Goal: Task Accomplishment & Management: Complete application form

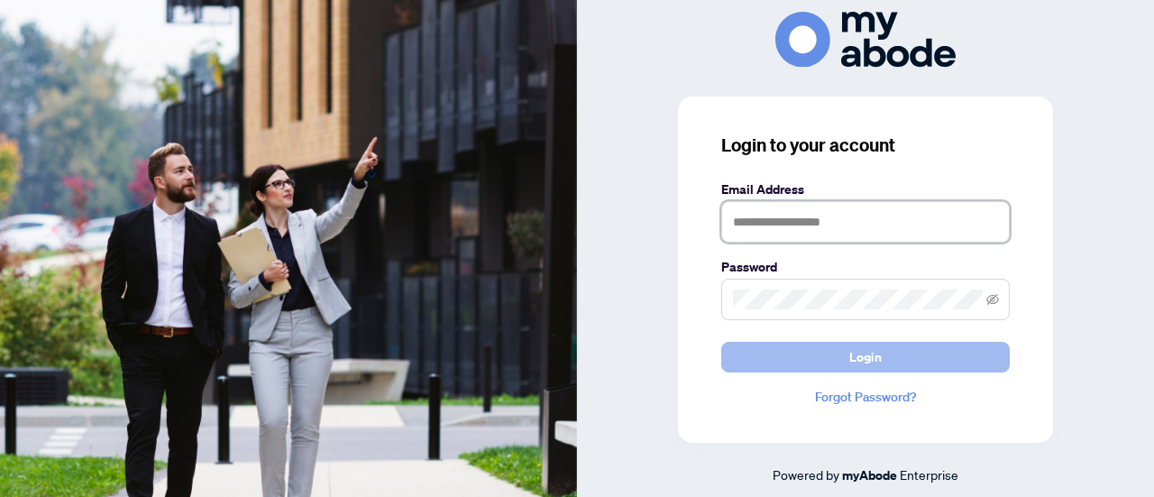
type input "**********"
click at [822, 368] on button "Login" at bounding box center [866, 357] width 289 height 31
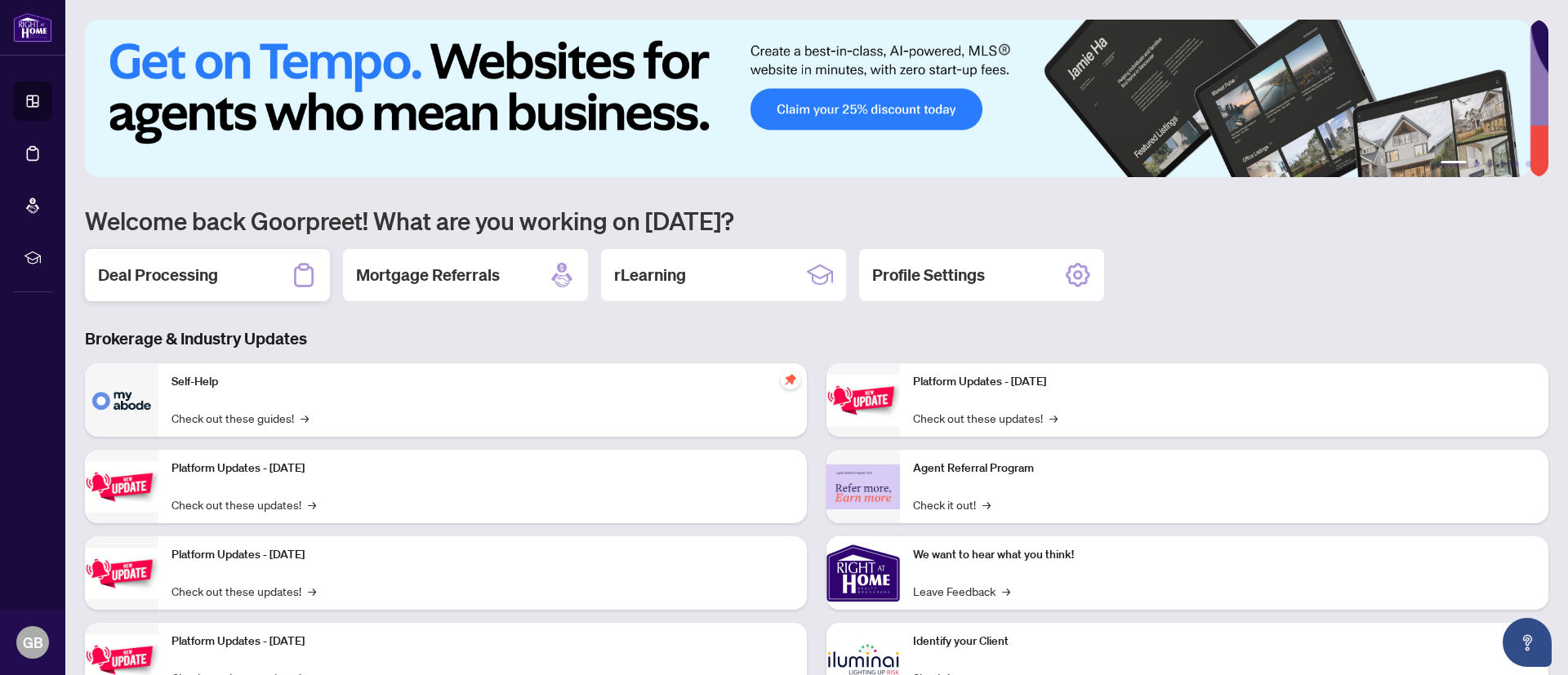
click at [209, 258] on div "Deal Processing" at bounding box center [207, 275] width 245 height 52
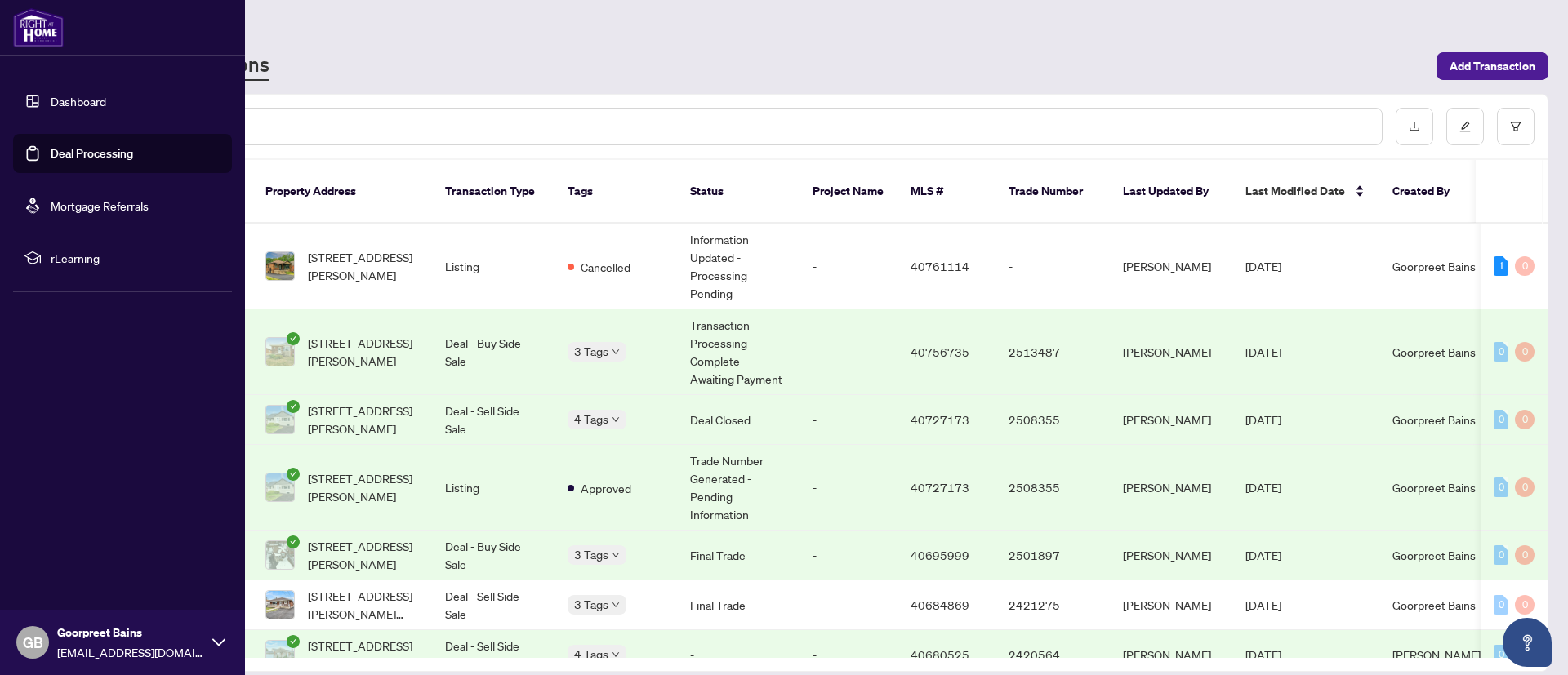
click at [88, 154] on link "Deal Processing" at bounding box center [91, 153] width 82 height 14
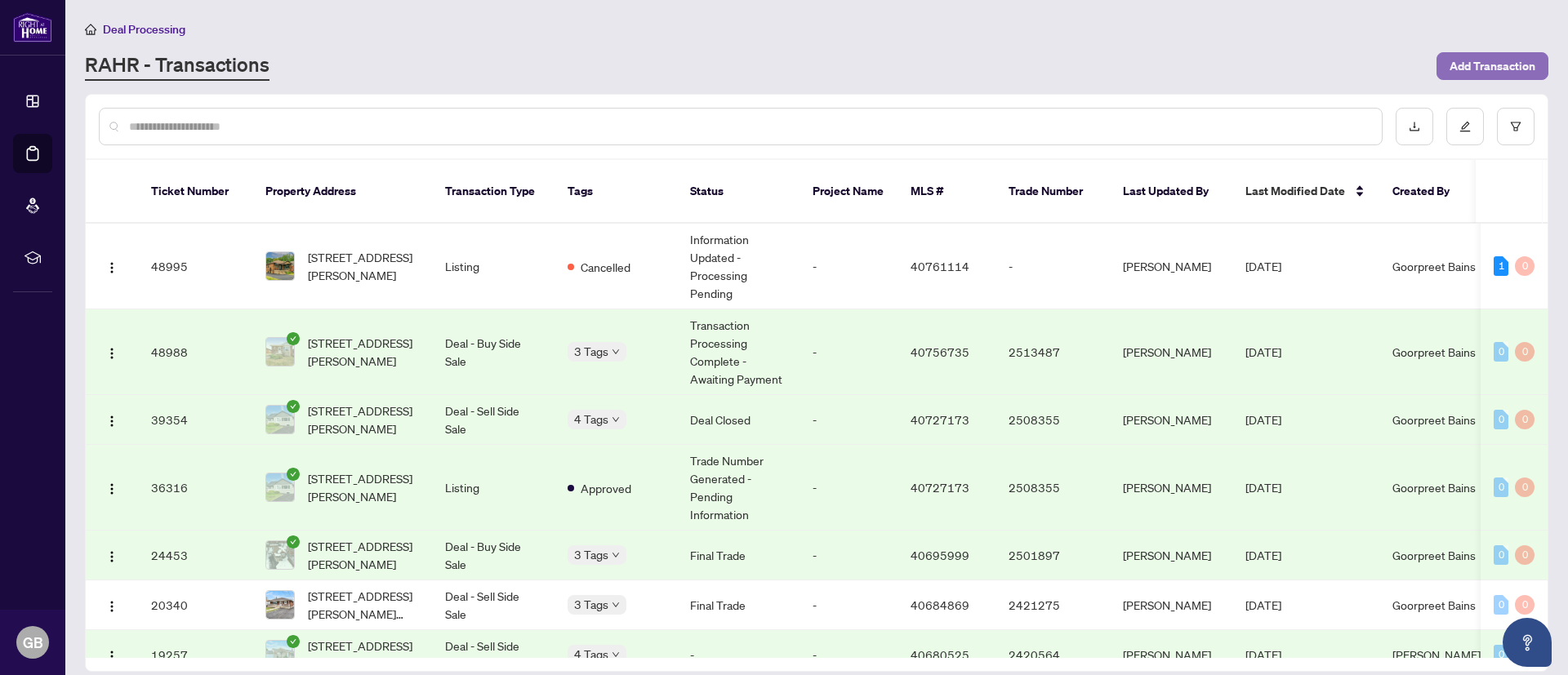
click at [1512, 69] on span "Add Transaction" at bounding box center [1492, 66] width 86 height 26
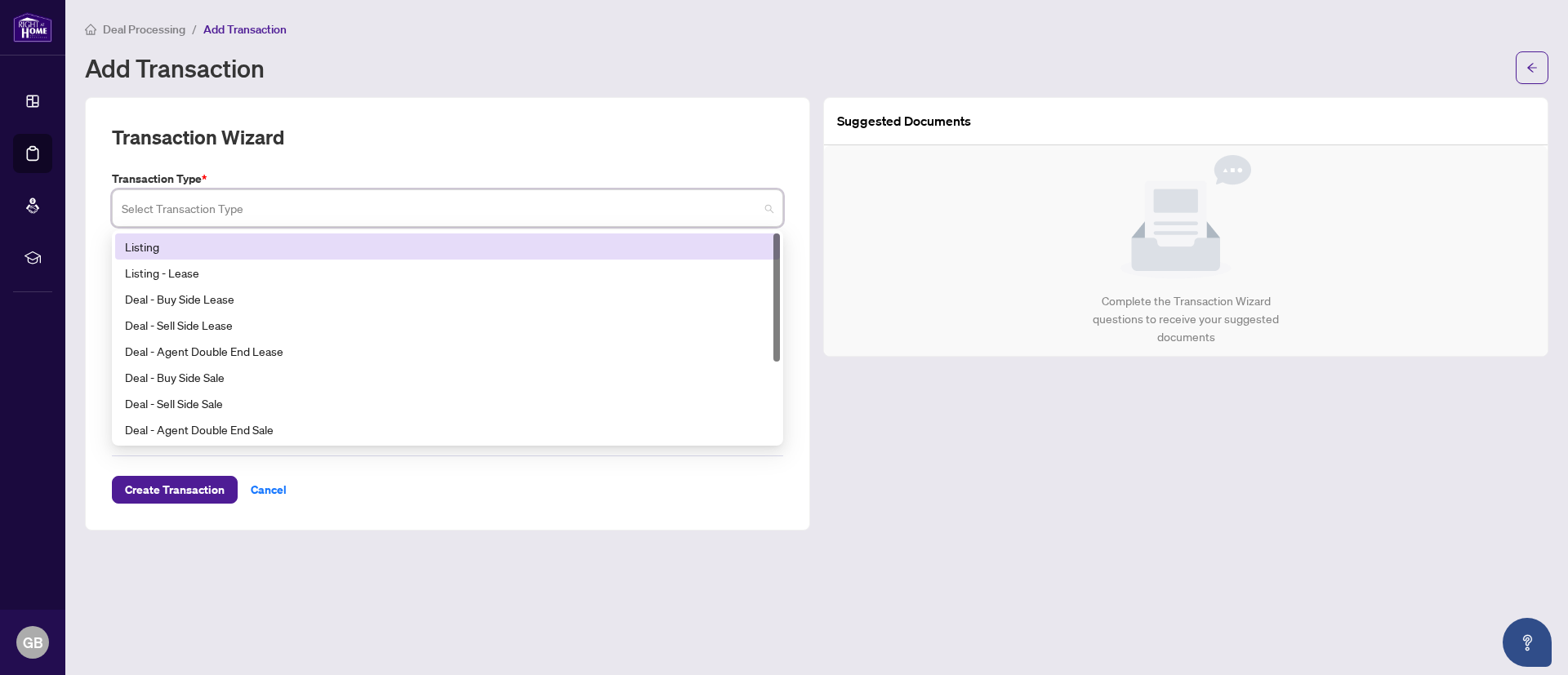
paste input "********"
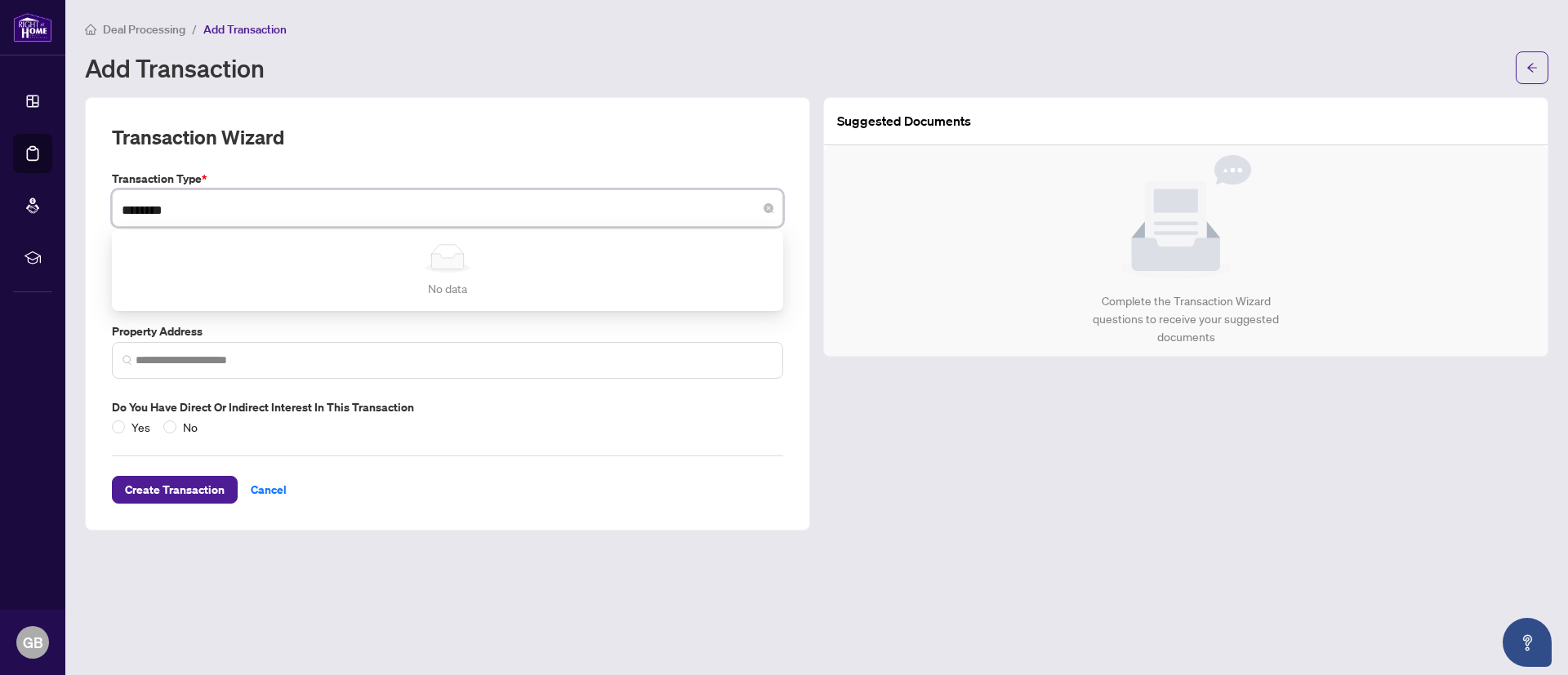
type input "********"
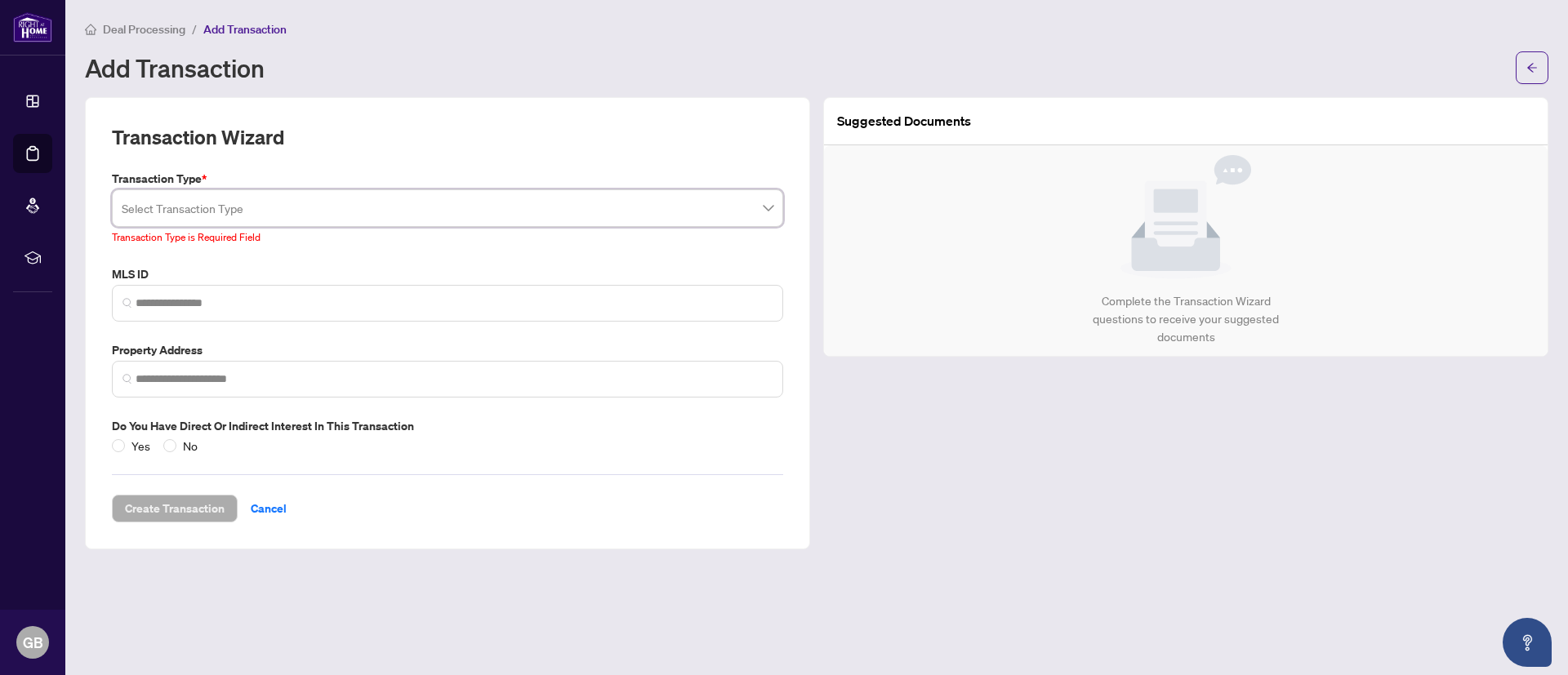
click at [517, 642] on main "Deal Processing / Add Transaction Add Transaction Transaction Wizard Transactio…" at bounding box center [817, 338] width 1503 height 675
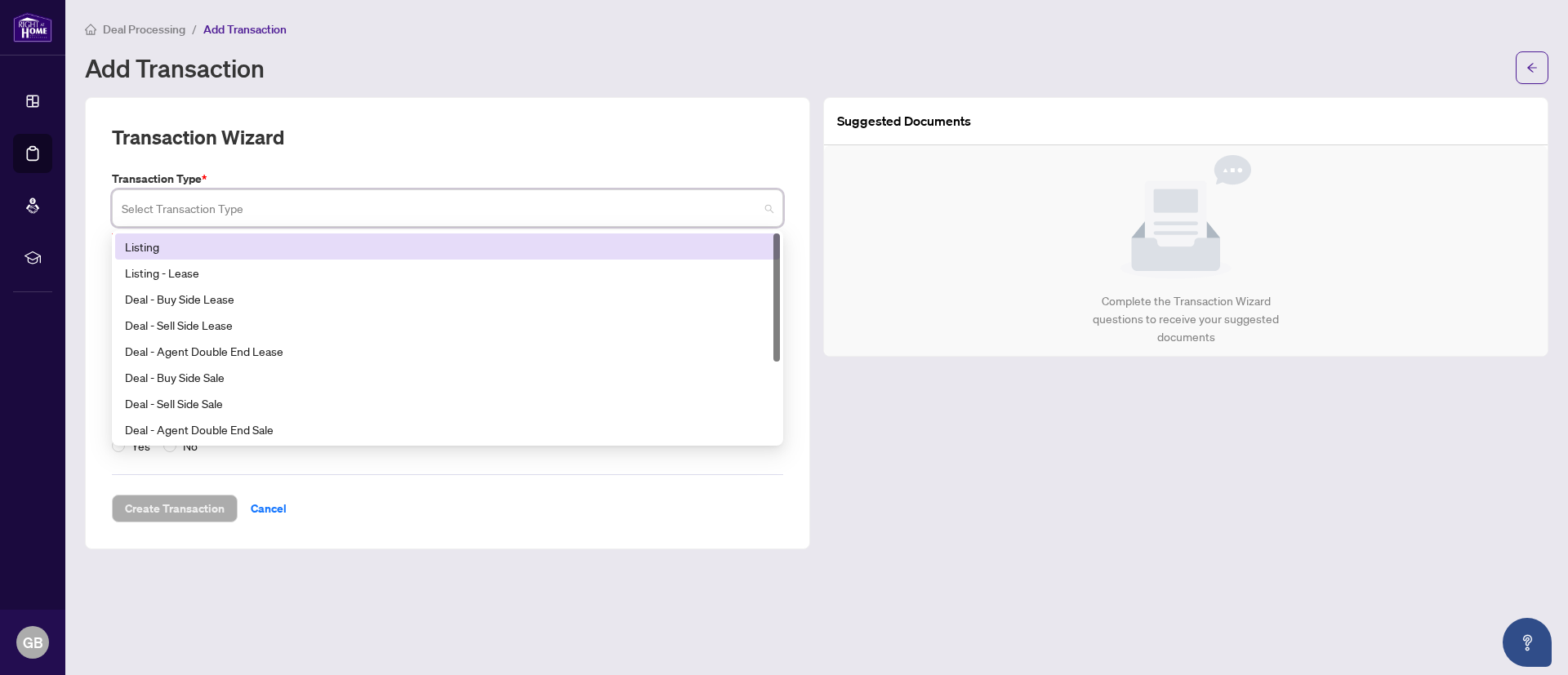
paste input "********"
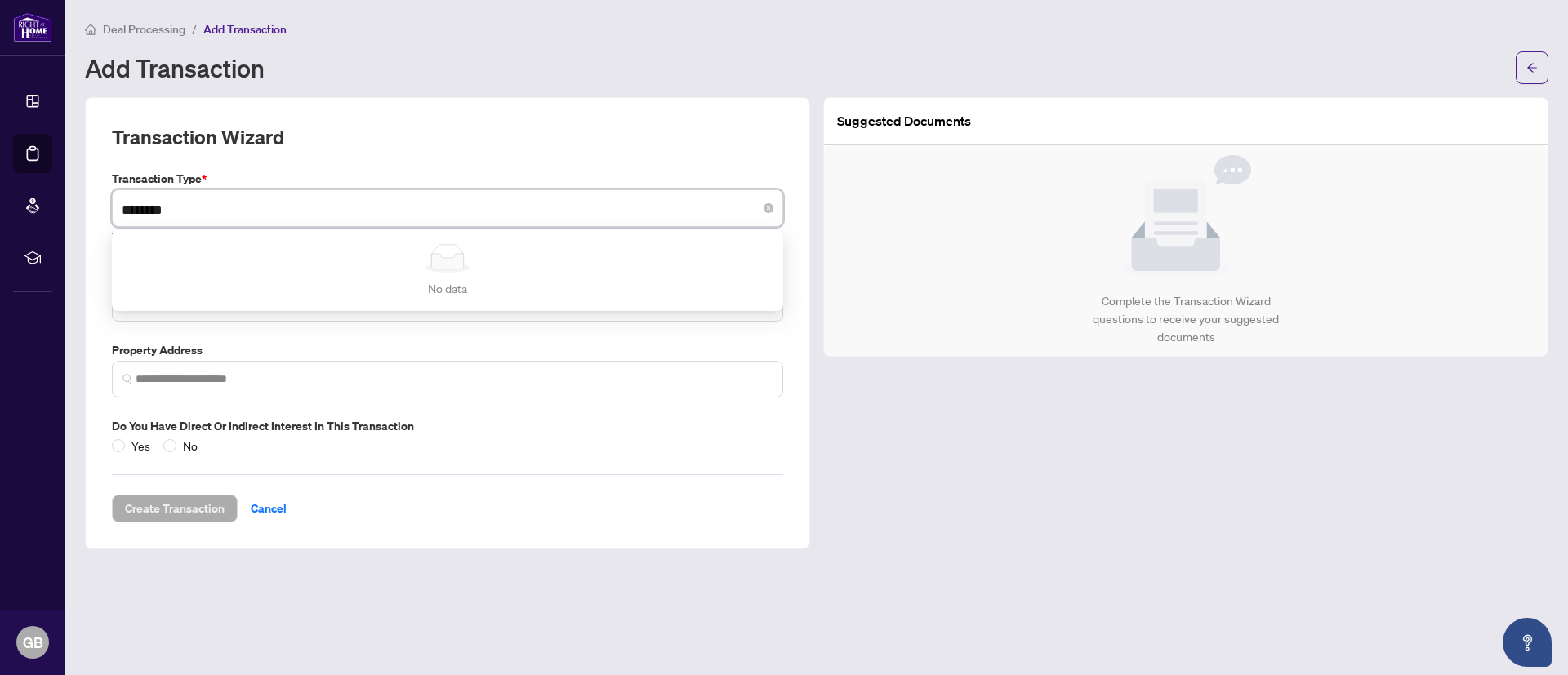
type input "********"
click at [524, 136] on div "Transaction Wizard" at bounding box center [447, 147] width 671 height 46
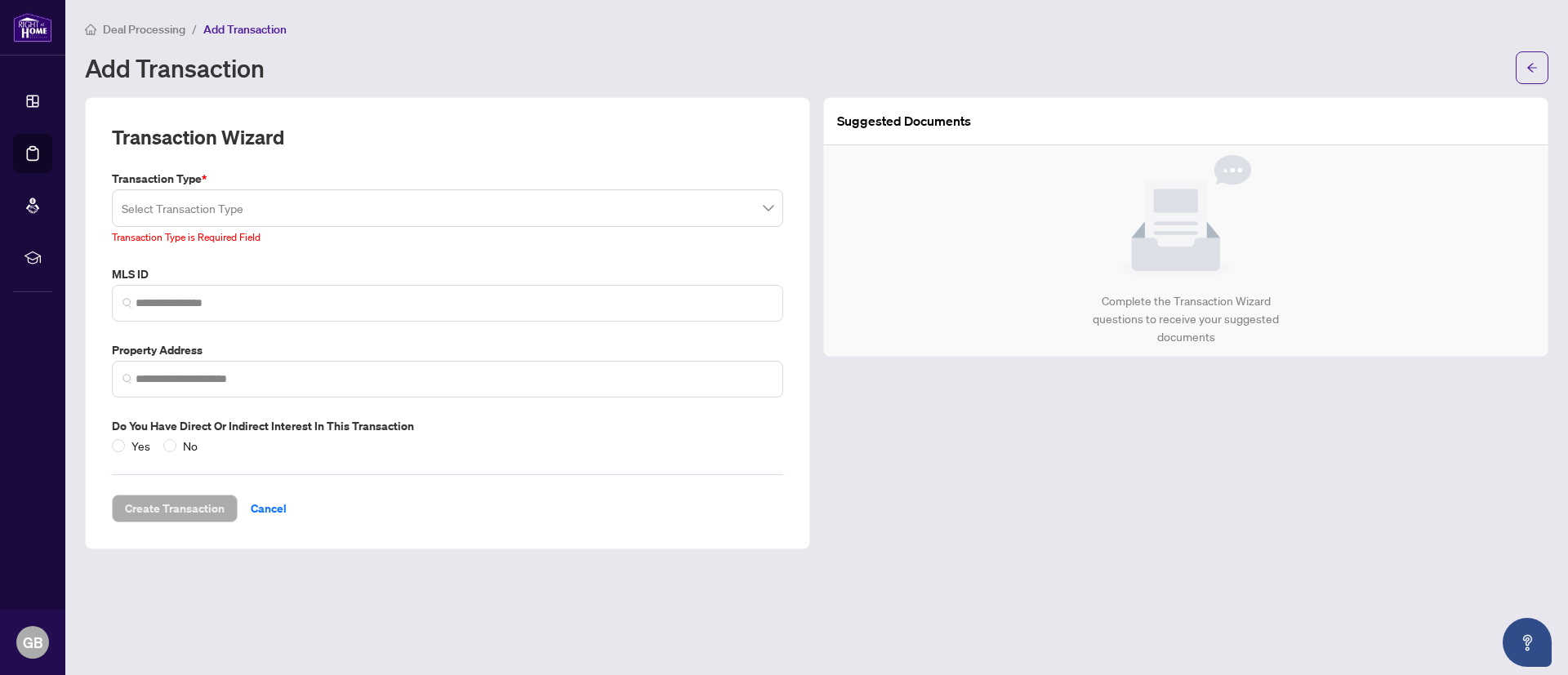
click at [445, 214] on input "search" at bounding box center [439, 211] width 636 height 36
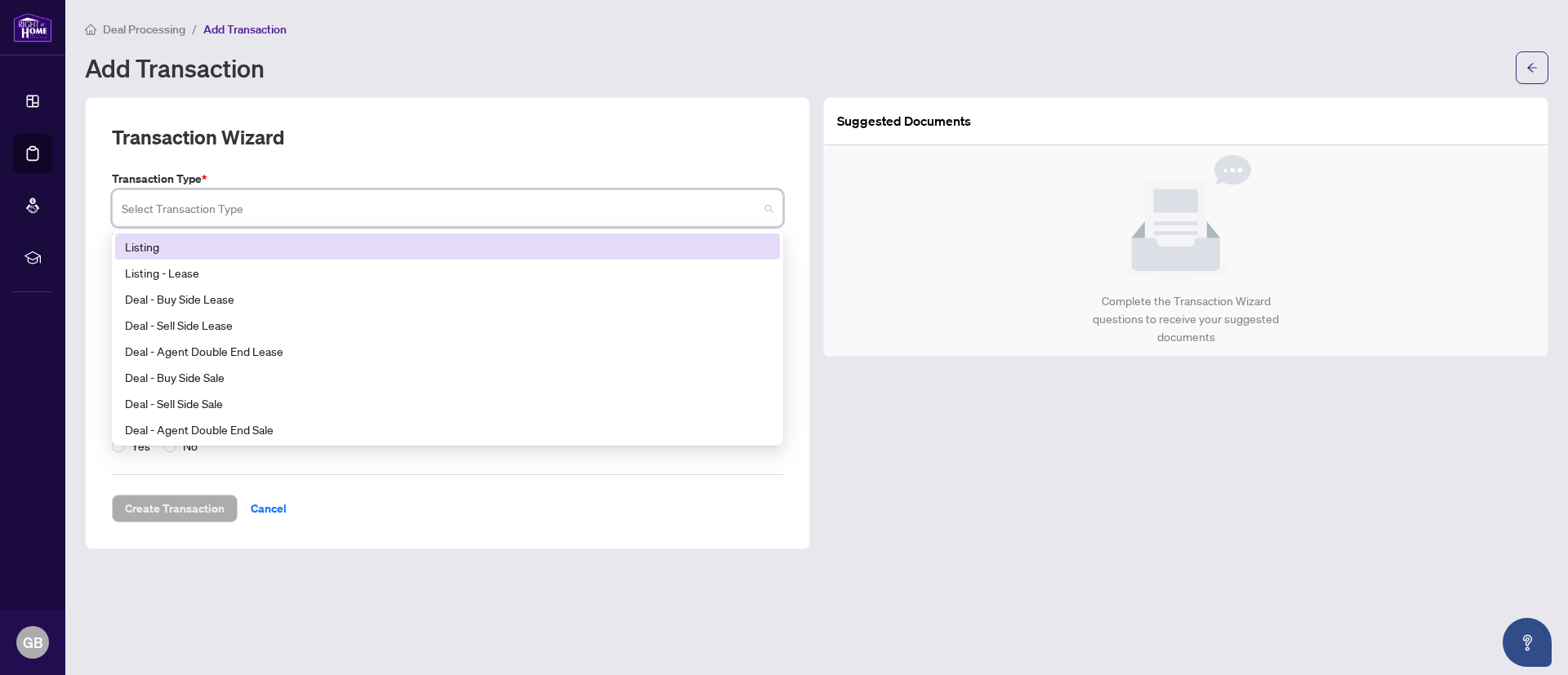
click at [426, 237] on div "Listing" at bounding box center [447, 246] width 645 height 18
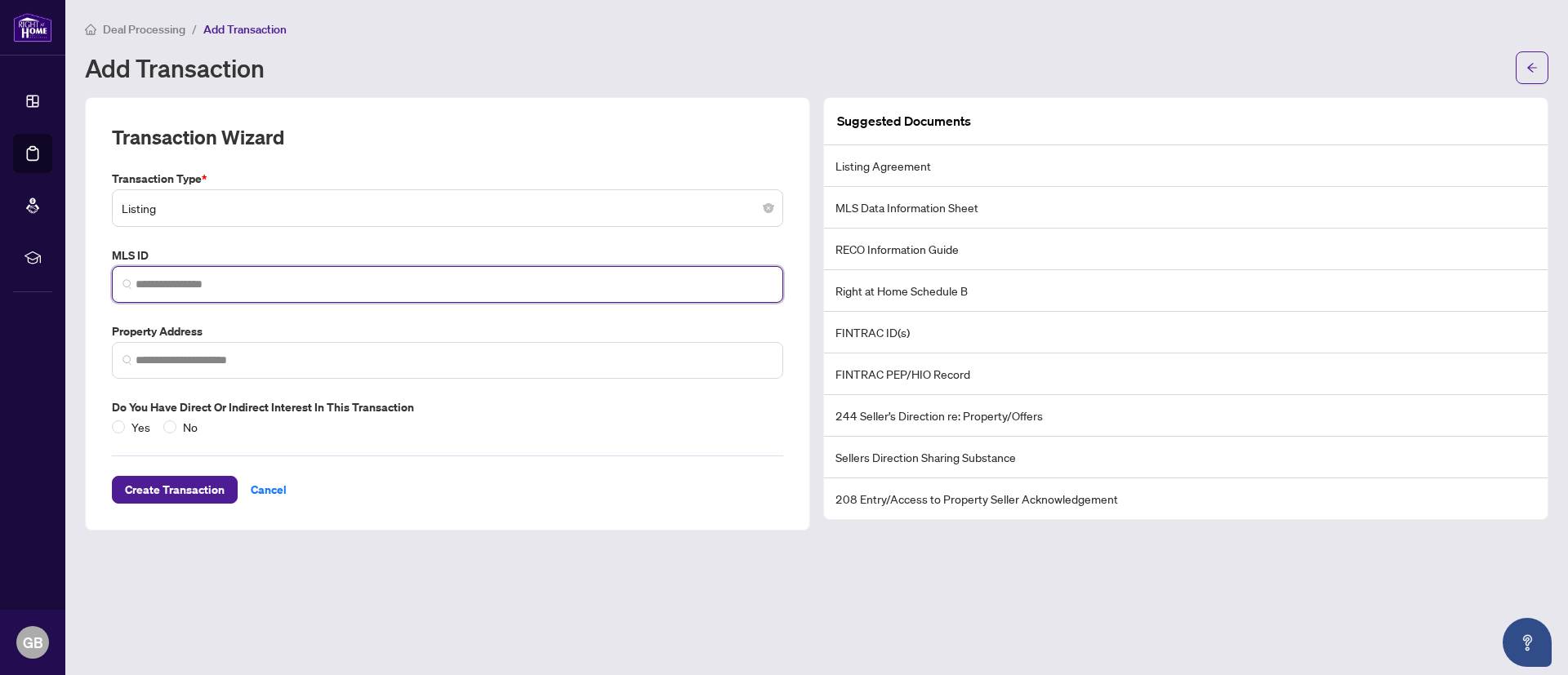
paste input "********"
type input "********"
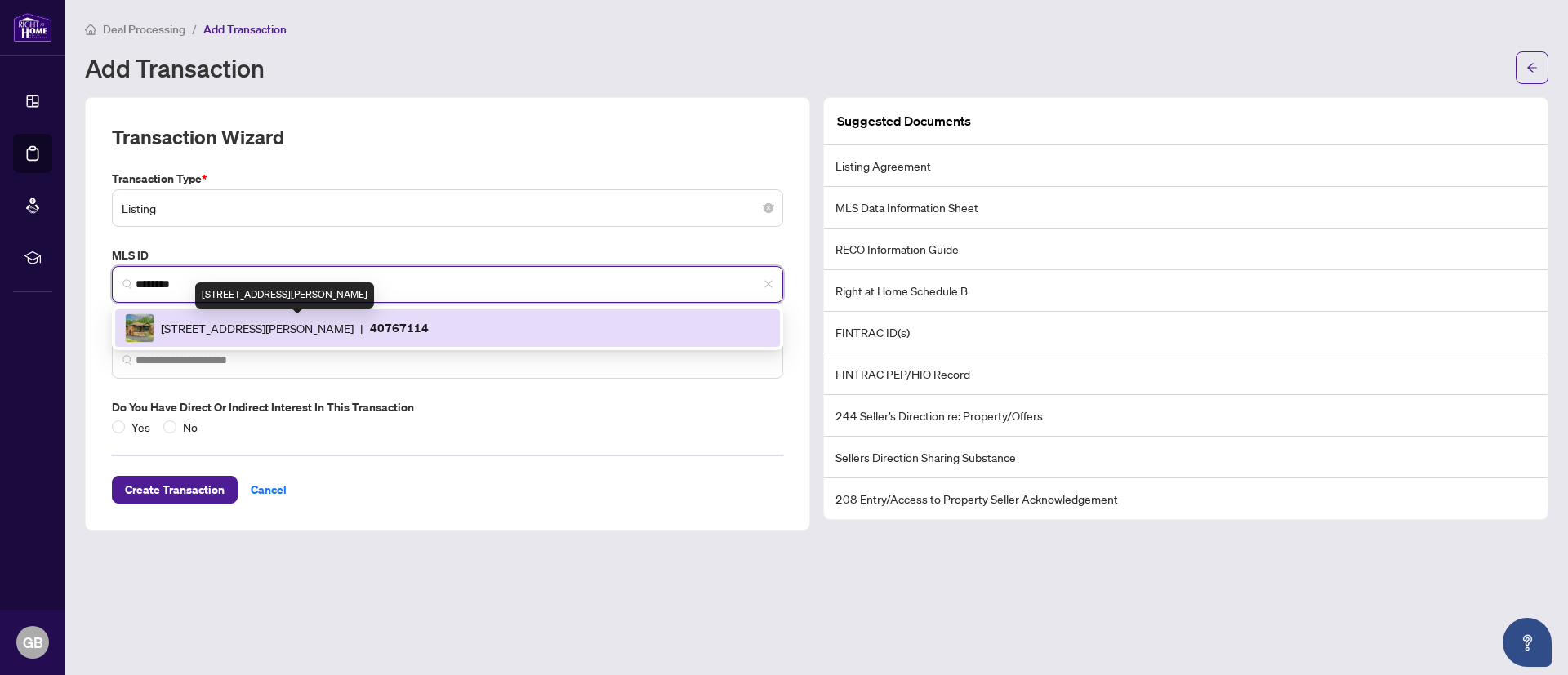
click at [354, 322] on span "[STREET_ADDRESS][PERSON_NAME]" at bounding box center [257, 328] width 193 height 18
type input "**********"
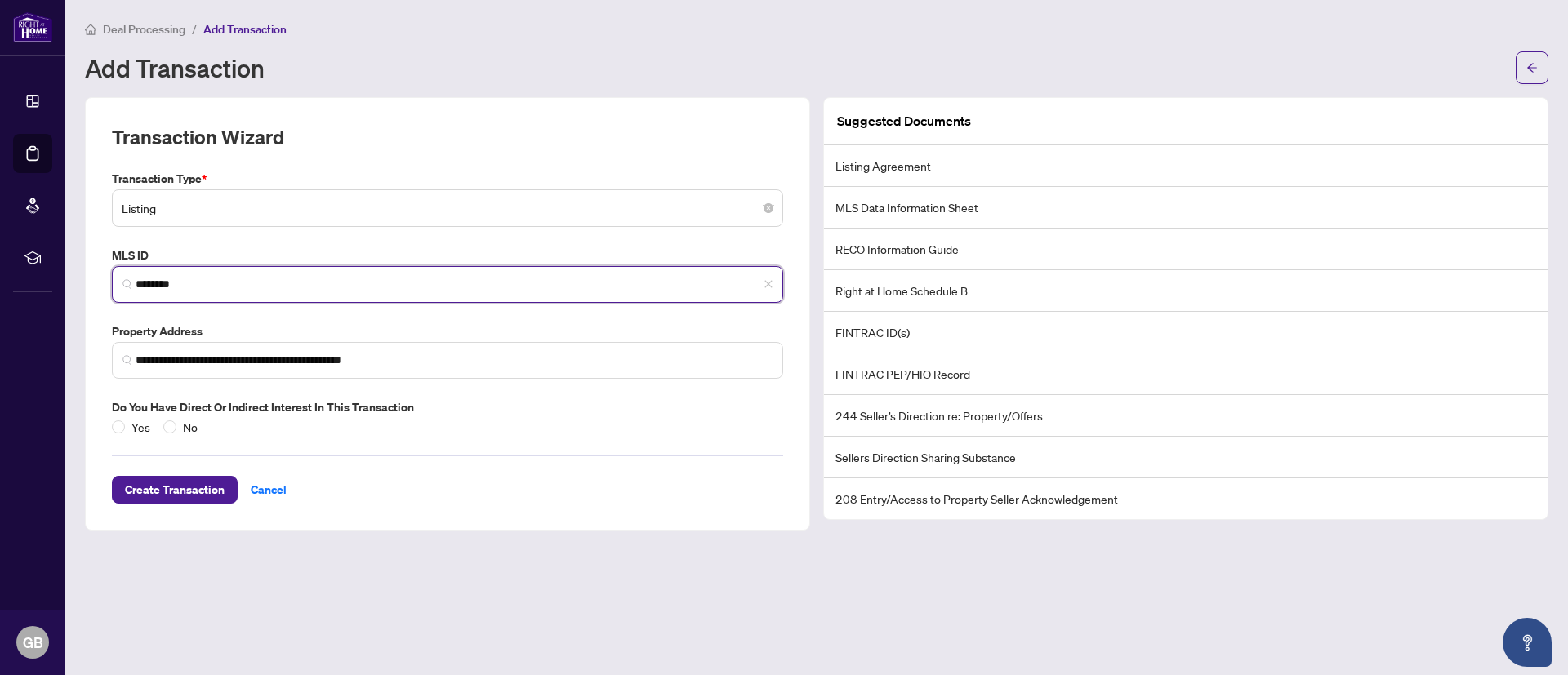
type input "********"
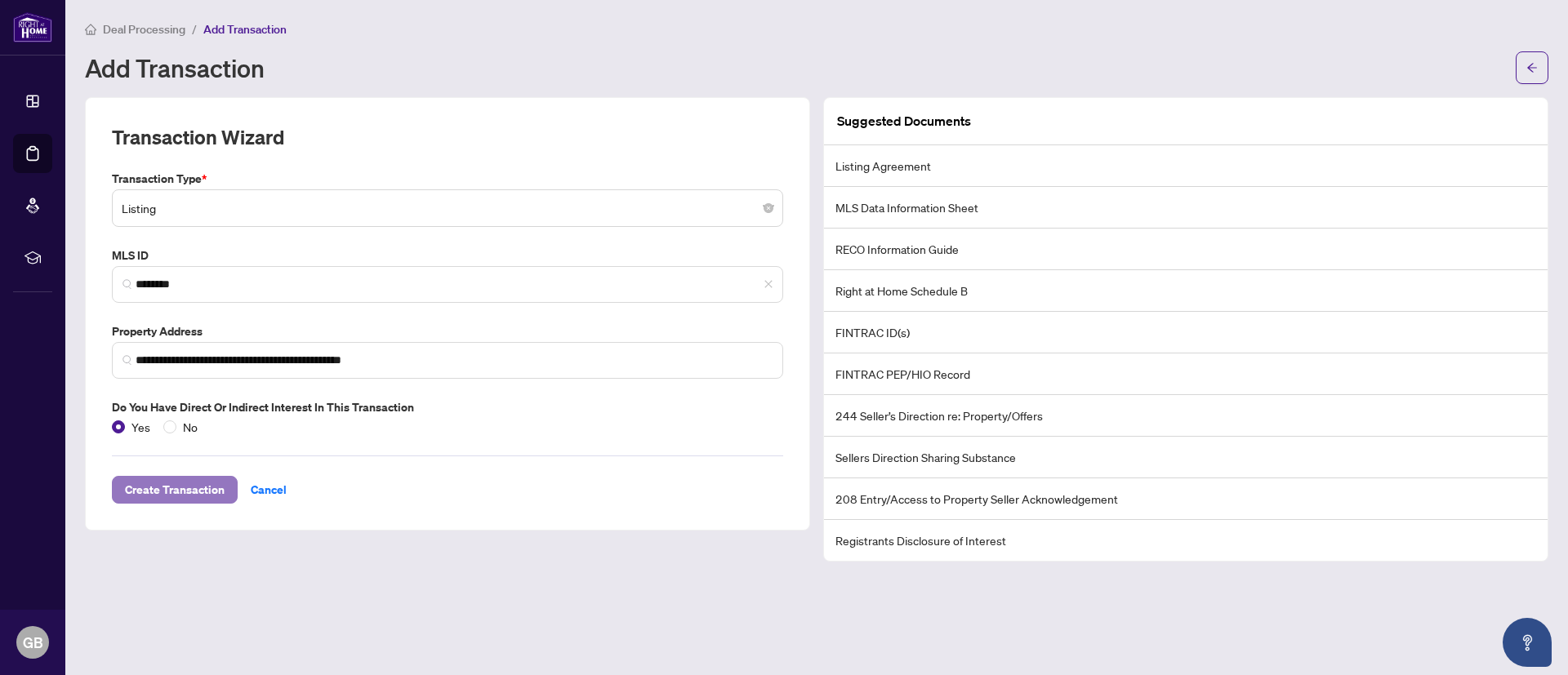
click at [185, 489] on span "Create Transaction" at bounding box center [175, 490] width 100 height 26
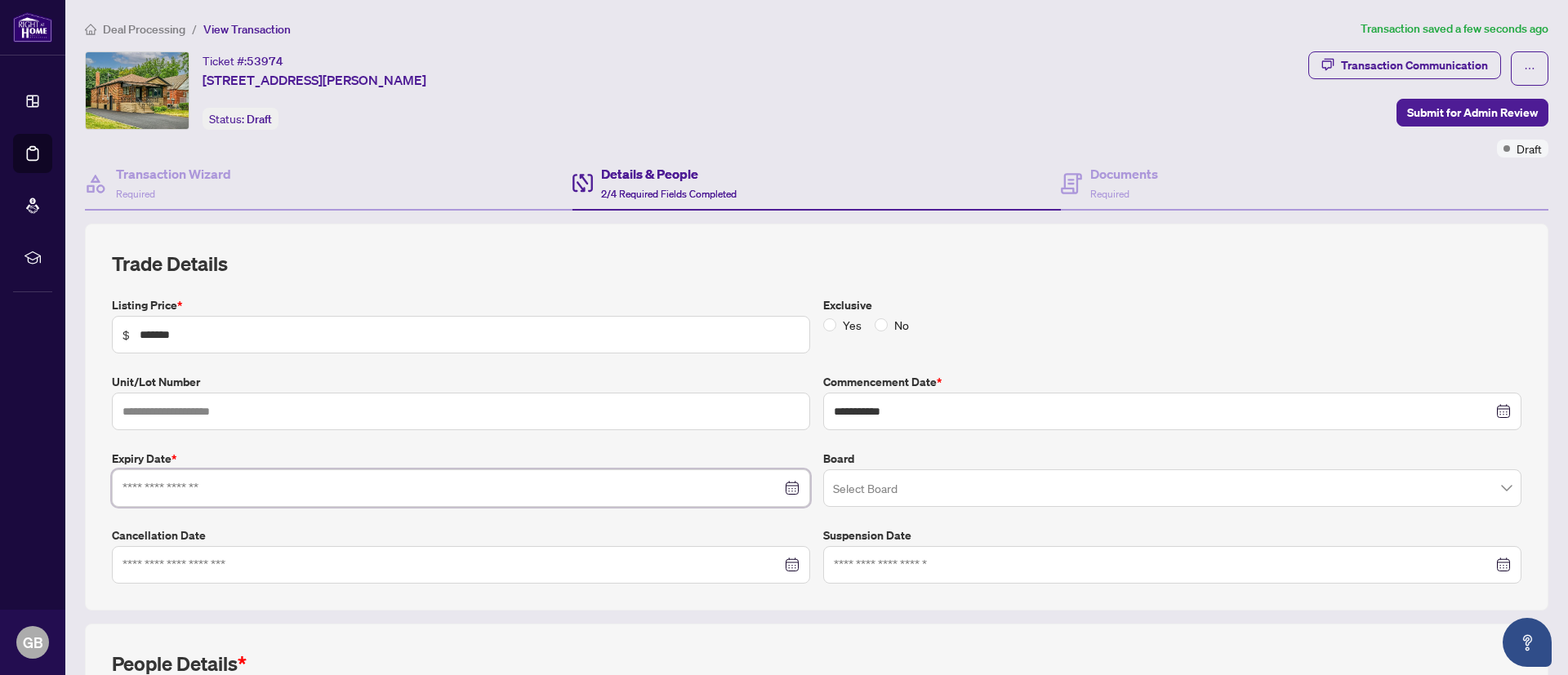
click at [458, 487] on input at bounding box center [452, 488] width 659 height 18
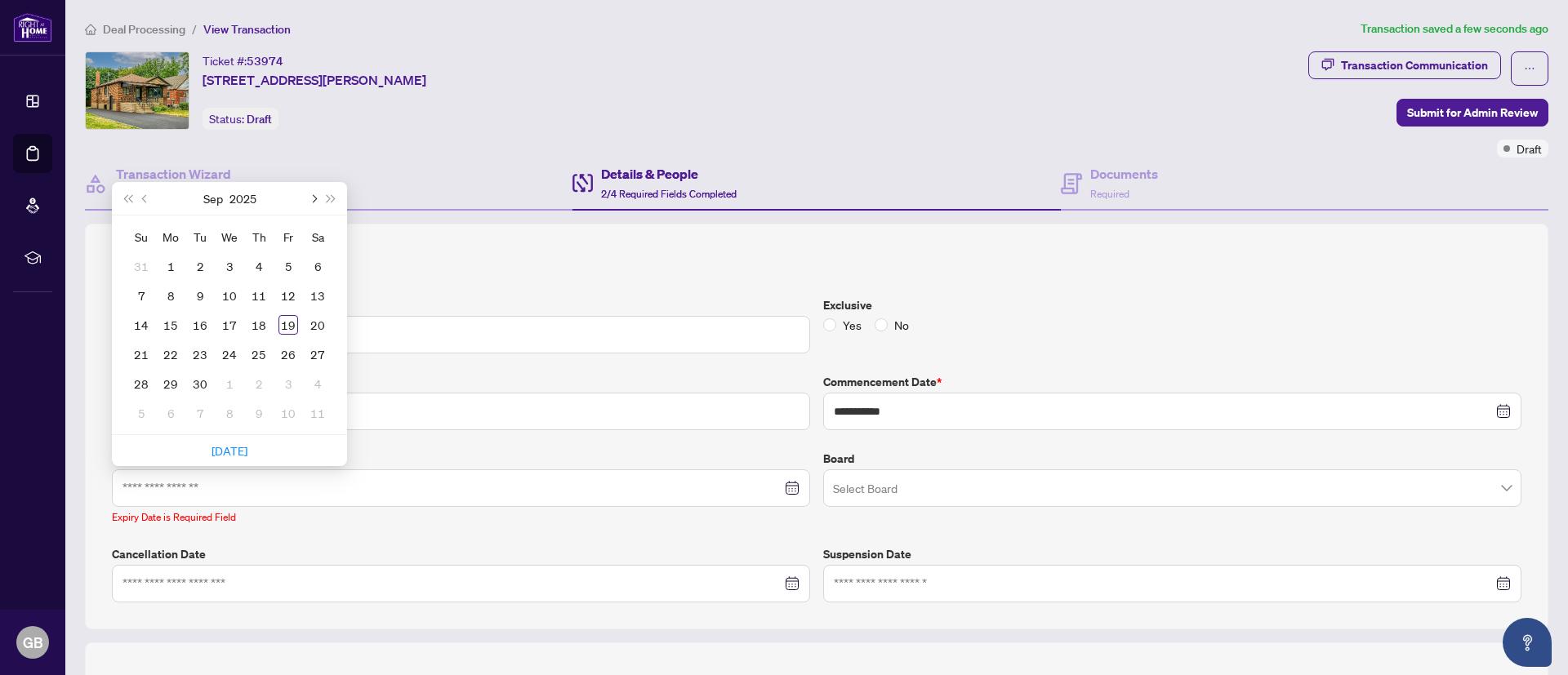
click at [316, 196] on span "Next month (PageDown)" at bounding box center [312, 198] width 8 height 8
type input "**********"
click at [254, 320] on div "18" at bounding box center [259, 325] width 20 height 20
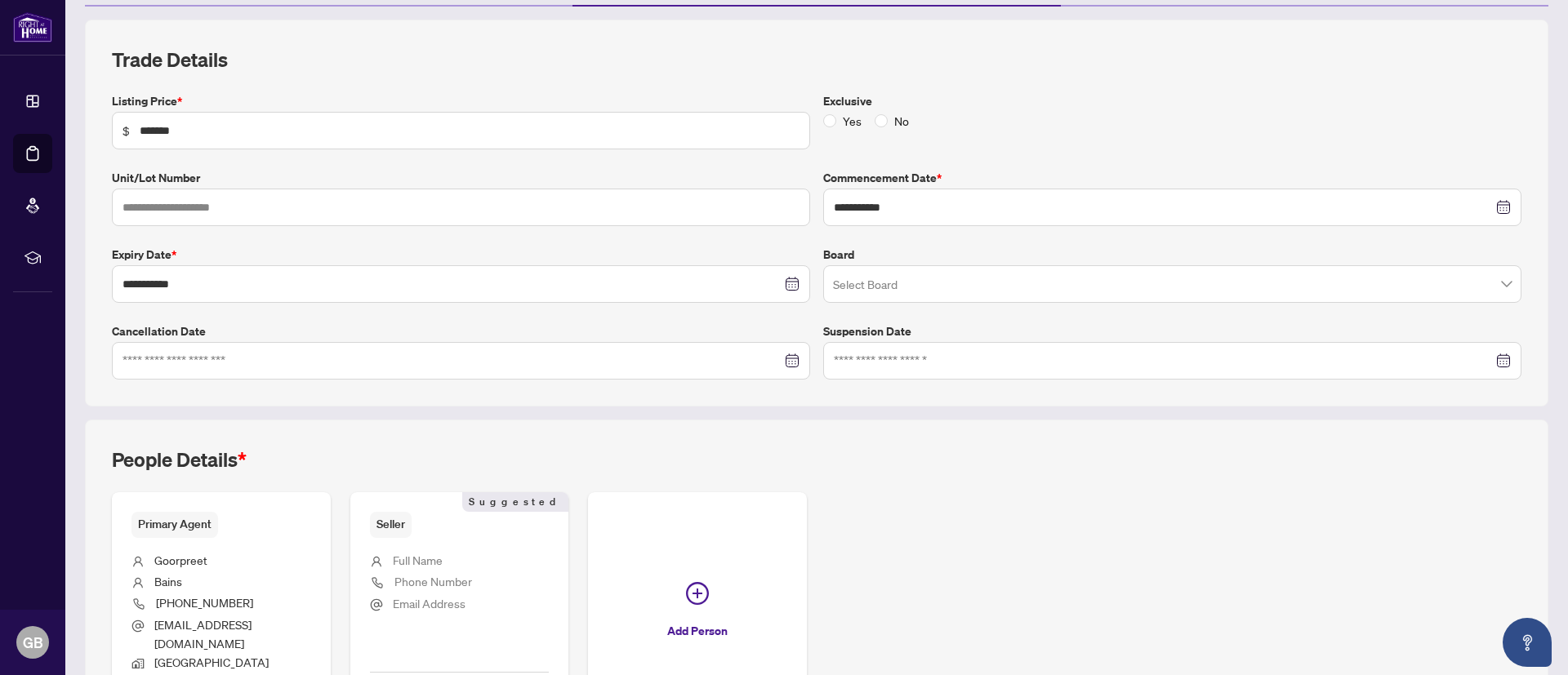
scroll to position [208, 0]
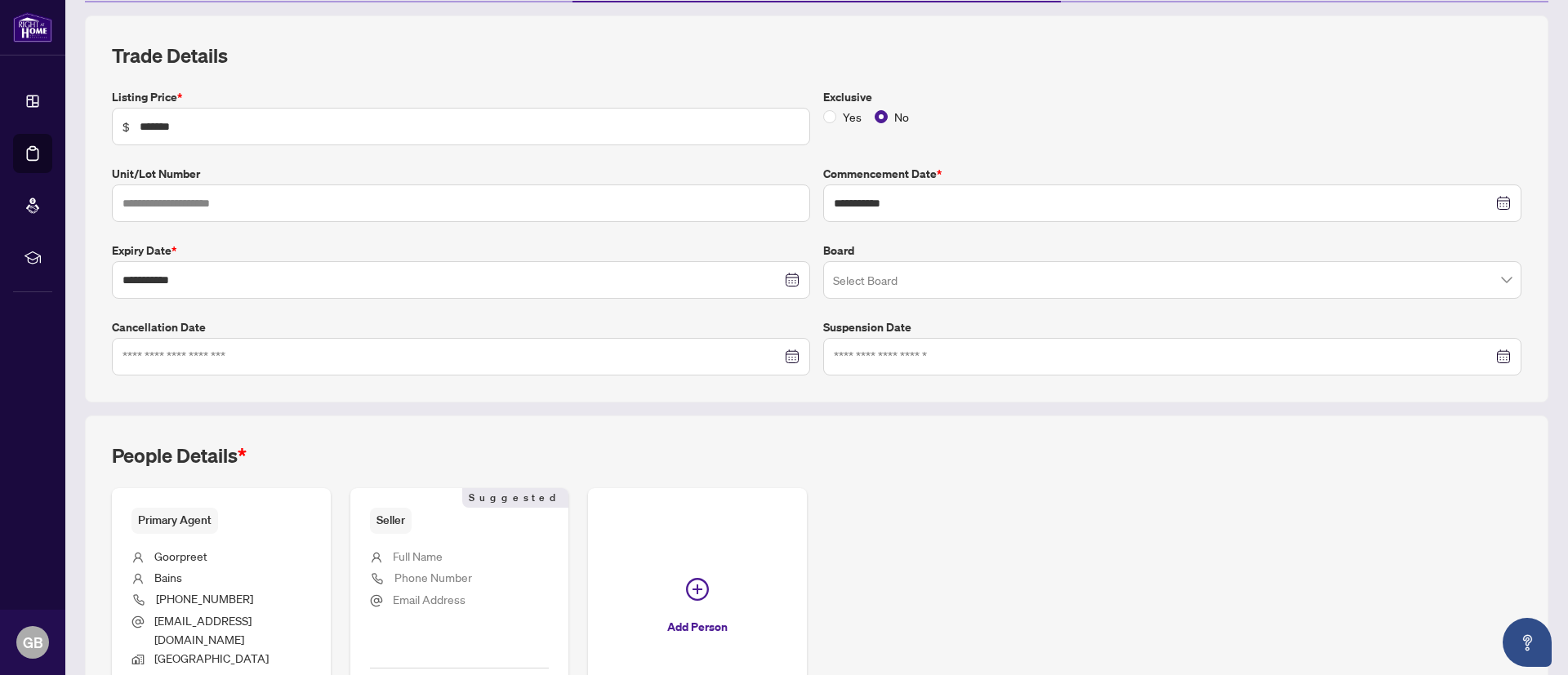
click at [904, 273] on input "search" at bounding box center [1164, 282] width 664 height 36
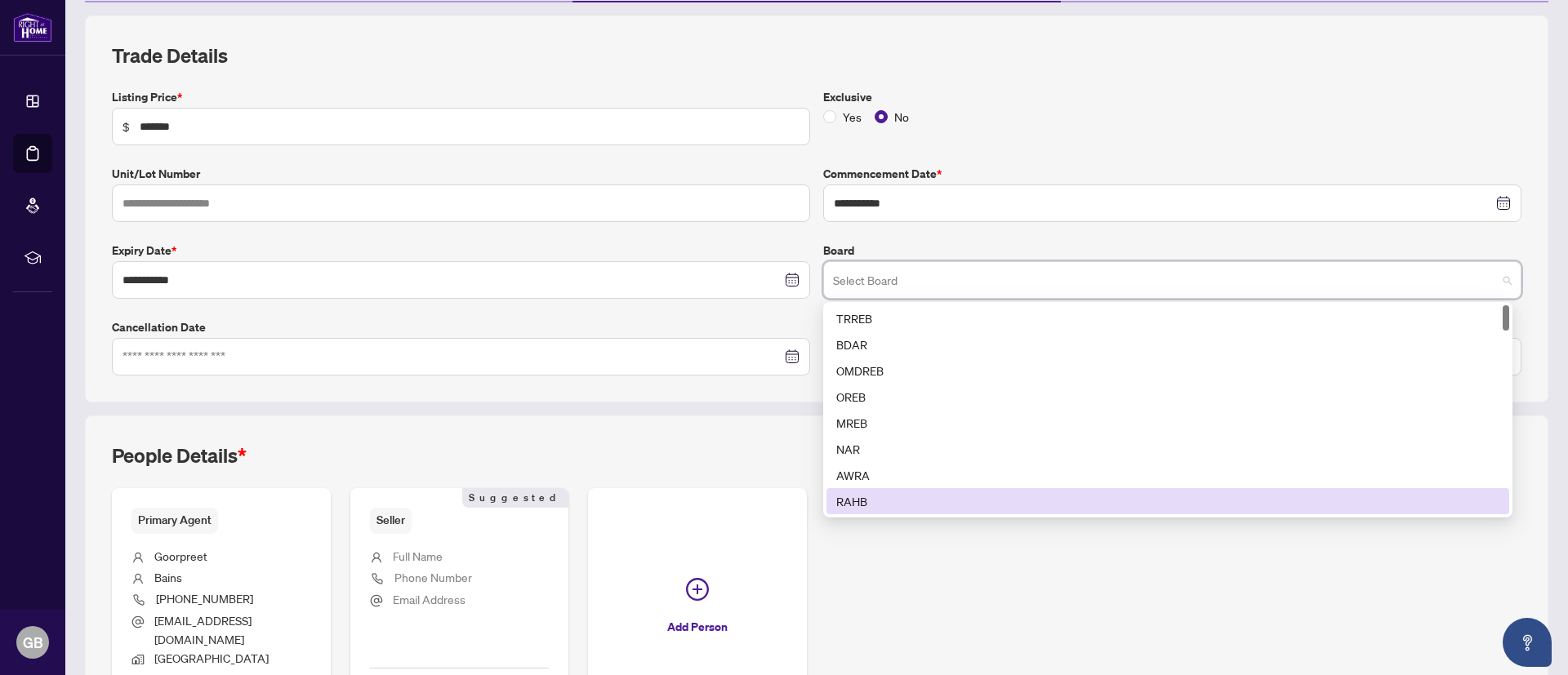
click at [870, 509] on div "RAHB" at bounding box center [1168, 501] width 663 height 18
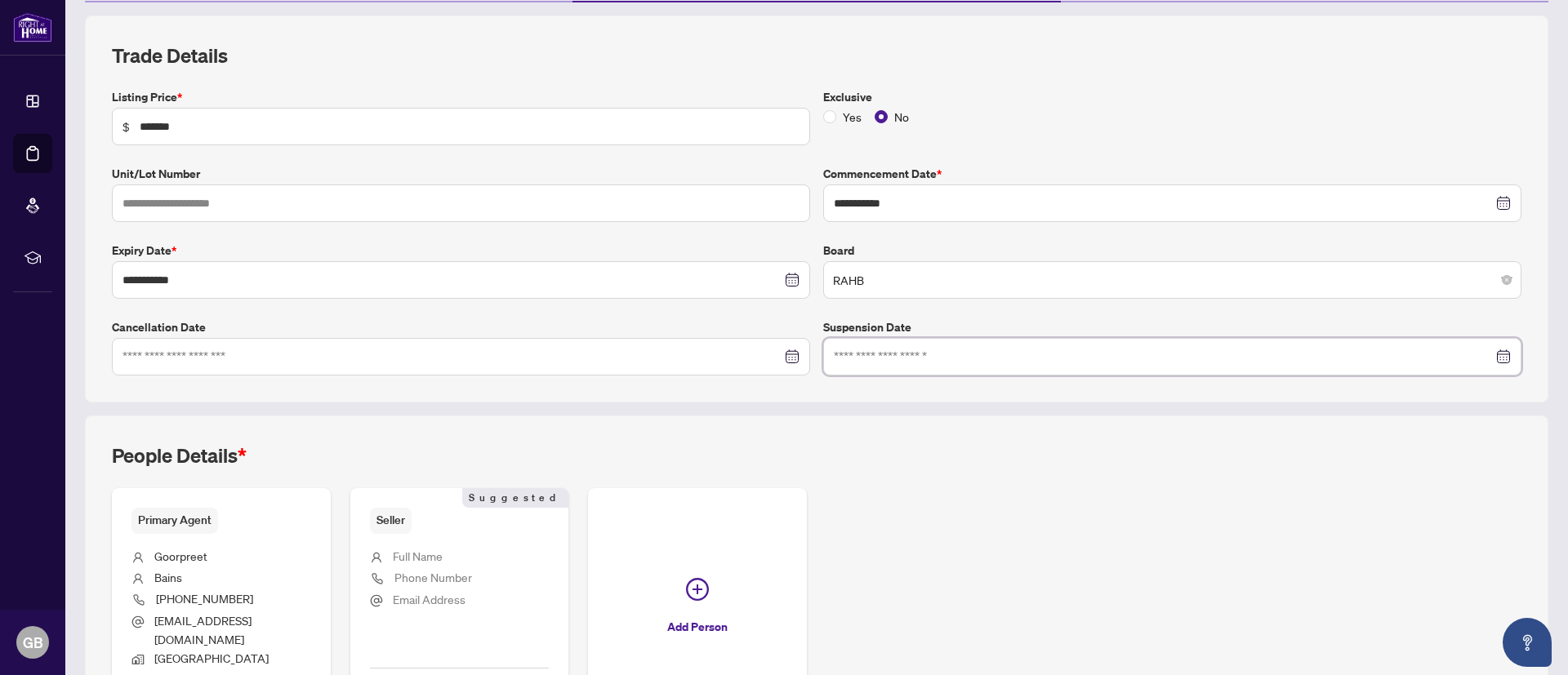
click at [903, 347] on input at bounding box center [1163, 357] width 659 height 18
click at [699, 430] on div "People Details * Primary Agent [GEOGRAPHIC_DATA] Bains [PHONE_NUMBER] [EMAIL_AD…" at bounding box center [817, 585] width 1463 height 340
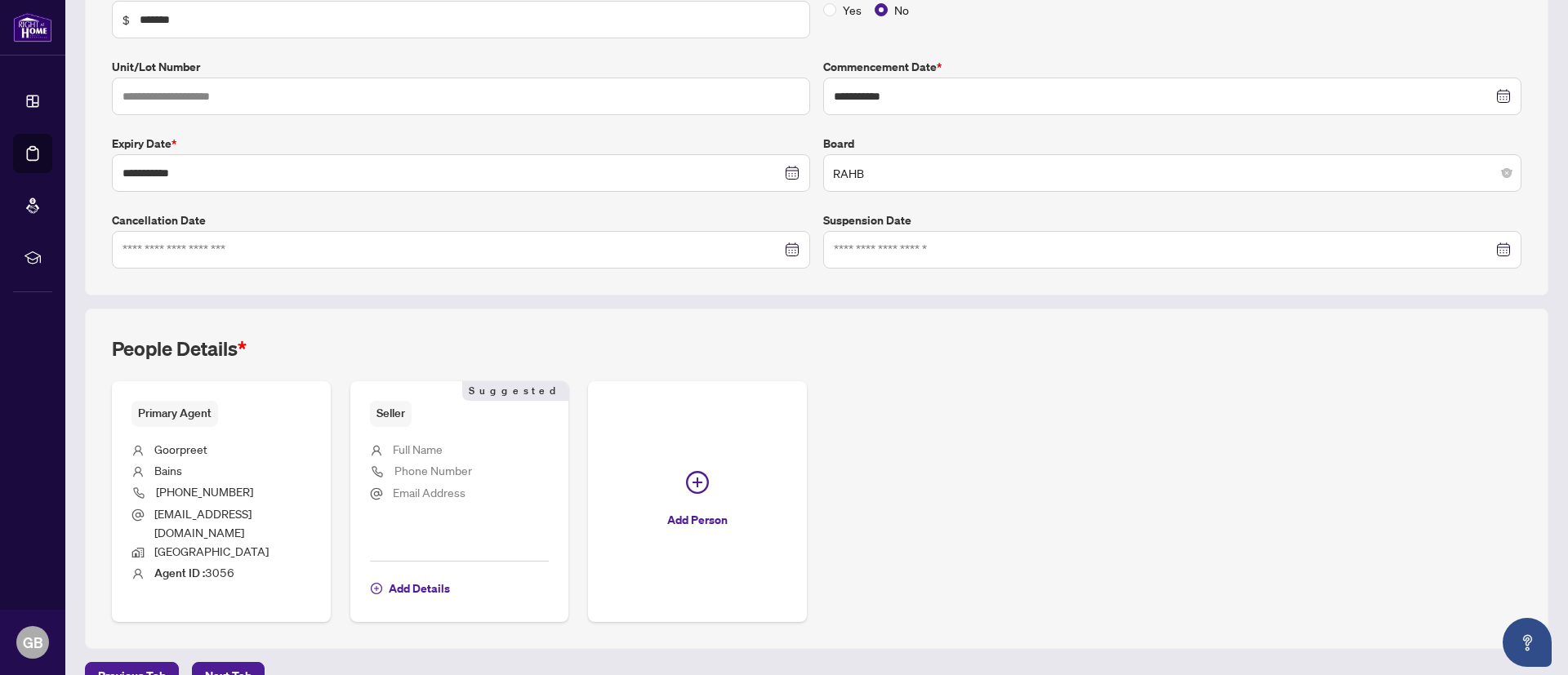
scroll to position [332, 0]
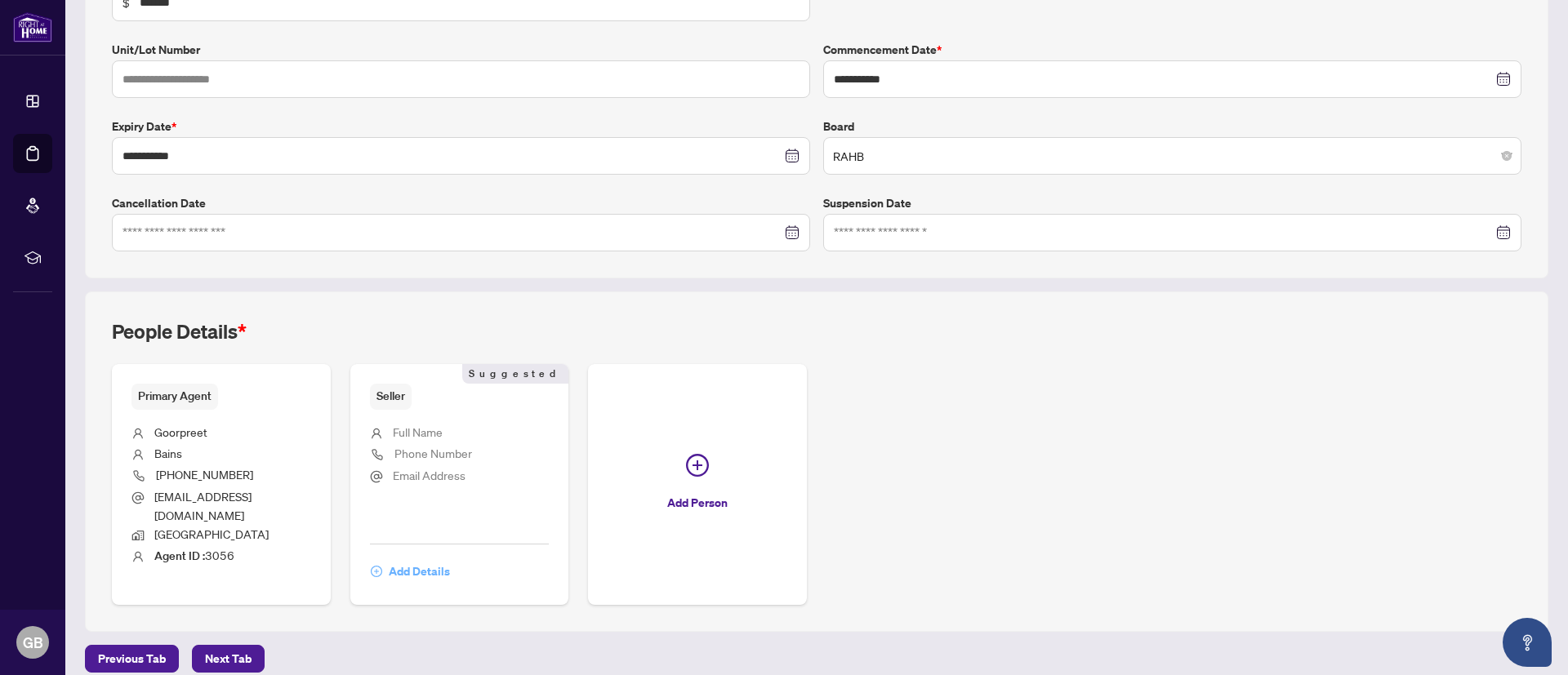
click at [427, 558] on span "Add Details" at bounding box center [419, 571] width 62 height 26
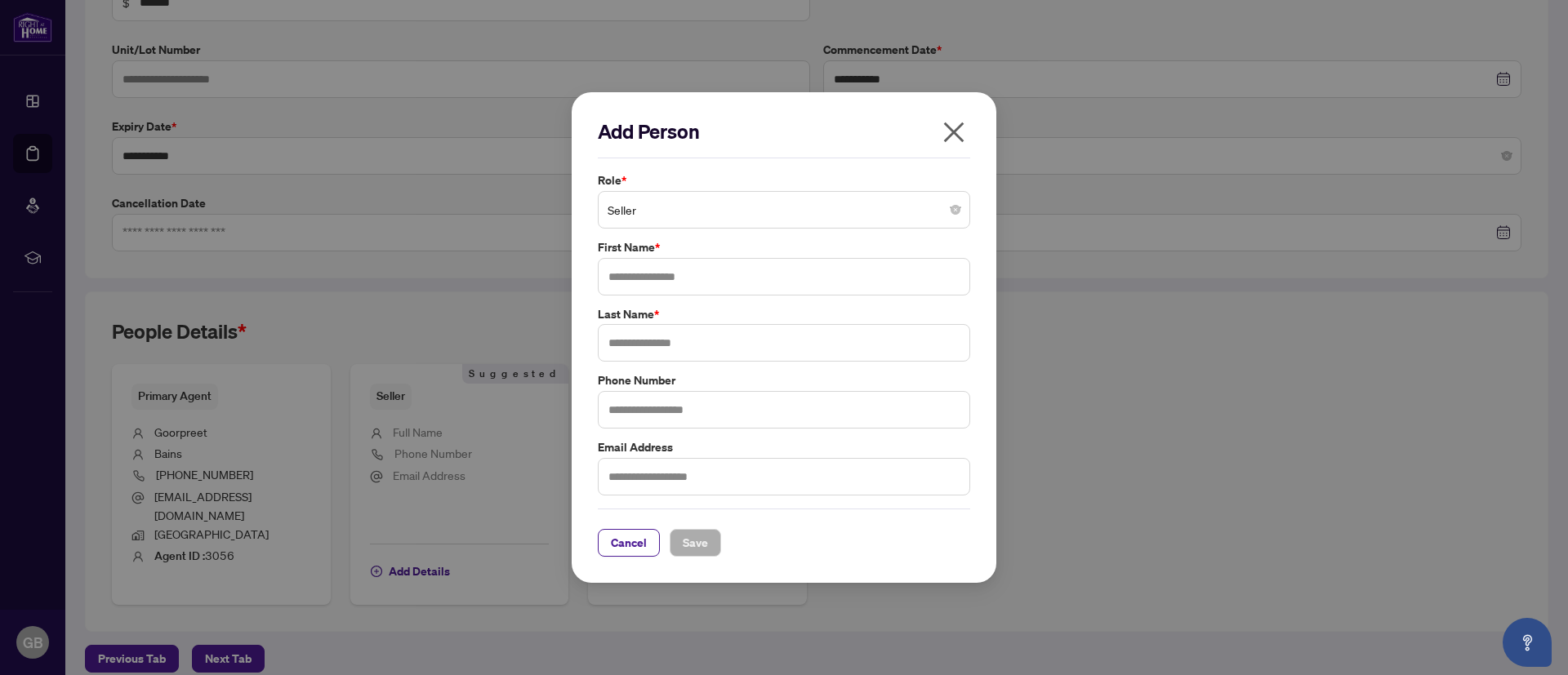
click at [777, 211] on span "Seller" at bounding box center [784, 210] width 353 height 31
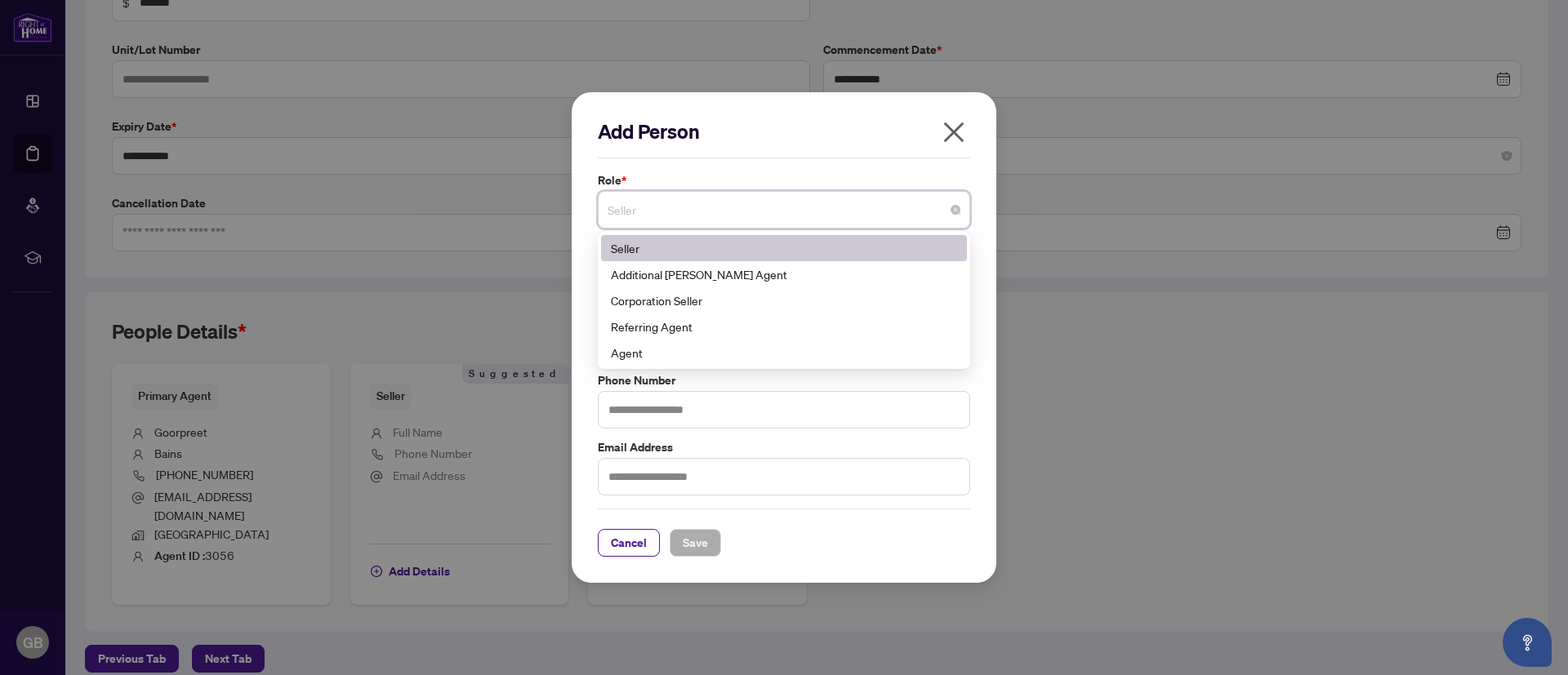
click at [777, 211] on span "Seller" at bounding box center [784, 210] width 353 height 31
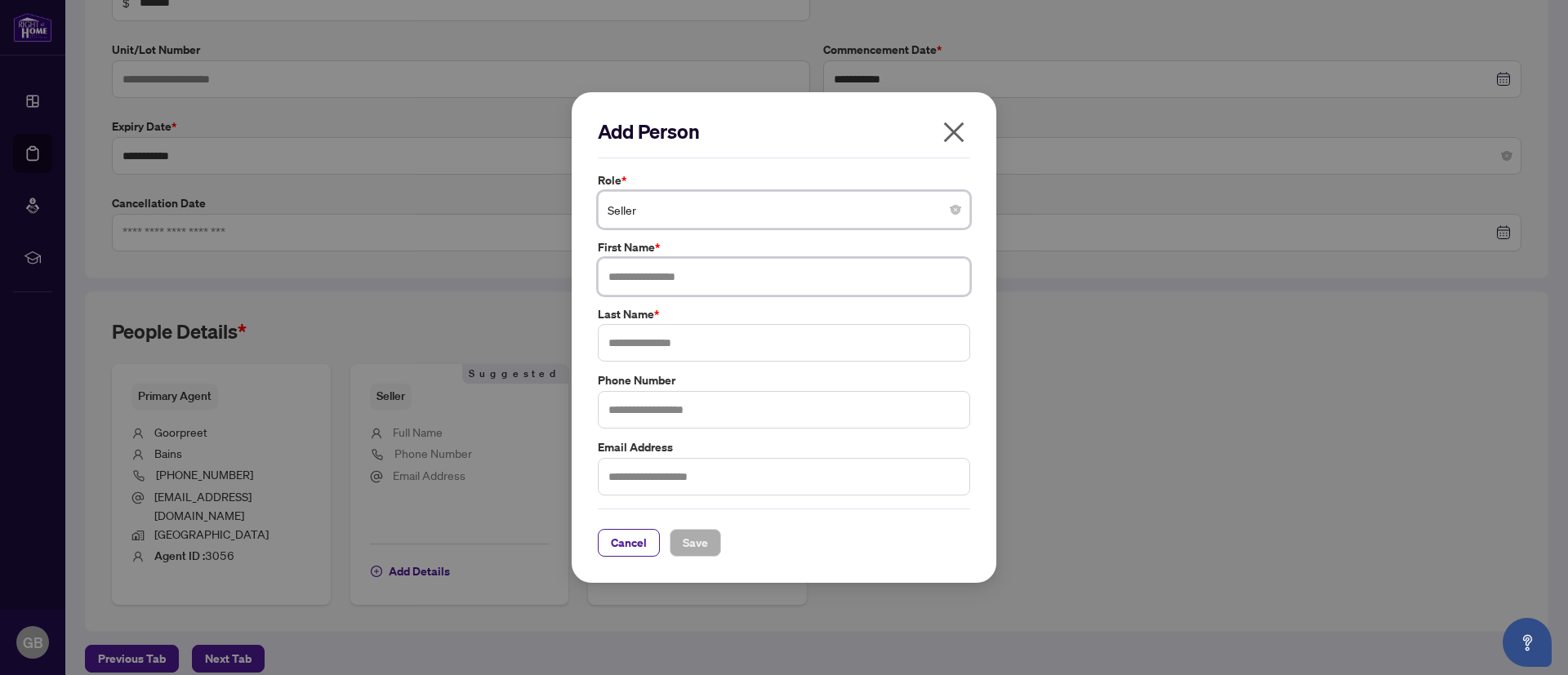
click at [778, 281] on input "text" at bounding box center [783, 276] width 372 height 37
type input "*********"
click at [787, 337] on input "text" at bounding box center [783, 342] width 372 height 37
type input "*****"
click at [753, 420] on input "text" at bounding box center [783, 409] width 372 height 37
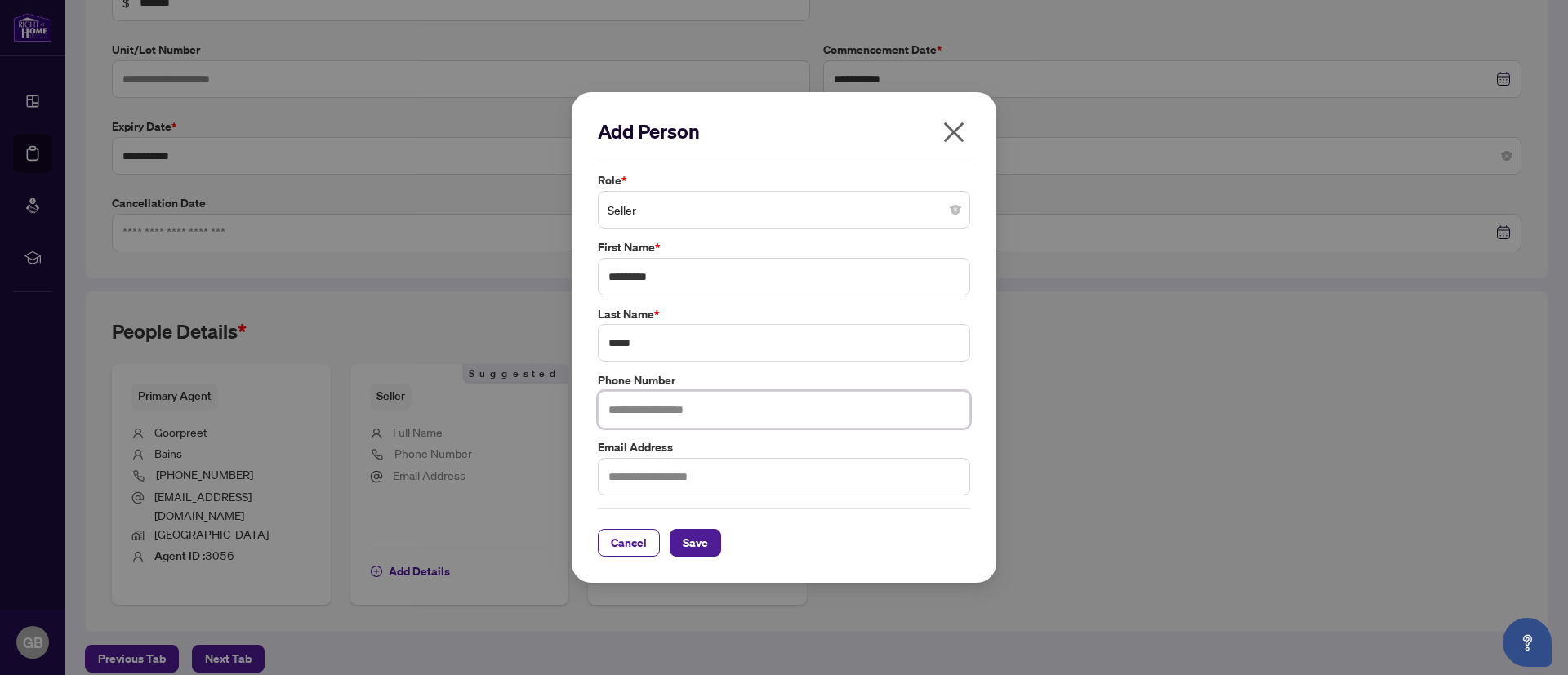
type input "**********"
click at [749, 479] on input "text" at bounding box center [783, 476] width 372 height 37
type input "*"
type input "**********"
click at [693, 548] on span "Save" at bounding box center [695, 542] width 25 height 26
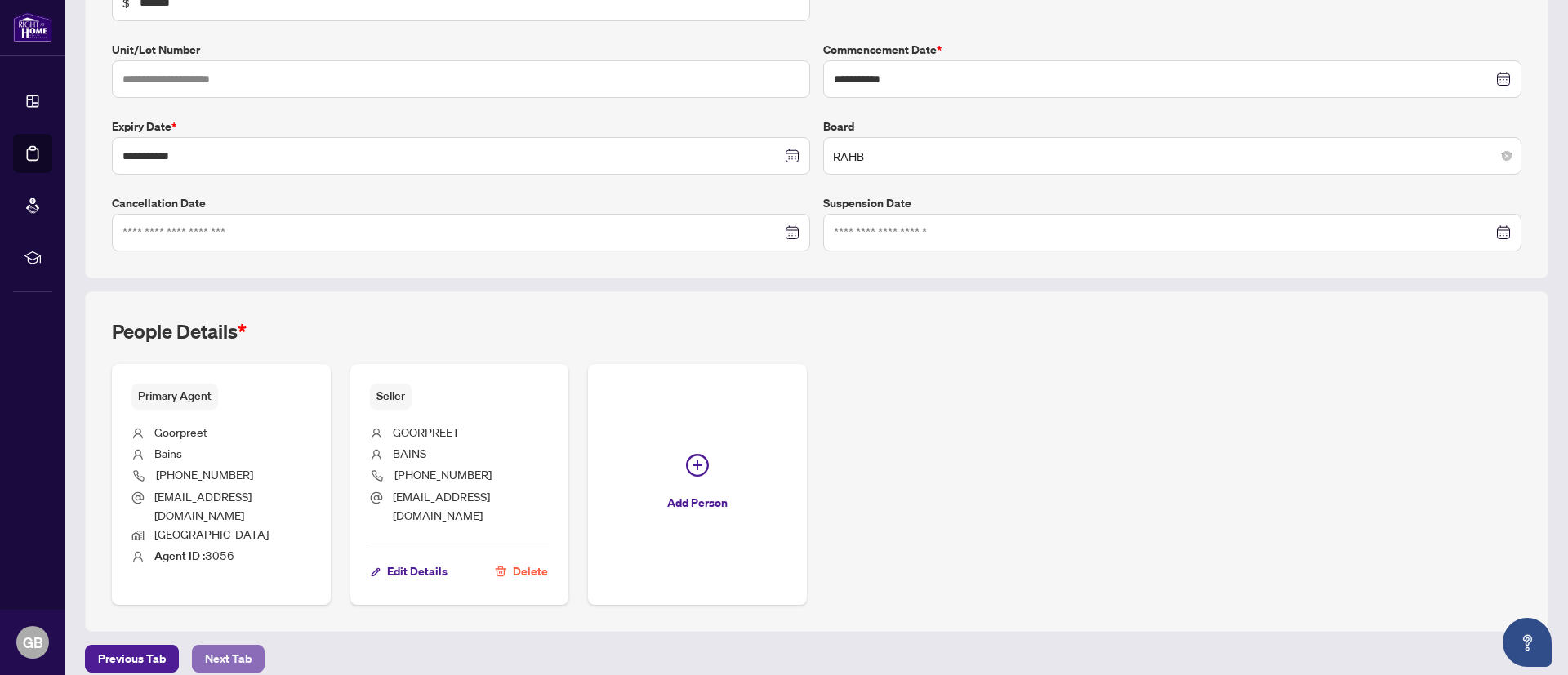
click at [235, 645] on span "Next Tab" at bounding box center [227, 658] width 46 height 26
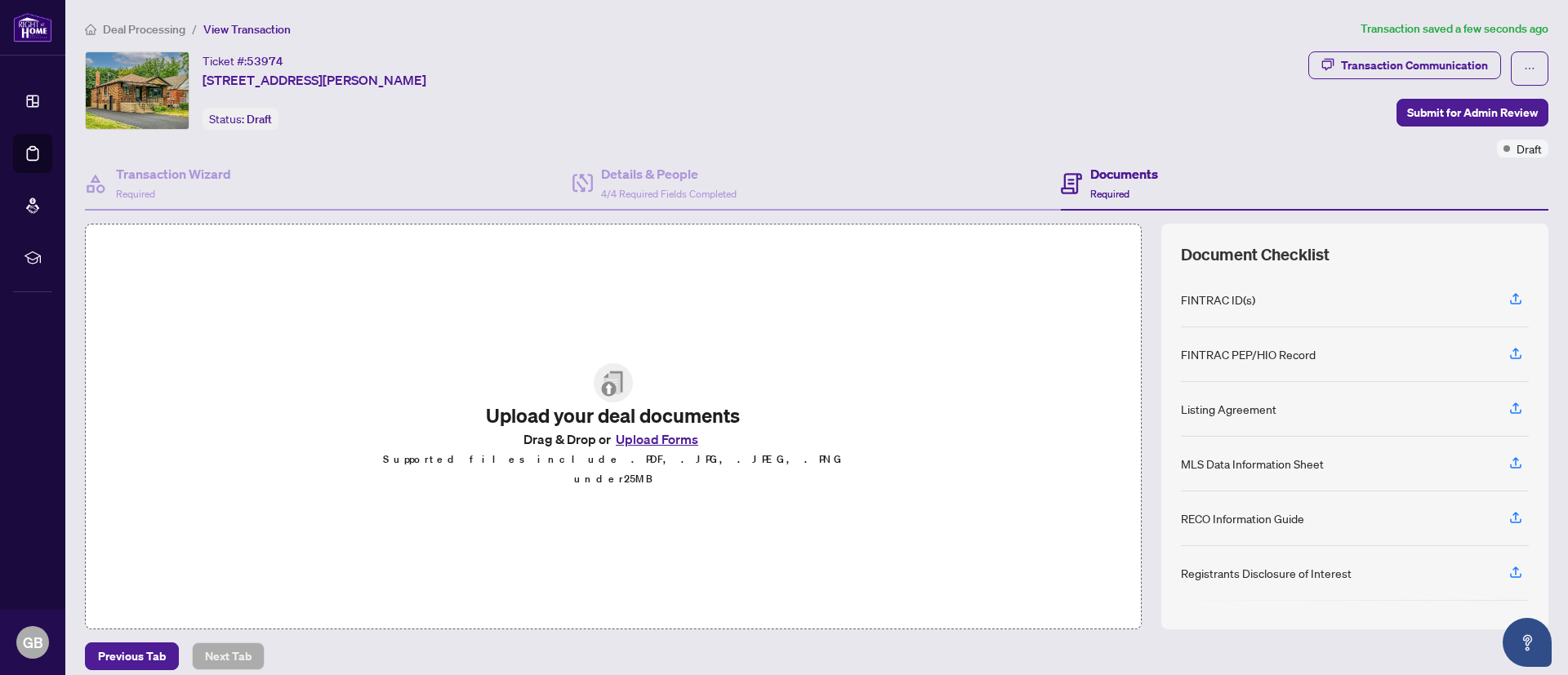
click at [628, 447] on button "Upload Forms" at bounding box center [657, 439] width 92 height 21
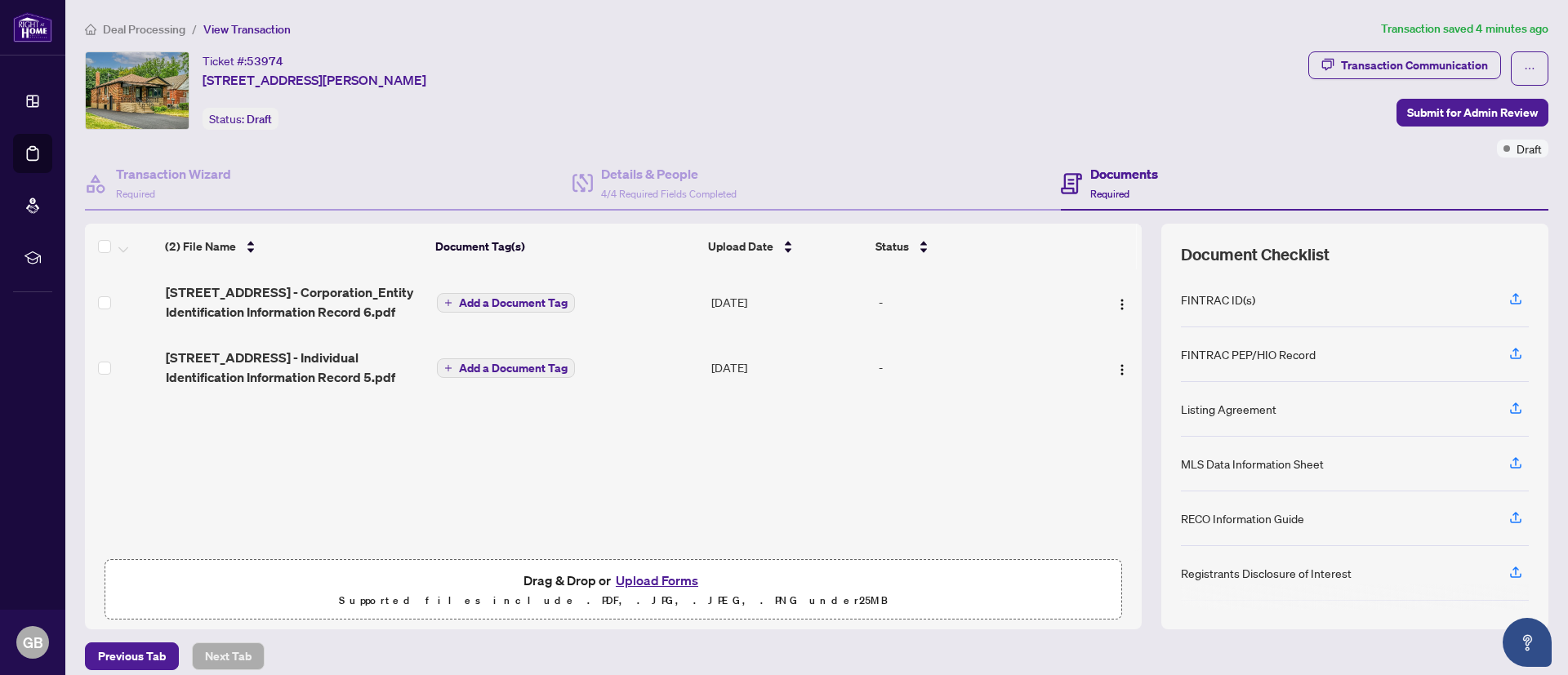
click at [662, 575] on button "Upload Forms" at bounding box center [657, 580] width 92 height 21
click at [668, 578] on button "Upload Forms" at bounding box center [657, 580] width 92 height 21
click at [671, 572] on button "Upload Forms" at bounding box center [657, 580] width 92 height 21
click at [683, 576] on button "Upload Forms" at bounding box center [657, 580] width 92 height 21
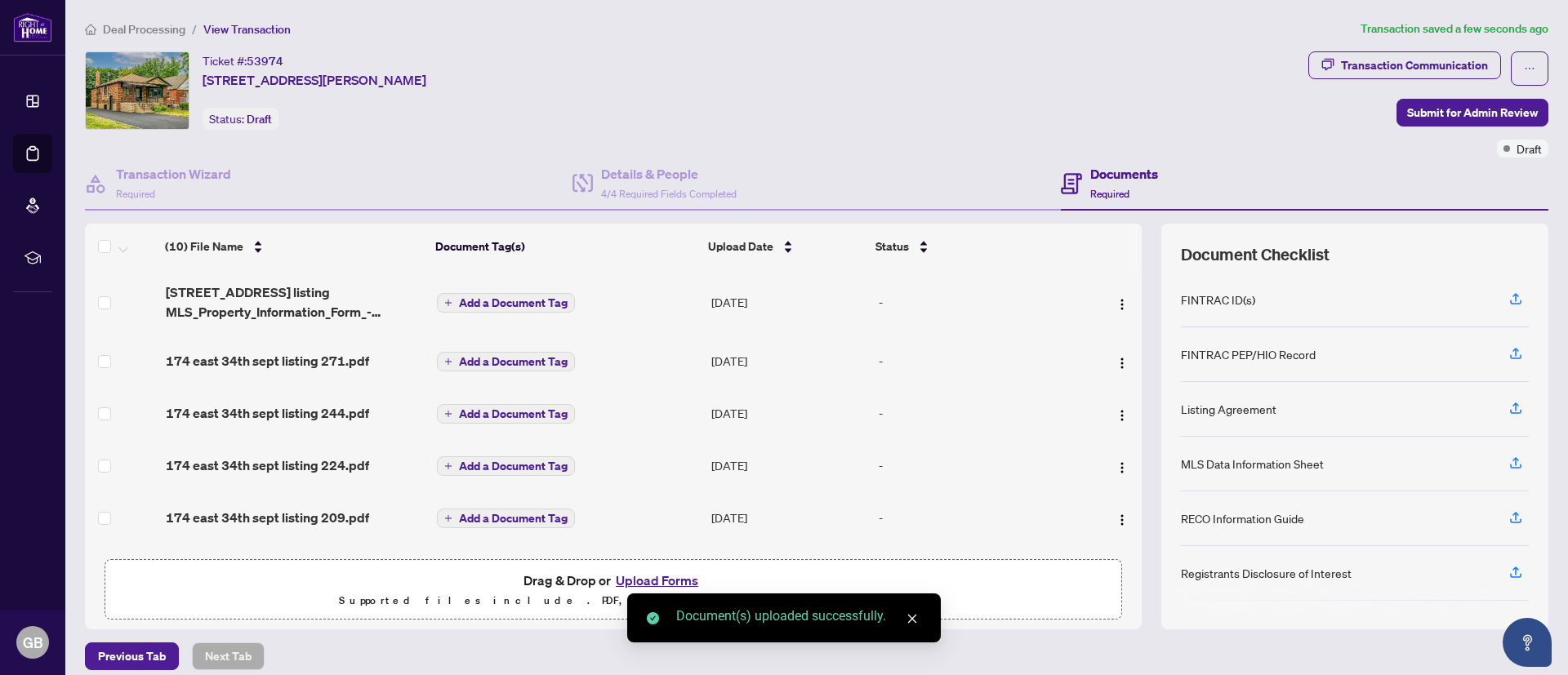
click at [659, 577] on button "Upload Forms" at bounding box center [657, 580] width 92 height 21
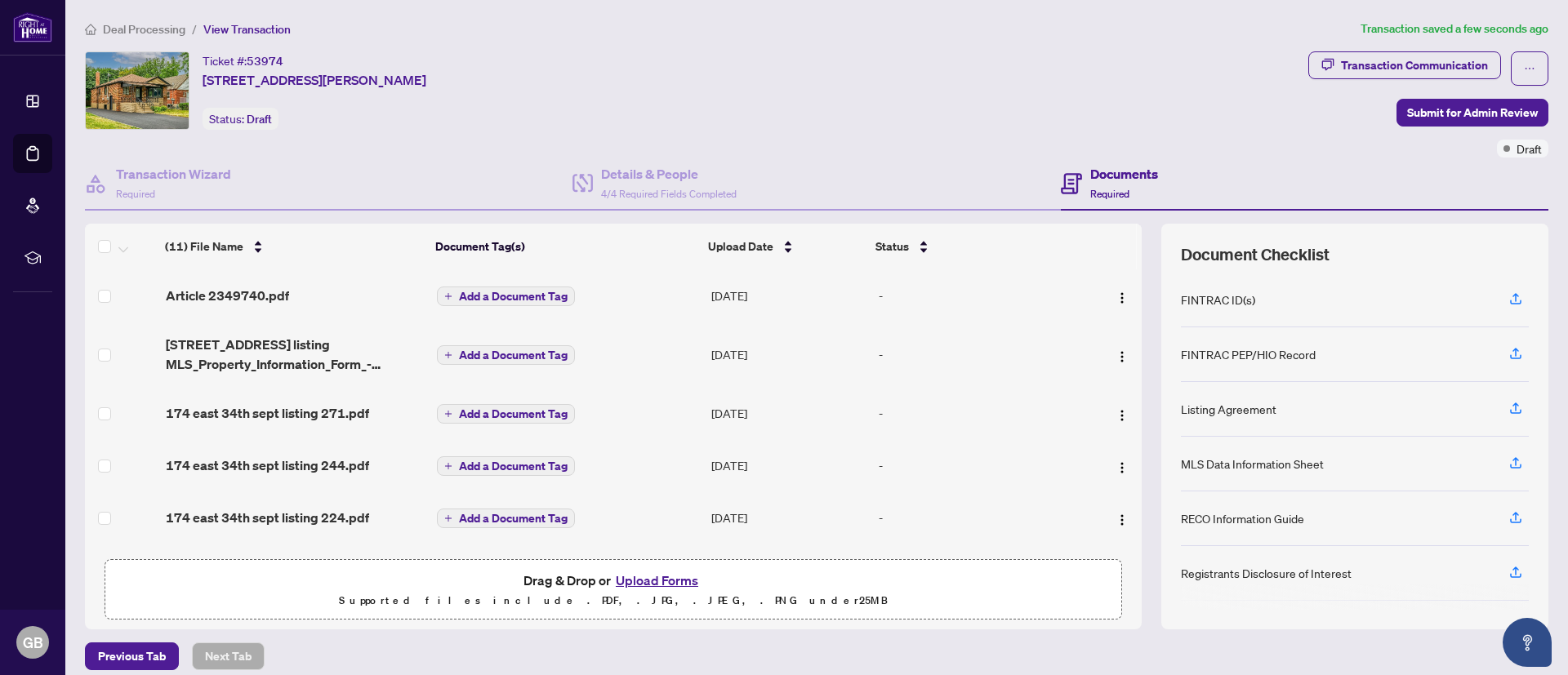
click at [537, 295] on span "Add a Document Tag" at bounding box center [513, 296] width 109 height 12
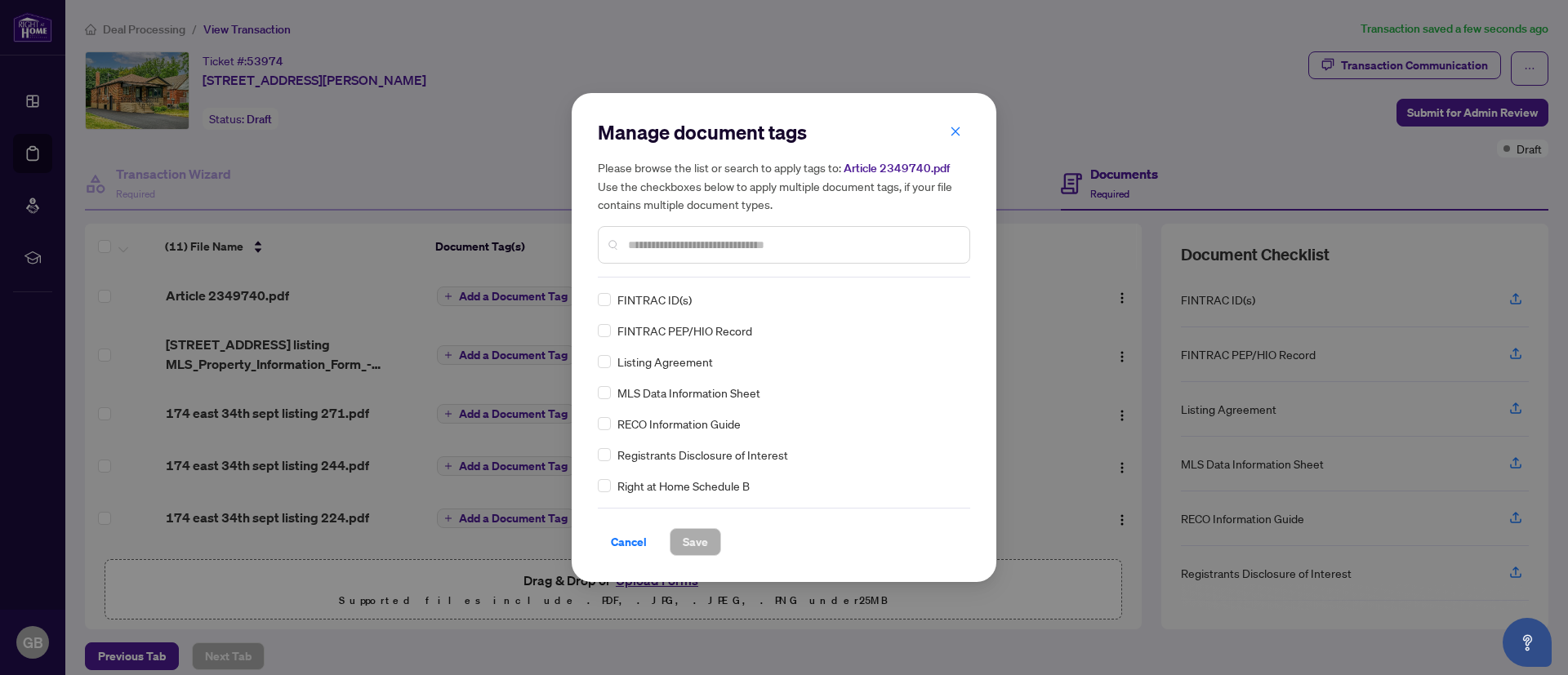
click at [641, 236] on input "text" at bounding box center [792, 245] width 329 height 18
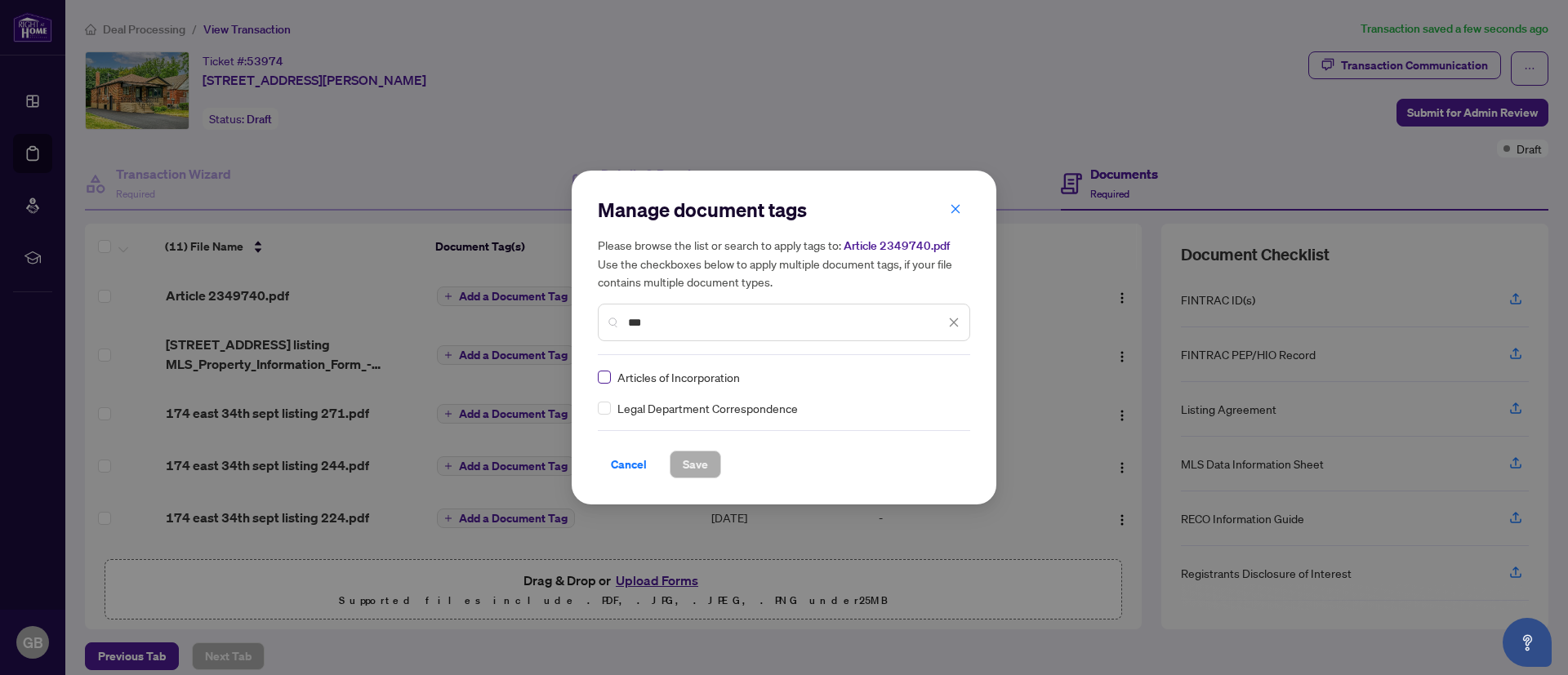
type input "***"
click at [693, 461] on span "Save" at bounding box center [695, 464] width 25 height 26
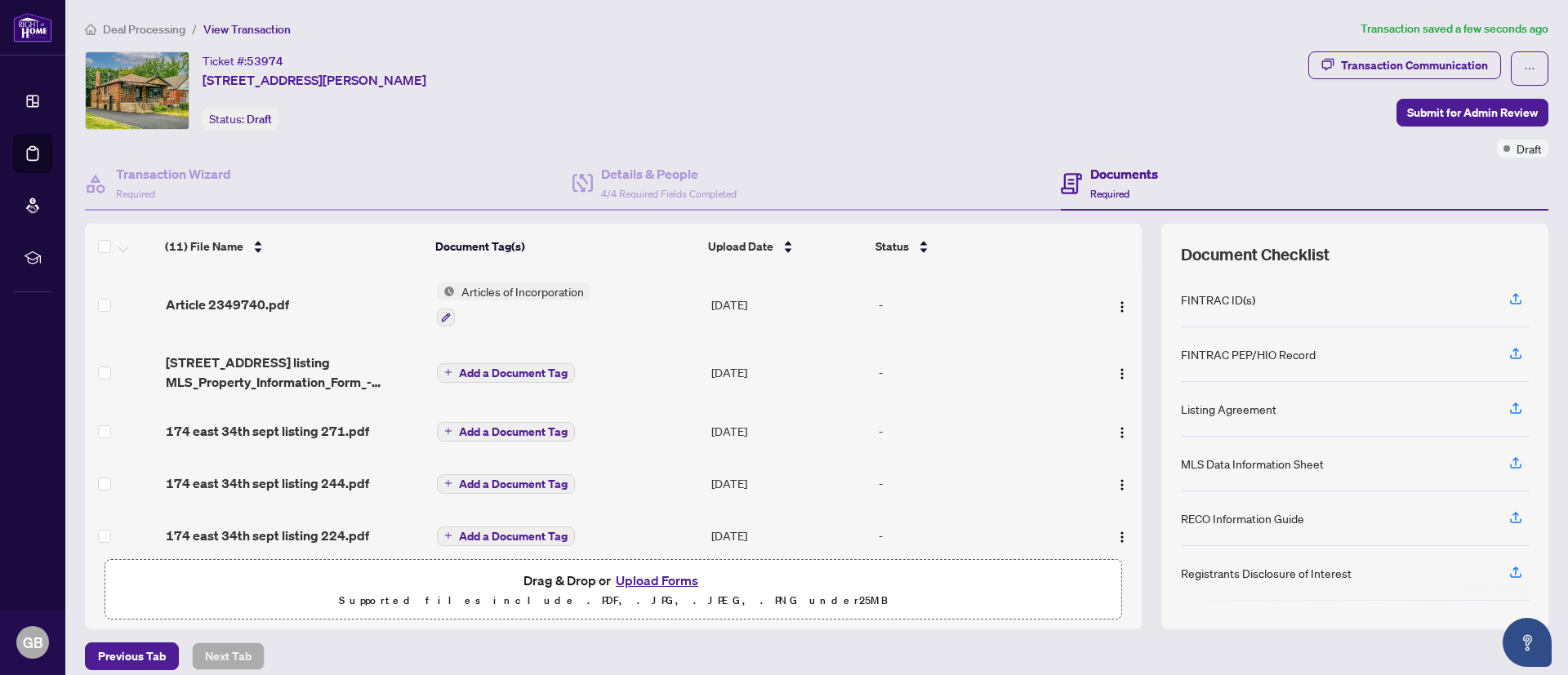
click at [520, 374] on span "Add a Document Tag" at bounding box center [513, 373] width 109 height 12
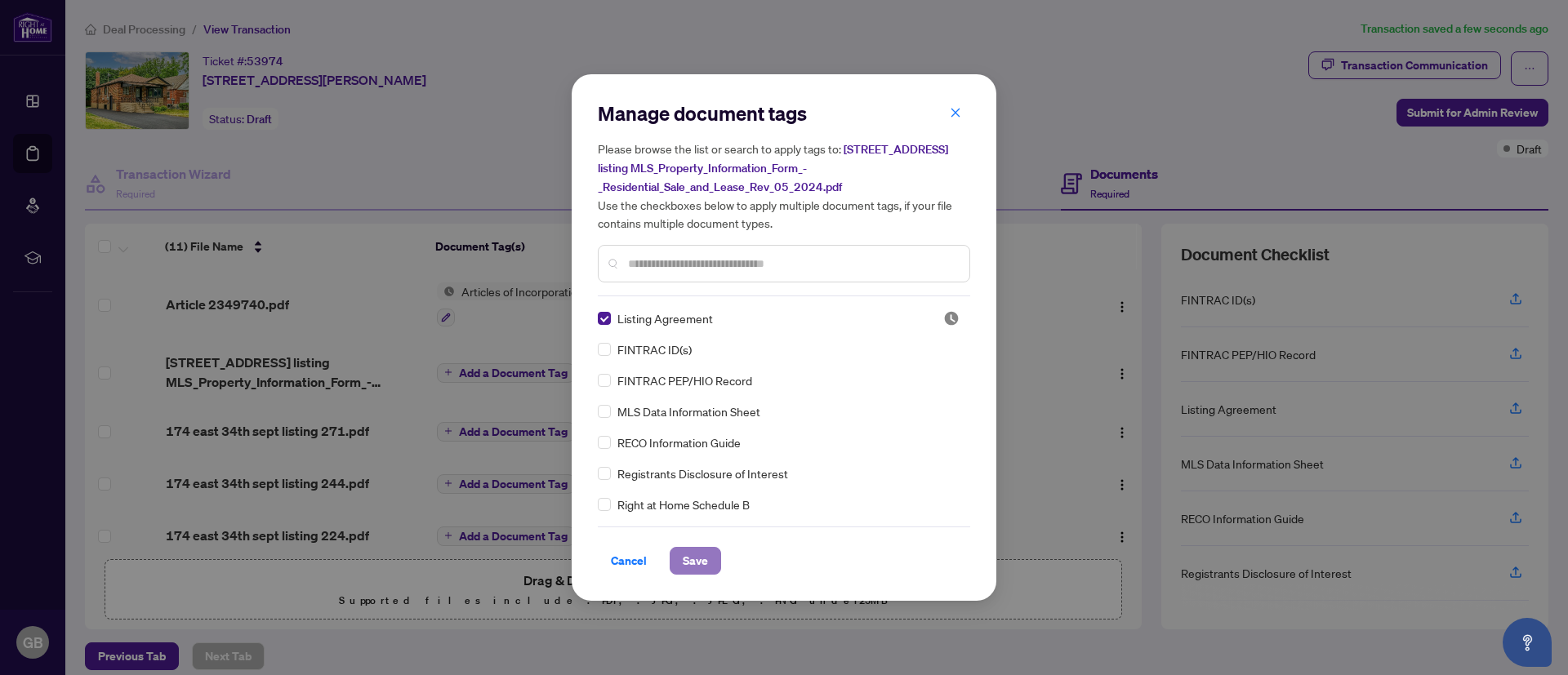
click at [698, 547] on span "Save" at bounding box center [695, 560] width 25 height 26
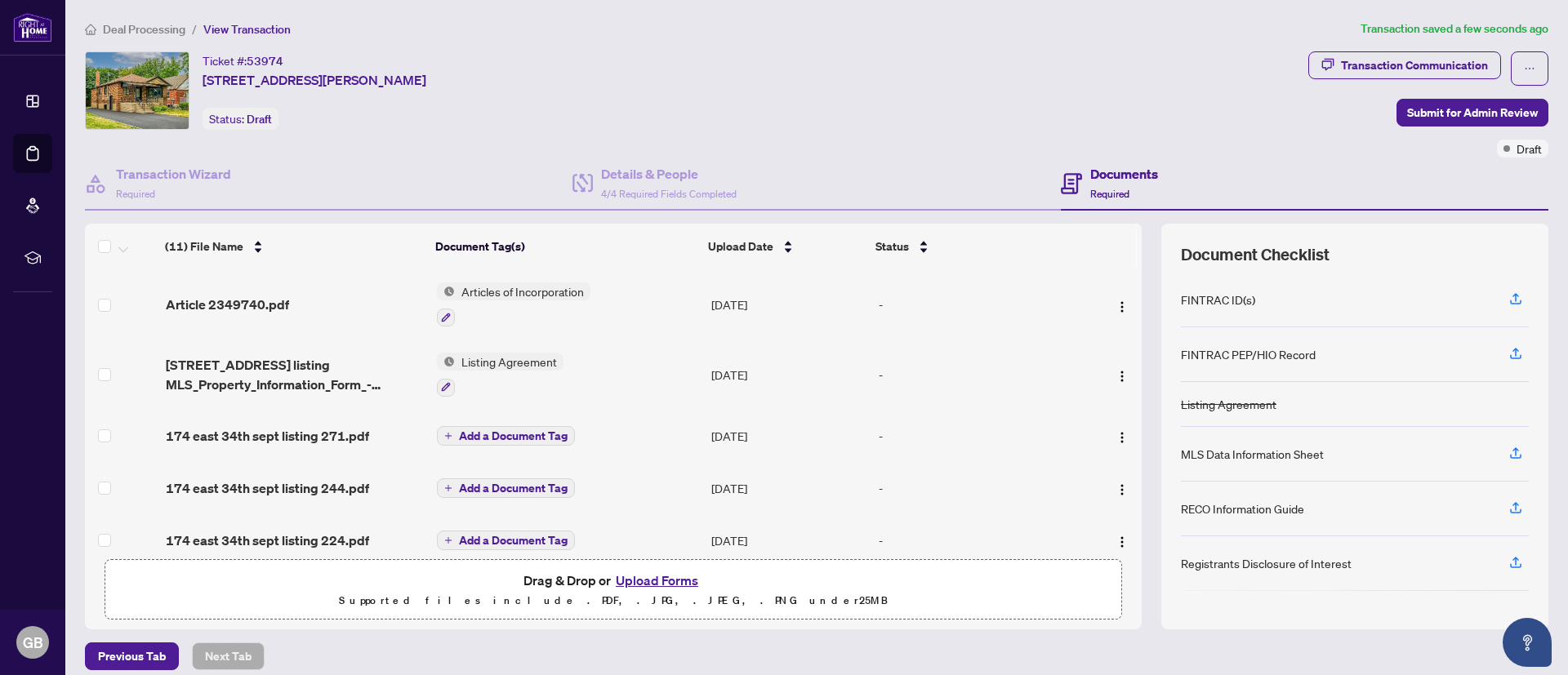
click at [513, 433] on span "Add a Document Tag" at bounding box center [513, 435] width 109 height 12
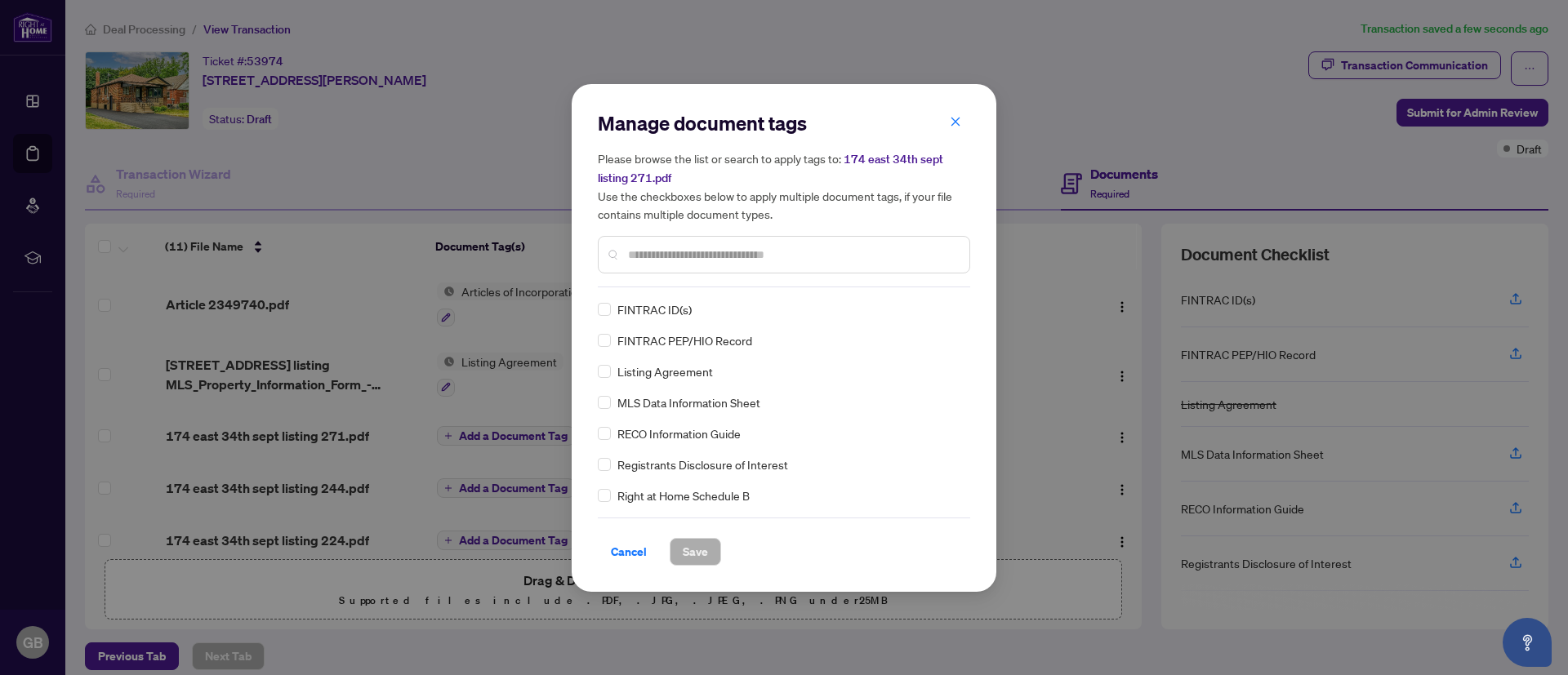
click at [648, 252] on input "text" at bounding box center [792, 254] width 329 height 18
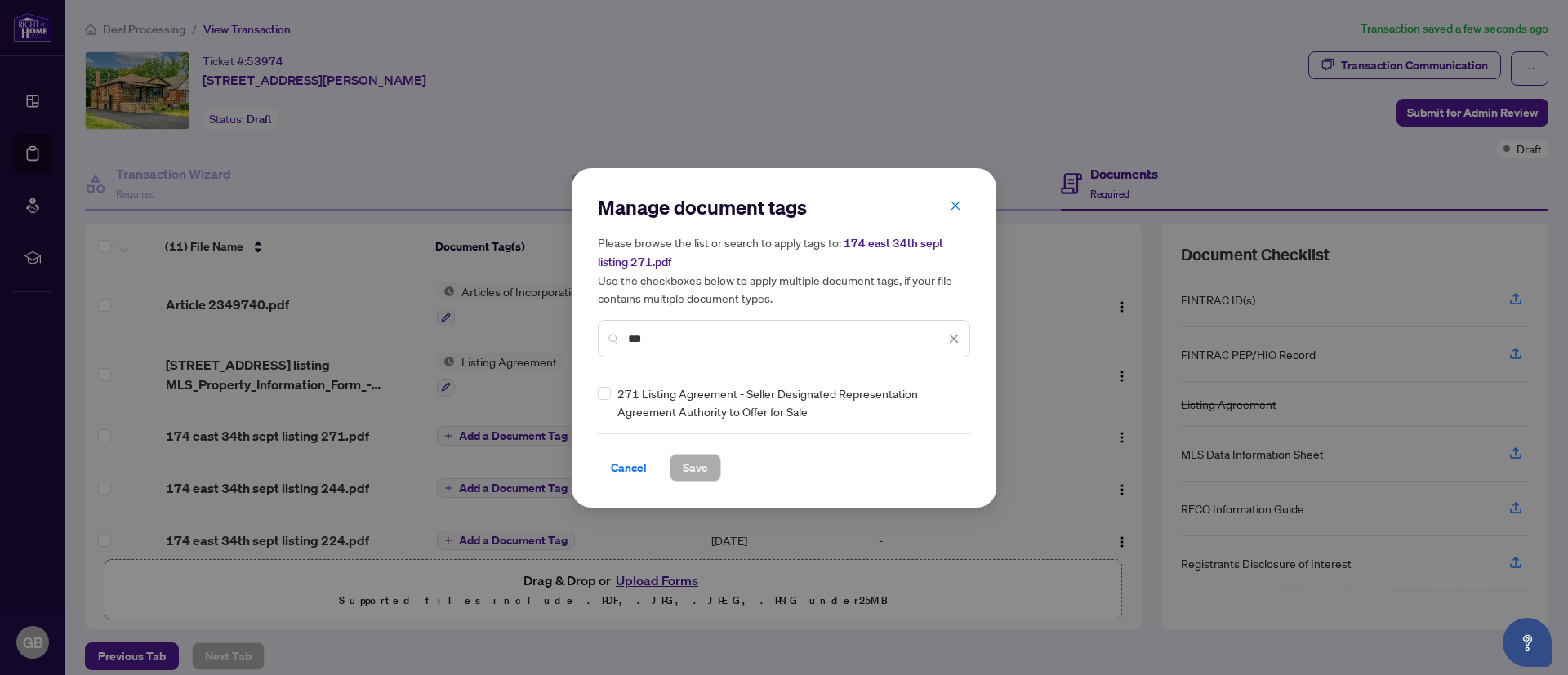
type input "***"
click at [695, 464] on span "Save" at bounding box center [695, 467] width 25 height 26
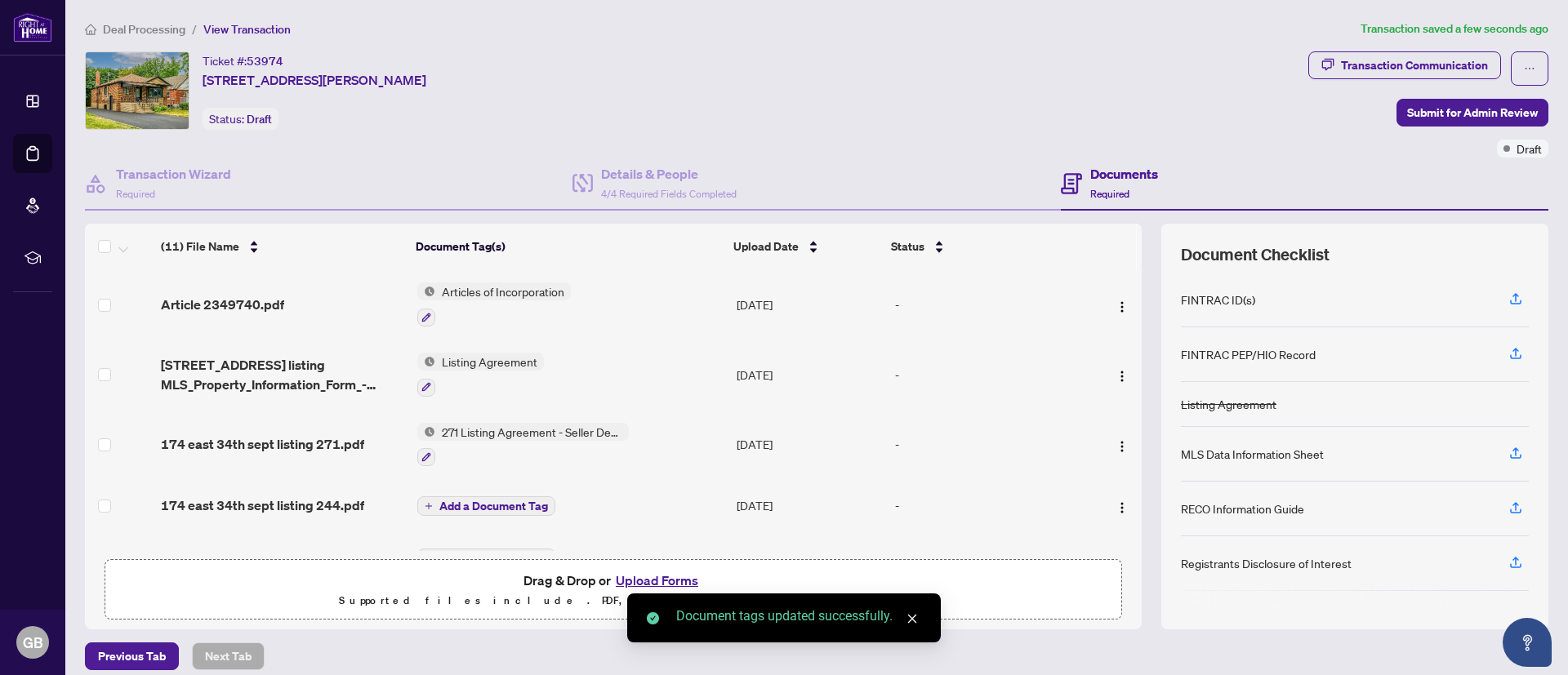
click at [523, 500] on span "Add a Document Tag" at bounding box center [493, 506] width 109 height 12
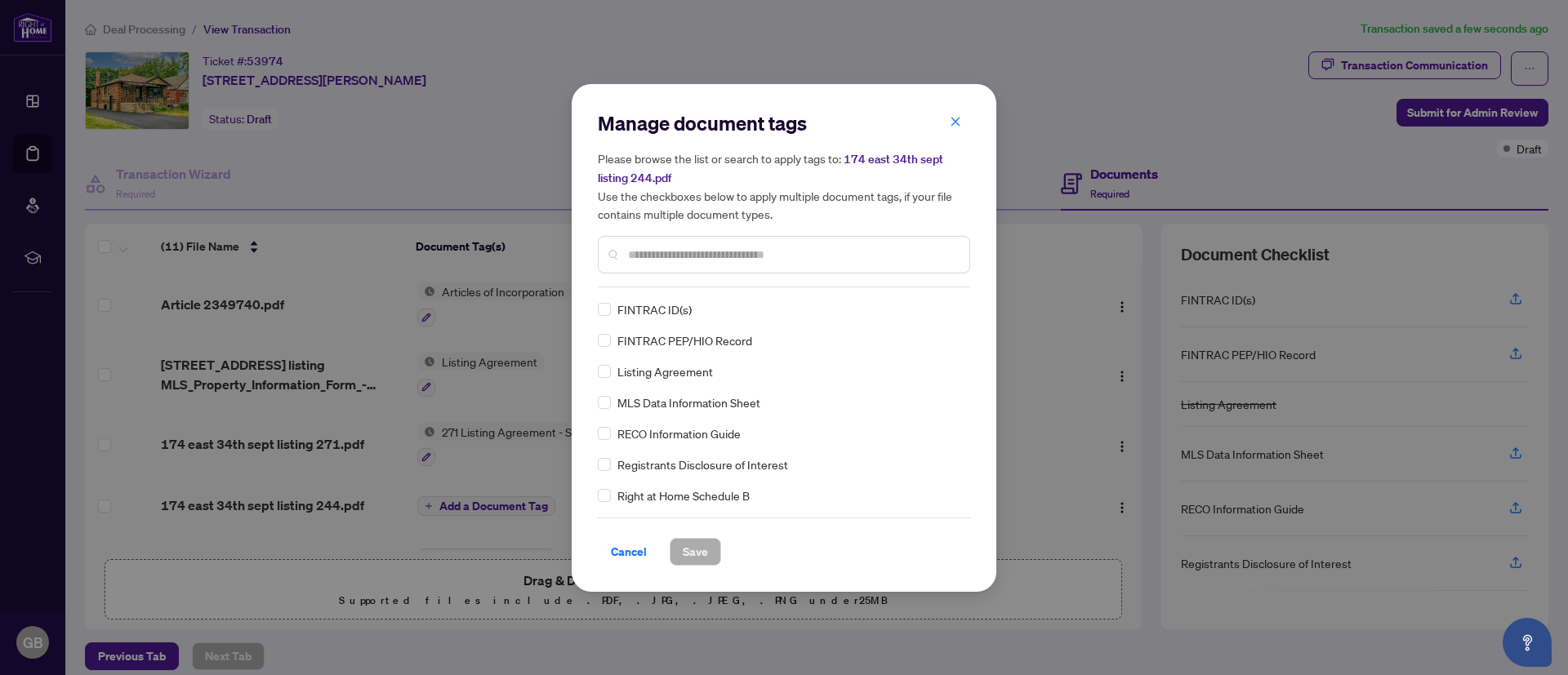
click at [705, 246] on input "text" at bounding box center [792, 254] width 329 height 18
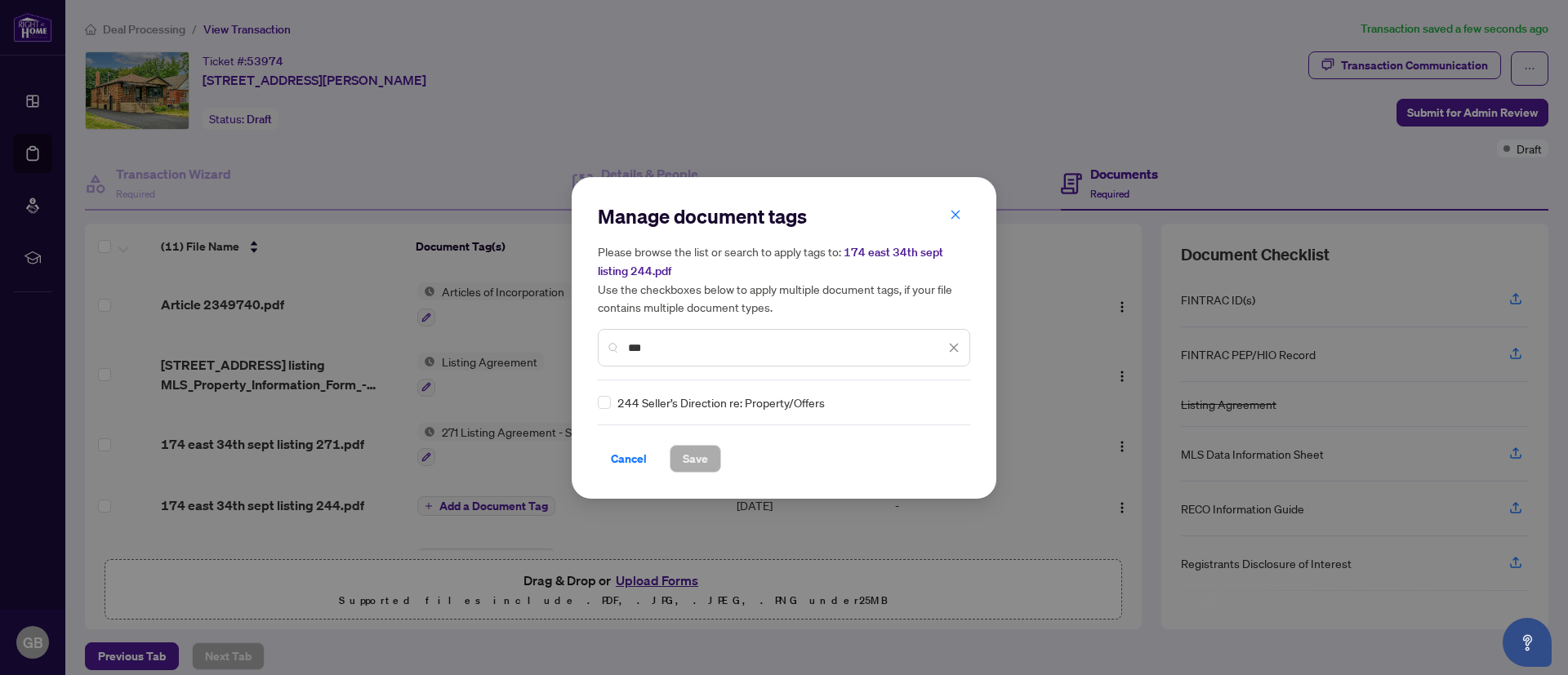
type input "***"
click at [696, 461] on span "Save" at bounding box center [695, 458] width 25 height 26
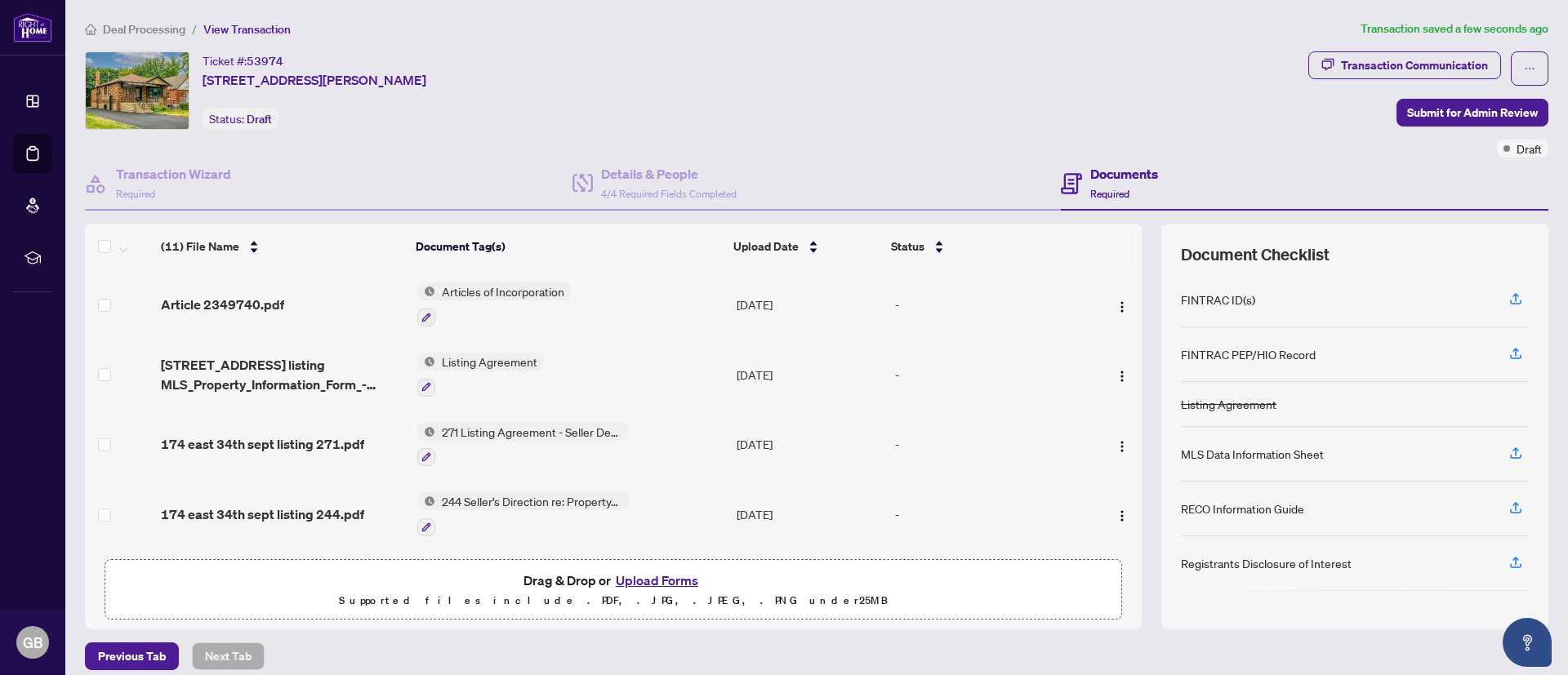
drag, startPoint x: 1123, startPoint y: 356, endPoint x: 1129, endPoint y: 431, distance: 75.2
click at [1129, 433] on div "(11) File Name Document Tag(s) Upload Date Status Article 2349740.pdf Articles …" at bounding box center [817, 425] width 1463 height 404
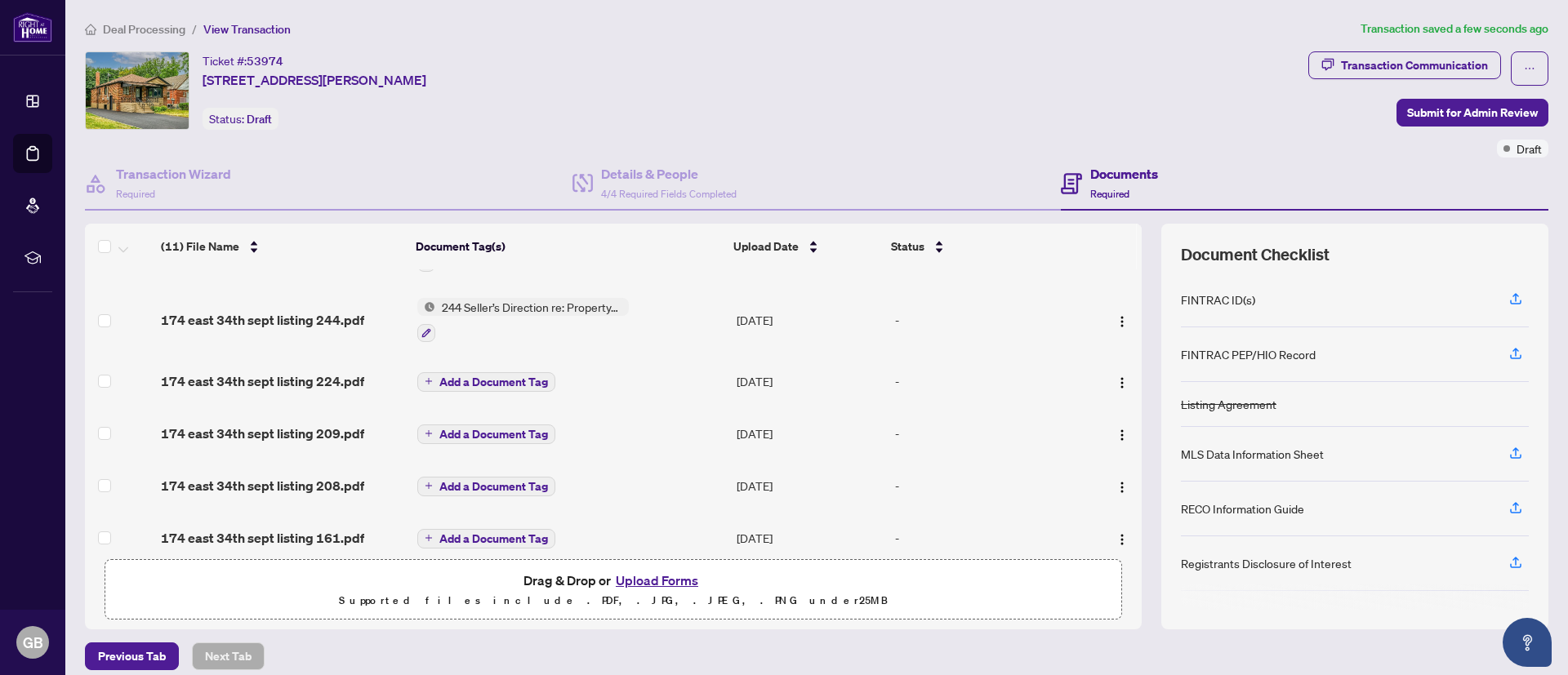
scroll to position [257, 0]
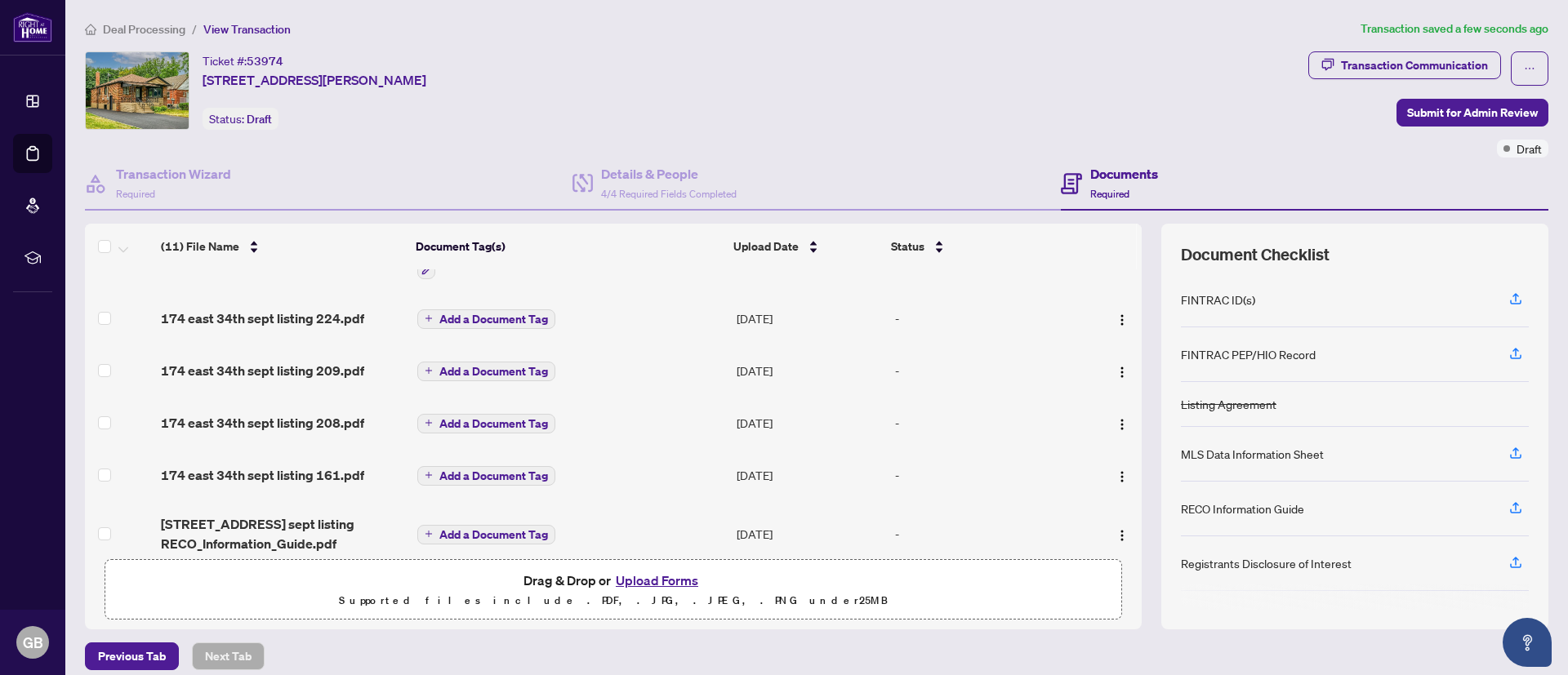
click at [508, 315] on span "Add a Document Tag" at bounding box center [493, 318] width 109 height 12
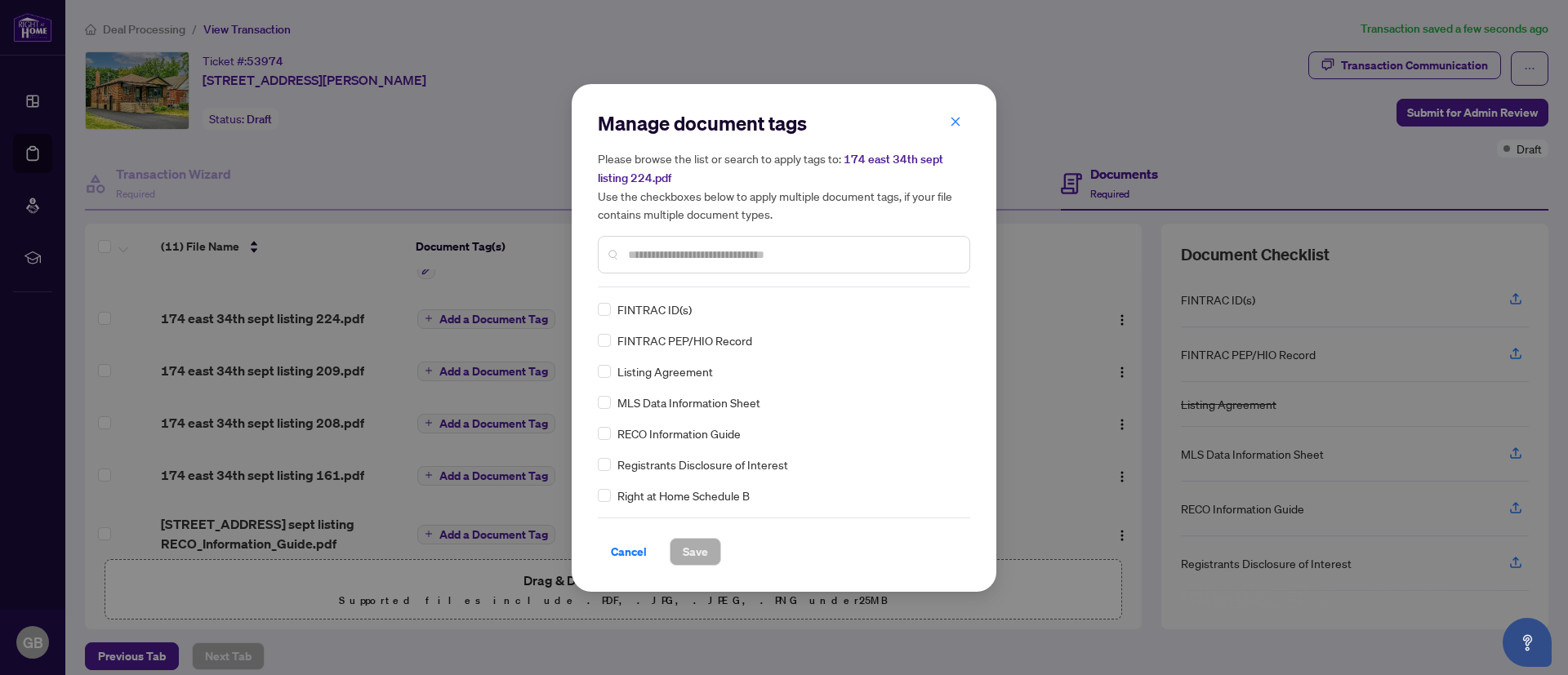
click at [657, 252] on input "text" at bounding box center [792, 254] width 329 height 18
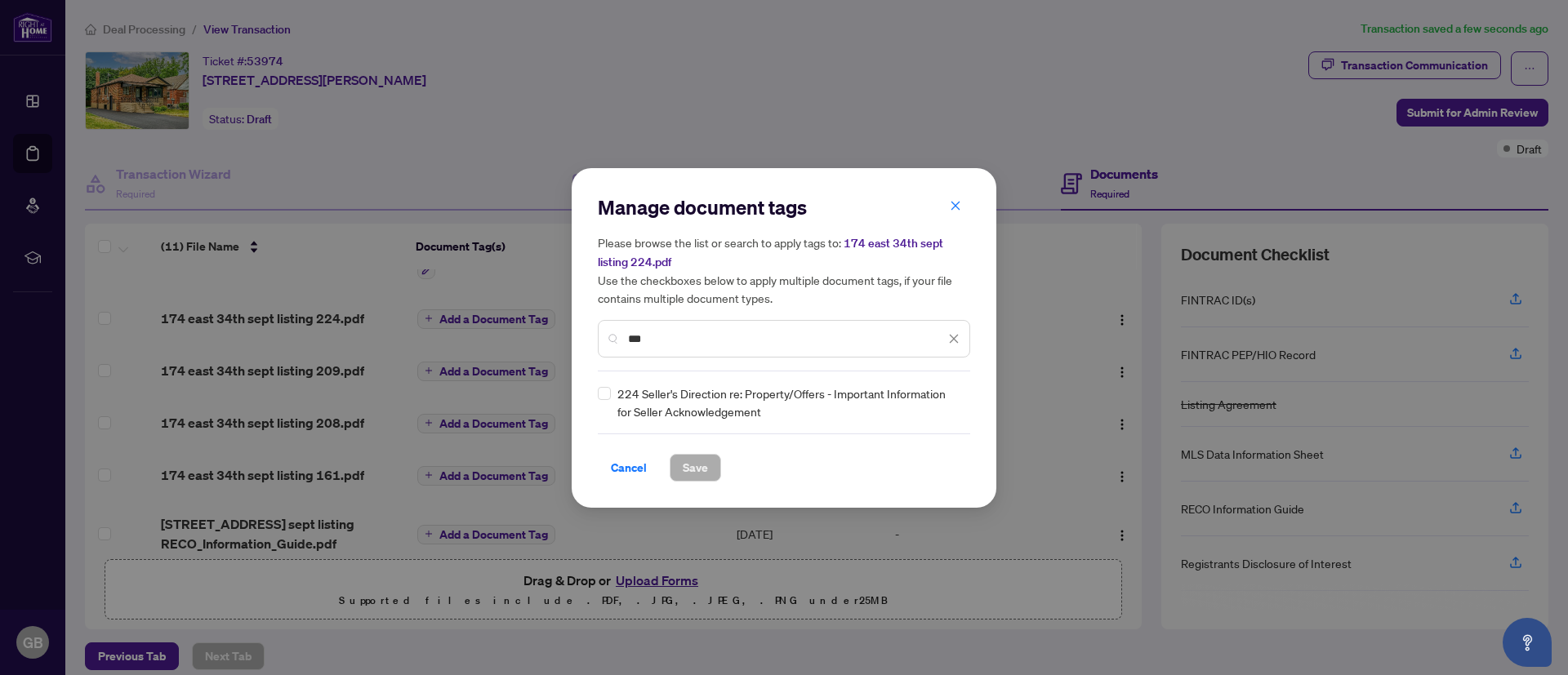
type input "***"
click at [692, 471] on span "Save" at bounding box center [695, 467] width 25 height 26
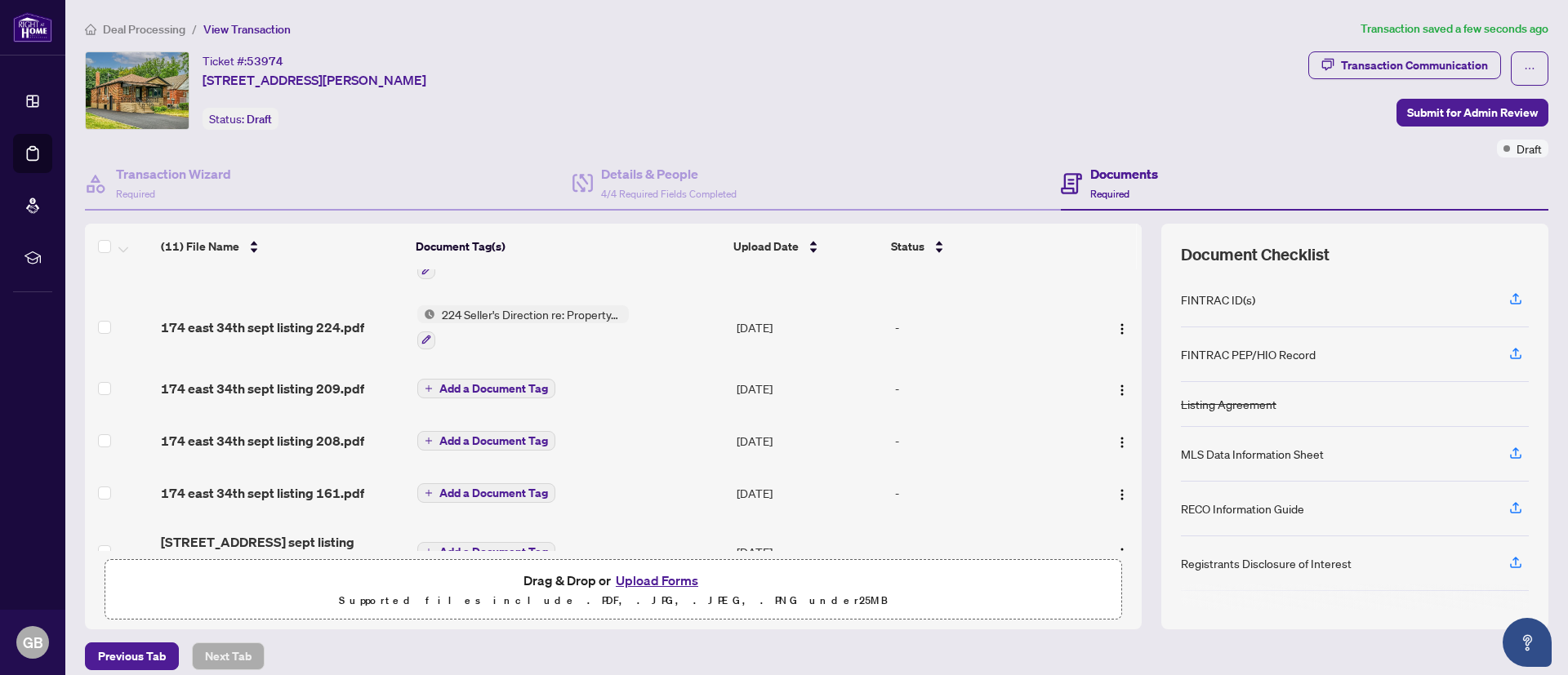
click at [439, 383] on span "Add a Document Tag" at bounding box center [493, 388] width 109 height 12
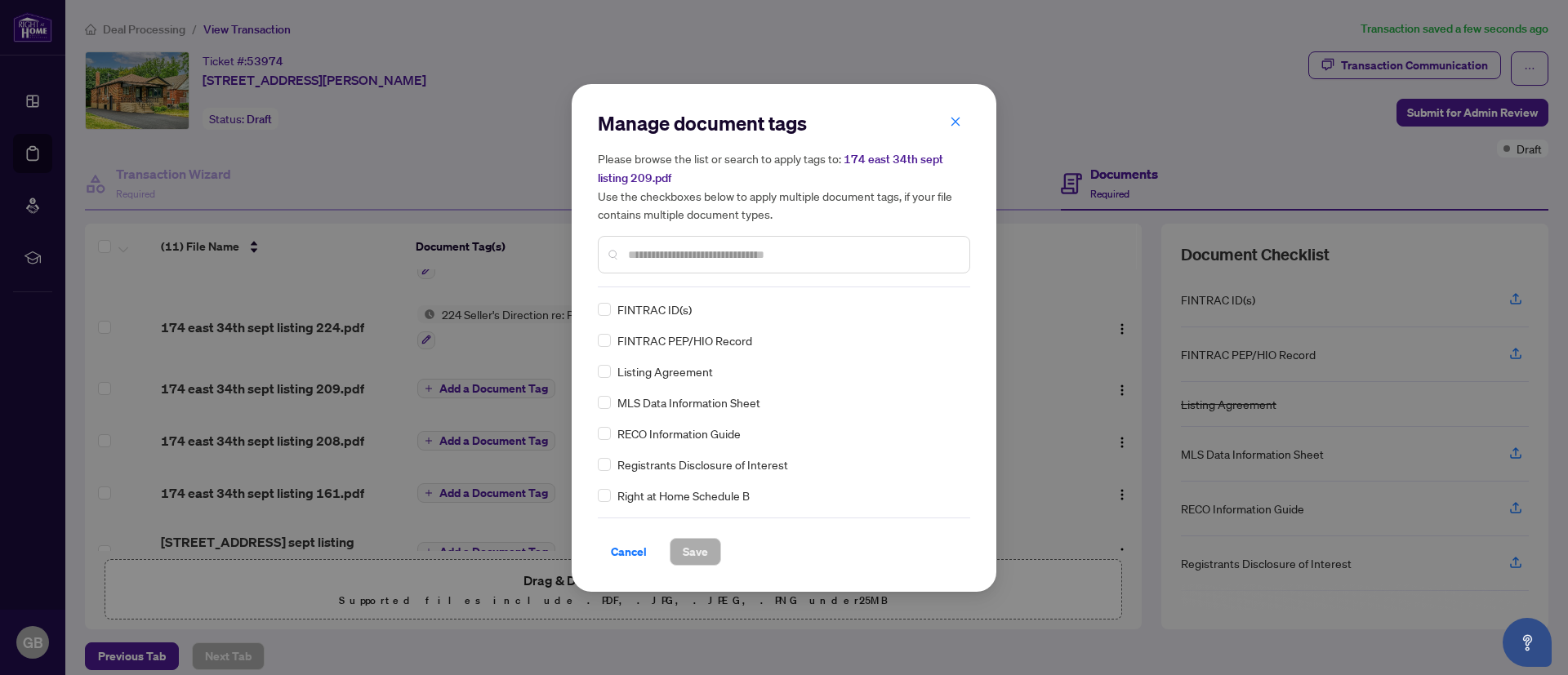
click at [691, 258] on input "text" at bounding box center [792, 254] width 329 height 18
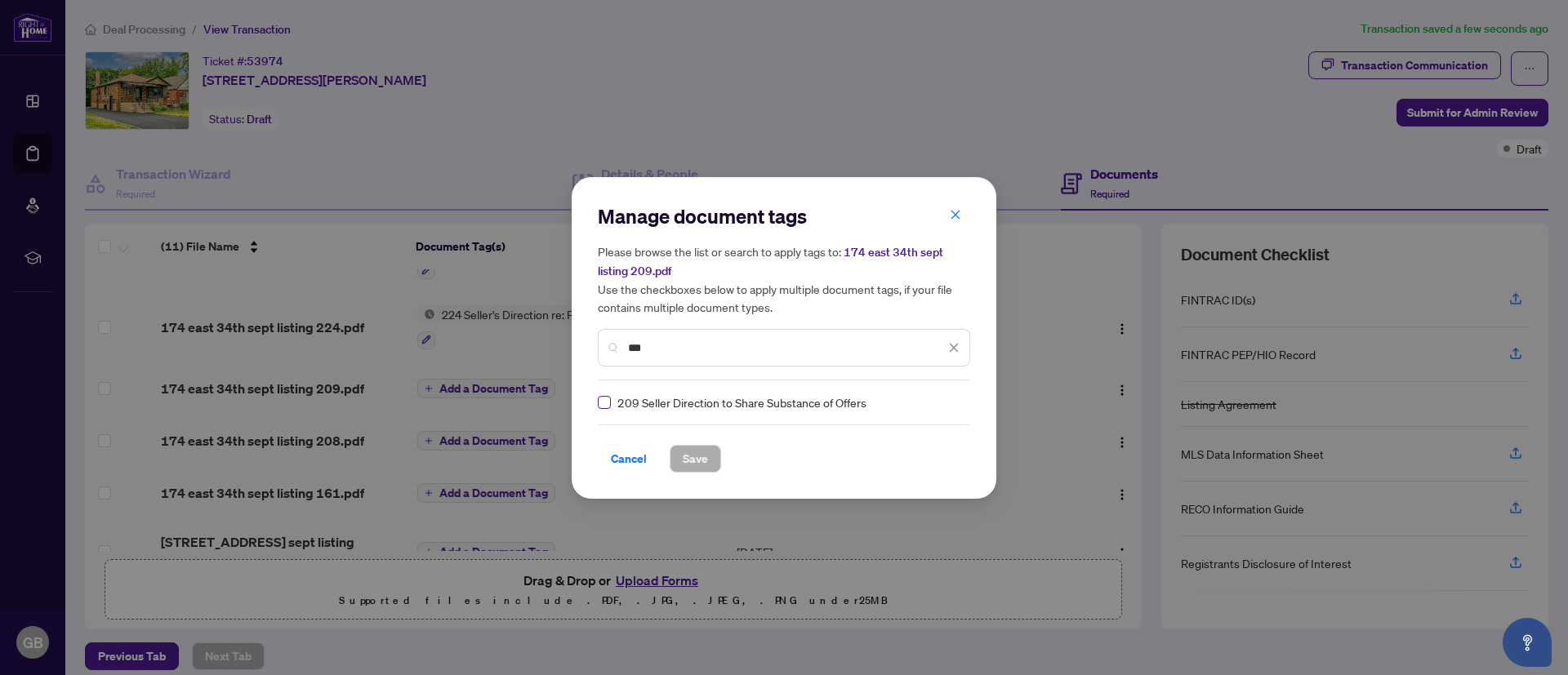
type input "***"
click at [693, 453] on span "Save" at bounding box center [695, 458] width 25 height 26
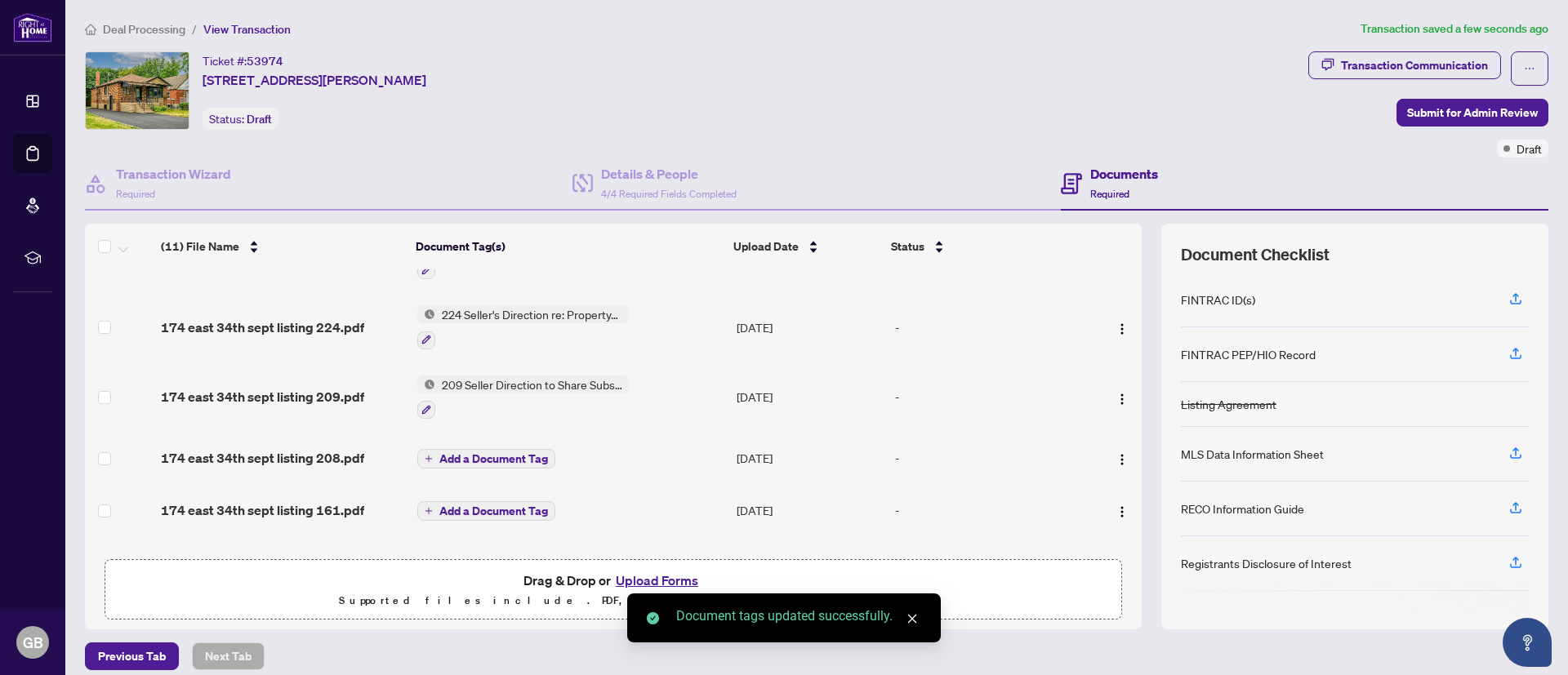
click at [483, 453] on span "Add a Document Tag" at bounding box center [493, 459] width 109 height 12
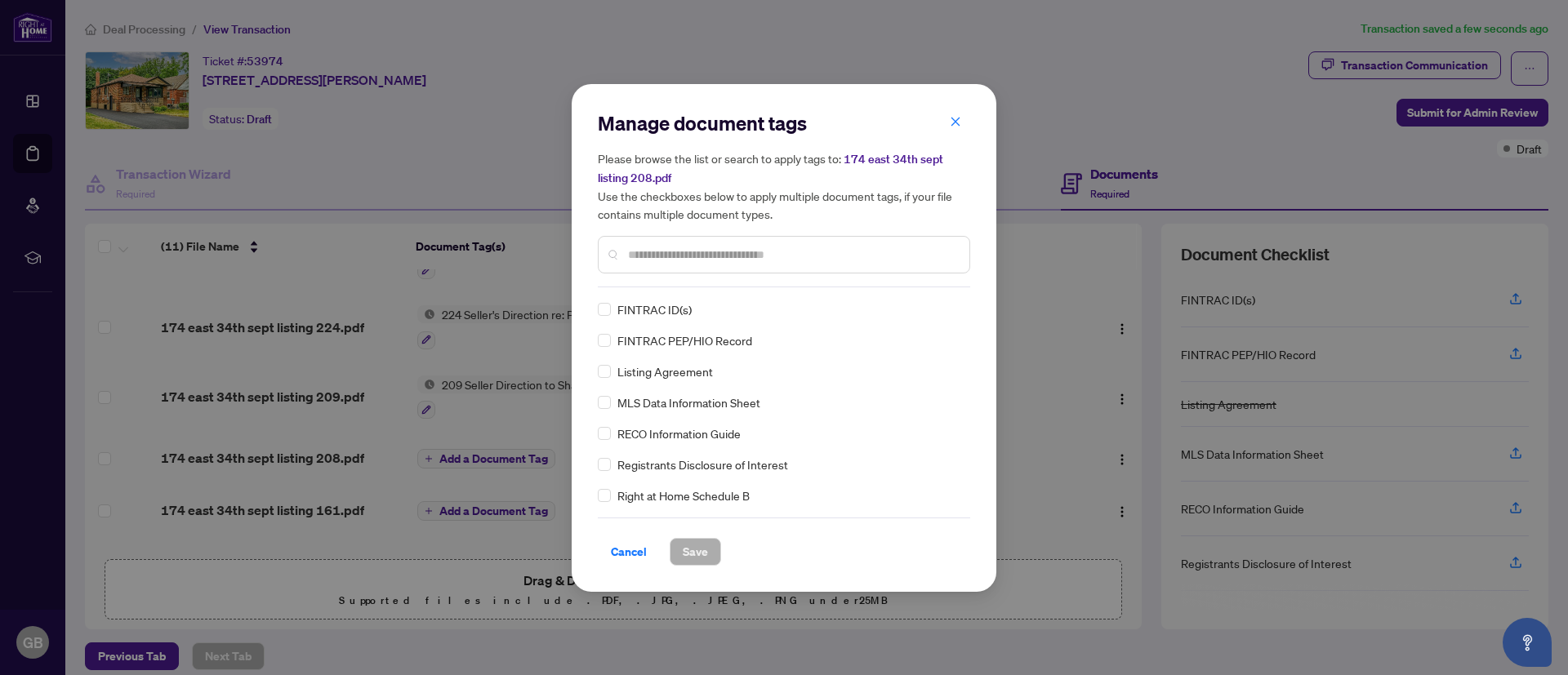
click at [648, 251] on input "text" at bounding box center [792, 254] width 329 height 18
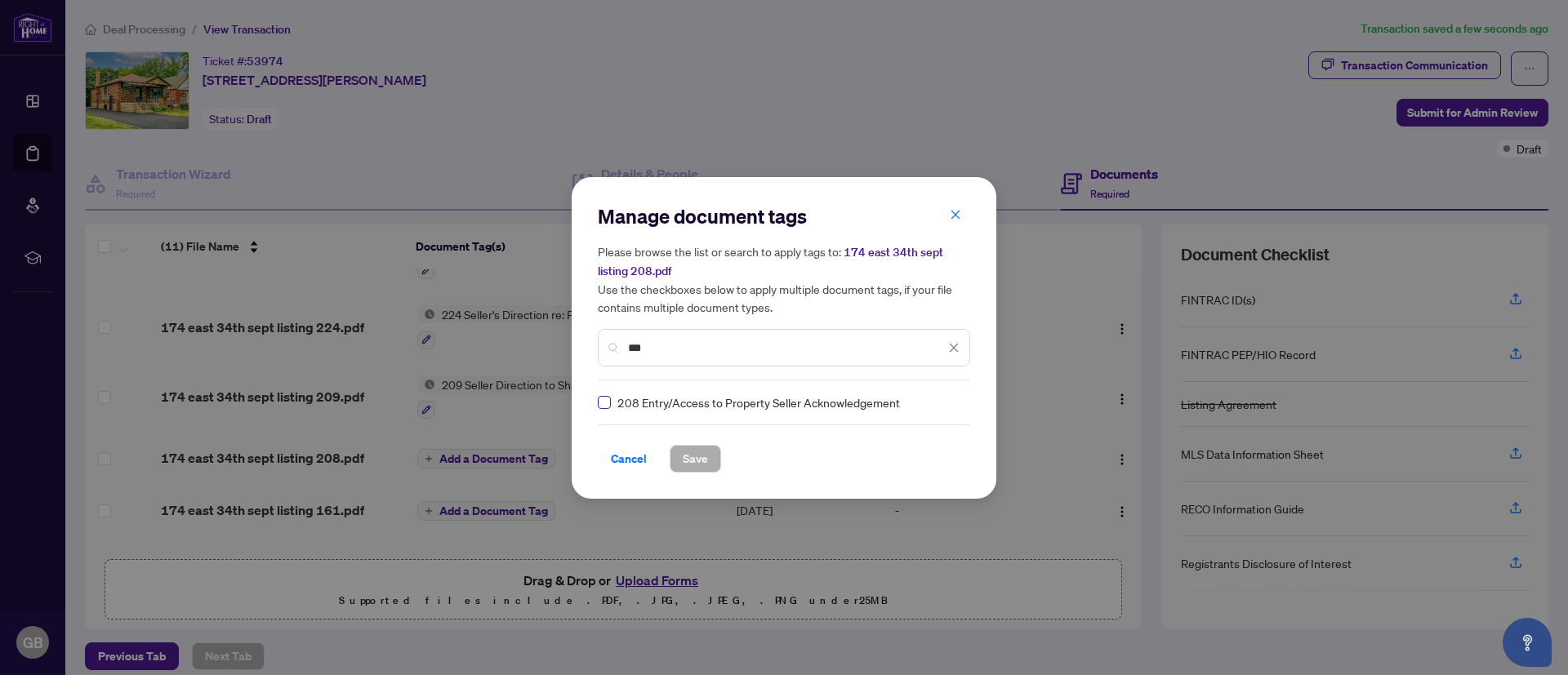
type input "***"
click at [716, 466] on button "Save" at bounding box center [695, 459] width 52 height 28
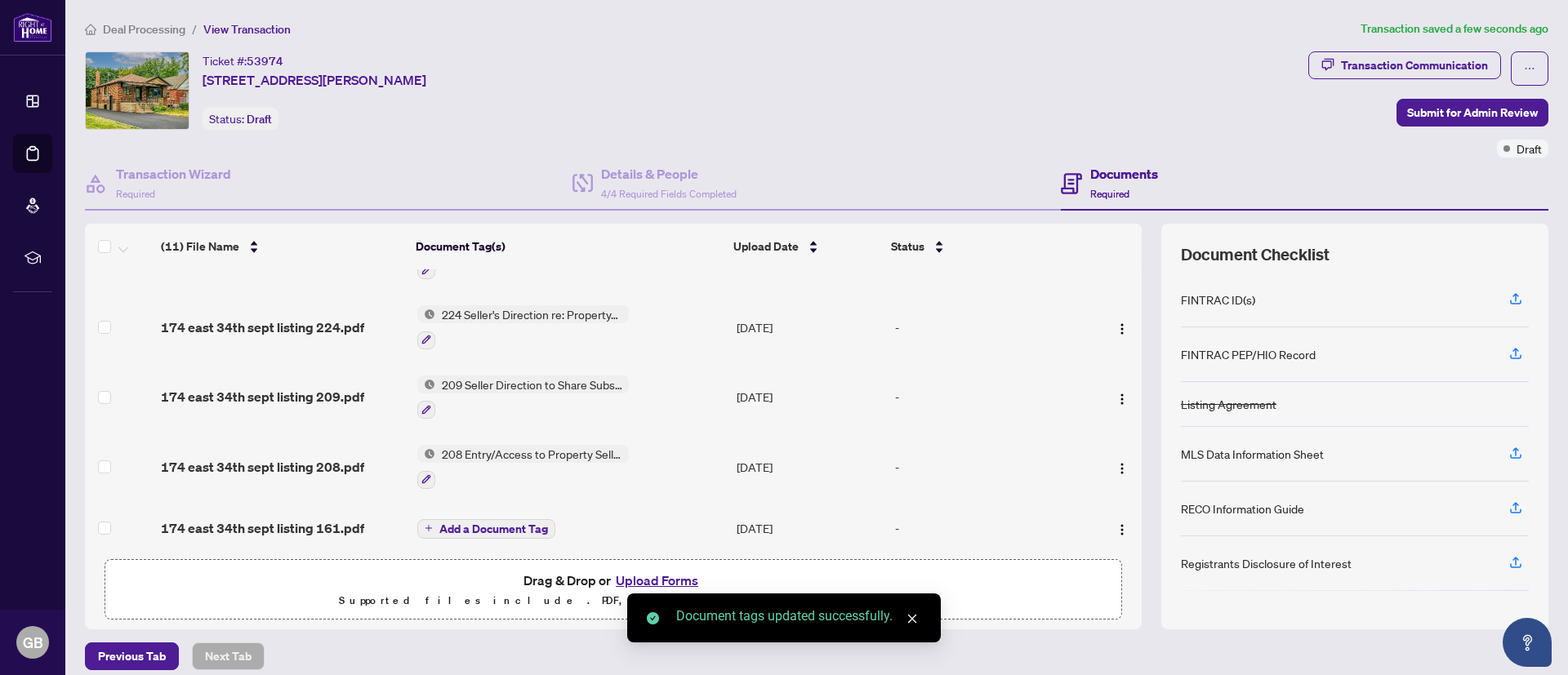
click at [503, 524] on span "Add a Document Tag" at bounding box center [493, 528] width 109 height 12
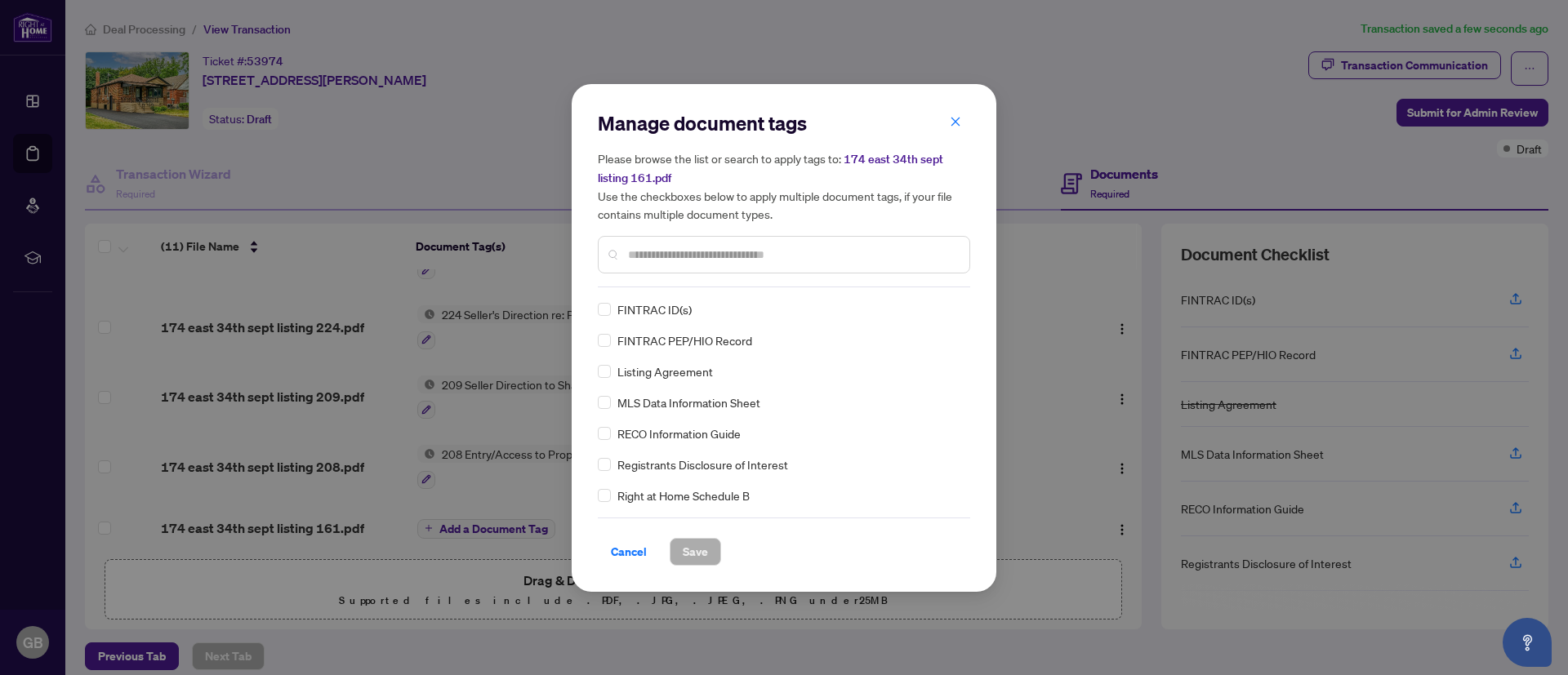
click at [698, 246] on input "text" at bounding box center [792, 254] width 329 height 18
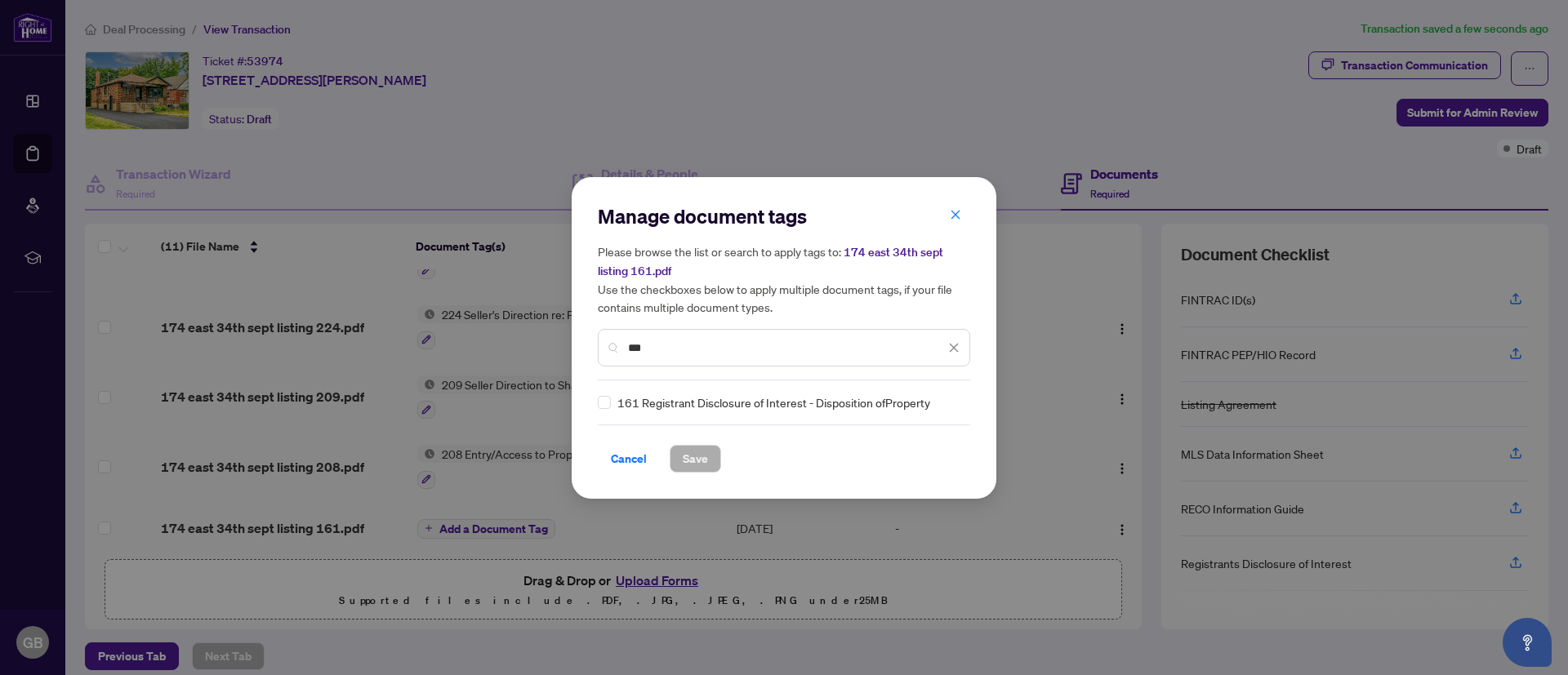
type input "***"
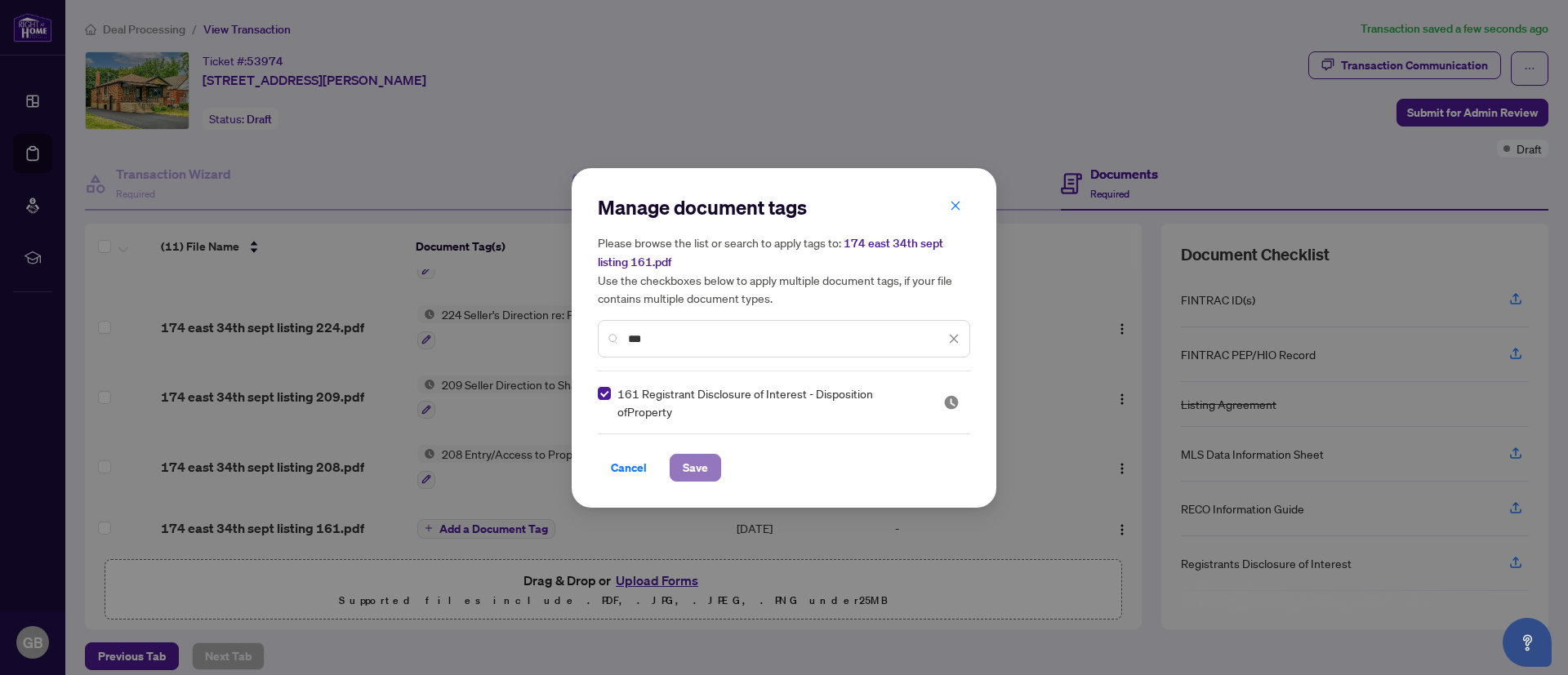
click at [701, 461] on span "Save" at bounding box center [695, 467] width 25 height 26
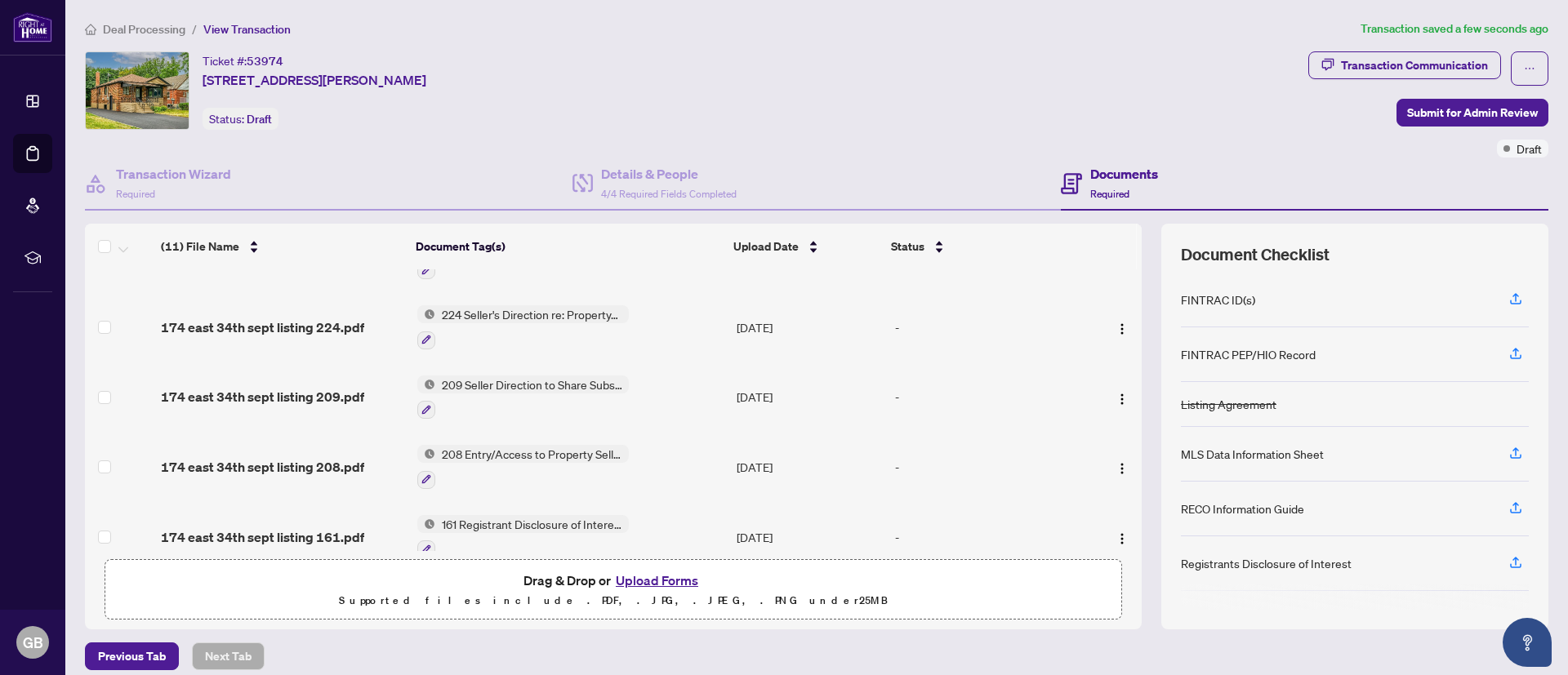
drag, startPoint x: 1122, startPoint y: 440, endPoint x: 1128, endPoint y: 509, distance: 69.3
click at [1128, 523] on div "(11) File Name Document Tag(s) Upload Date Status Article 2349740.pdf Articles …" at bounding box center [817, 425] width 1463 height 404
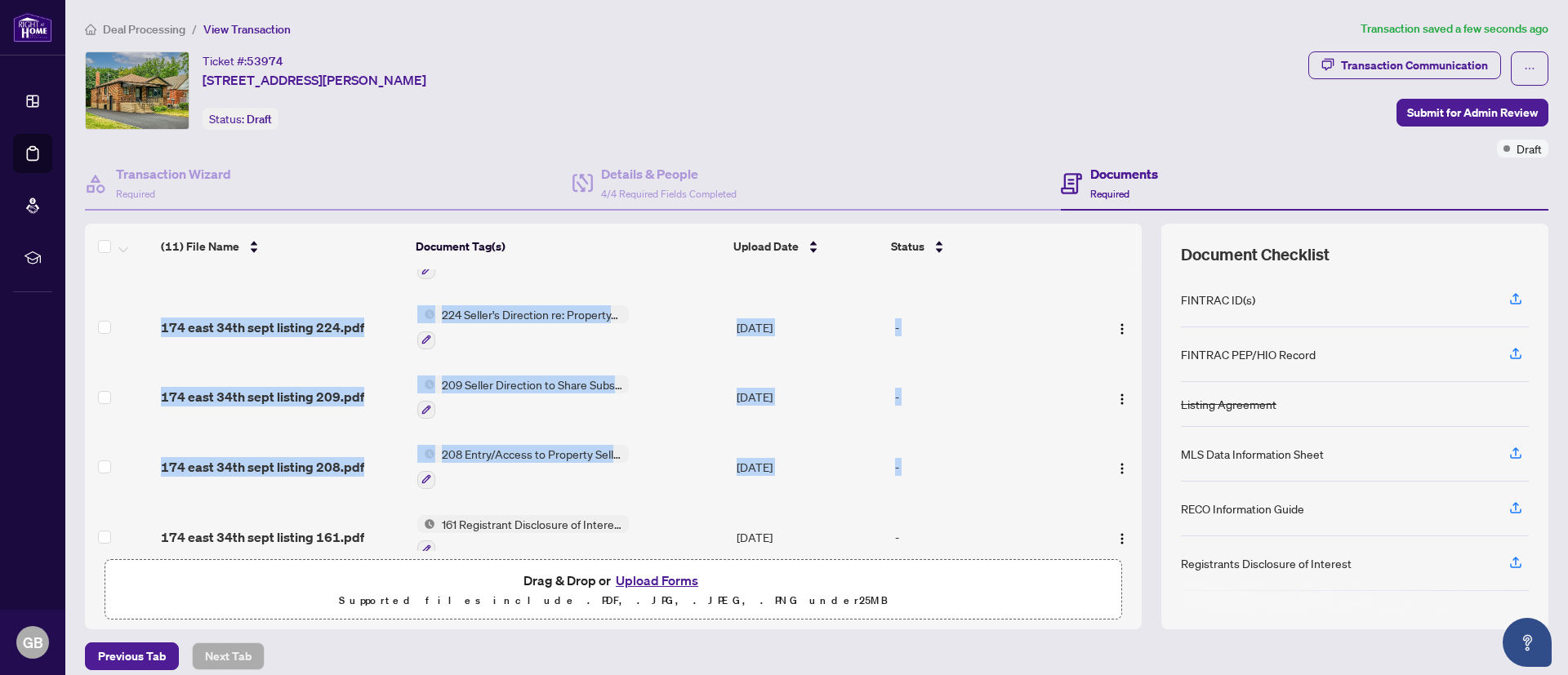
drag, startPoint x: 1117, startPoint y: 453, endPoint x: 1123, endPoint y: 518, distance: 65.3
click at [1123, 518] on div "(11) File Name Document Tag(s) Upload Date Status Article 2349740.pdf Articles …" at bounding box center [817, 425] width 1463 height 404
click at [1118, 505] on td at bounding box center [1114, 537] width 55 height 71
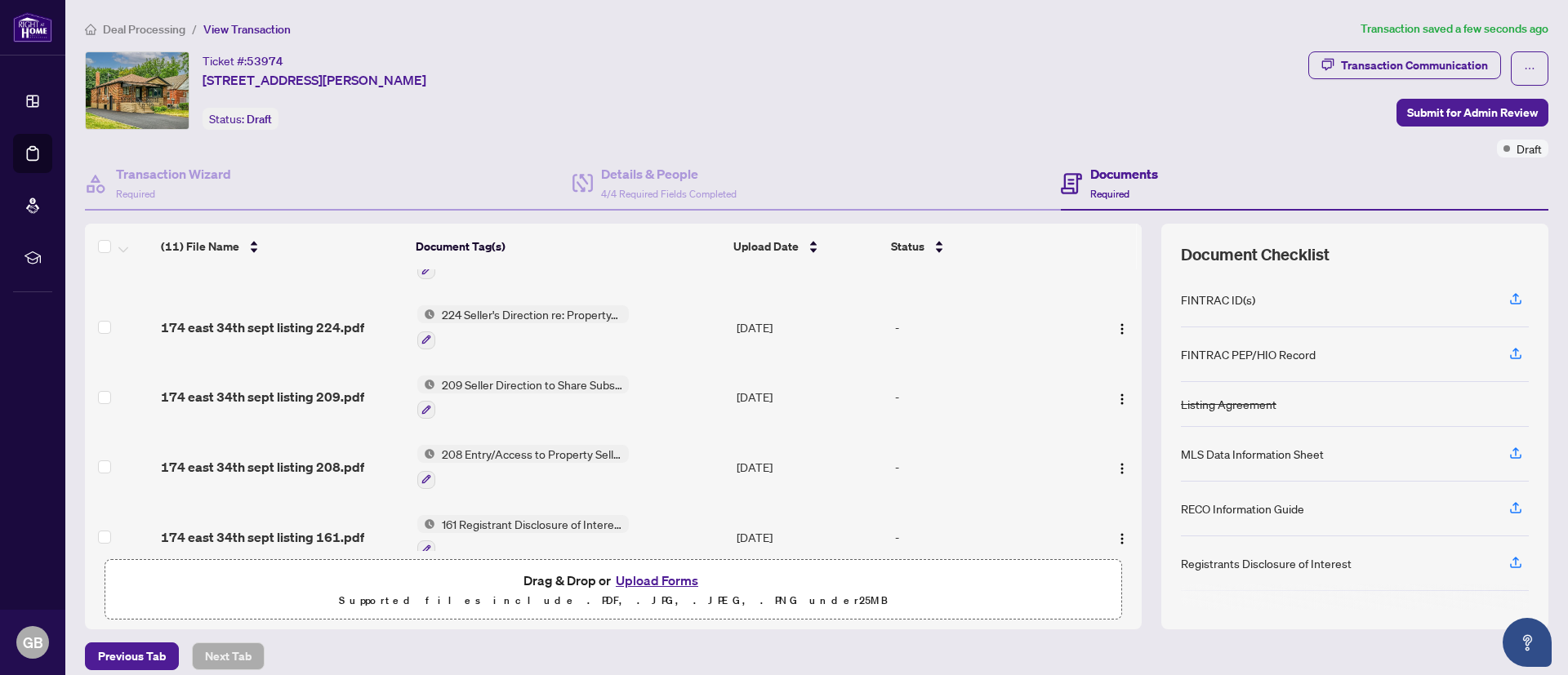
click at [1118, 505] on td at bounding box center [1114, 537] width 55 height 71
click at [1132, 503] on div "(11) File Name Document Tag(s) Upload Date Status Article 2349740.pdf Articles …" at bounding box center [817, 425] width 1463 height 404
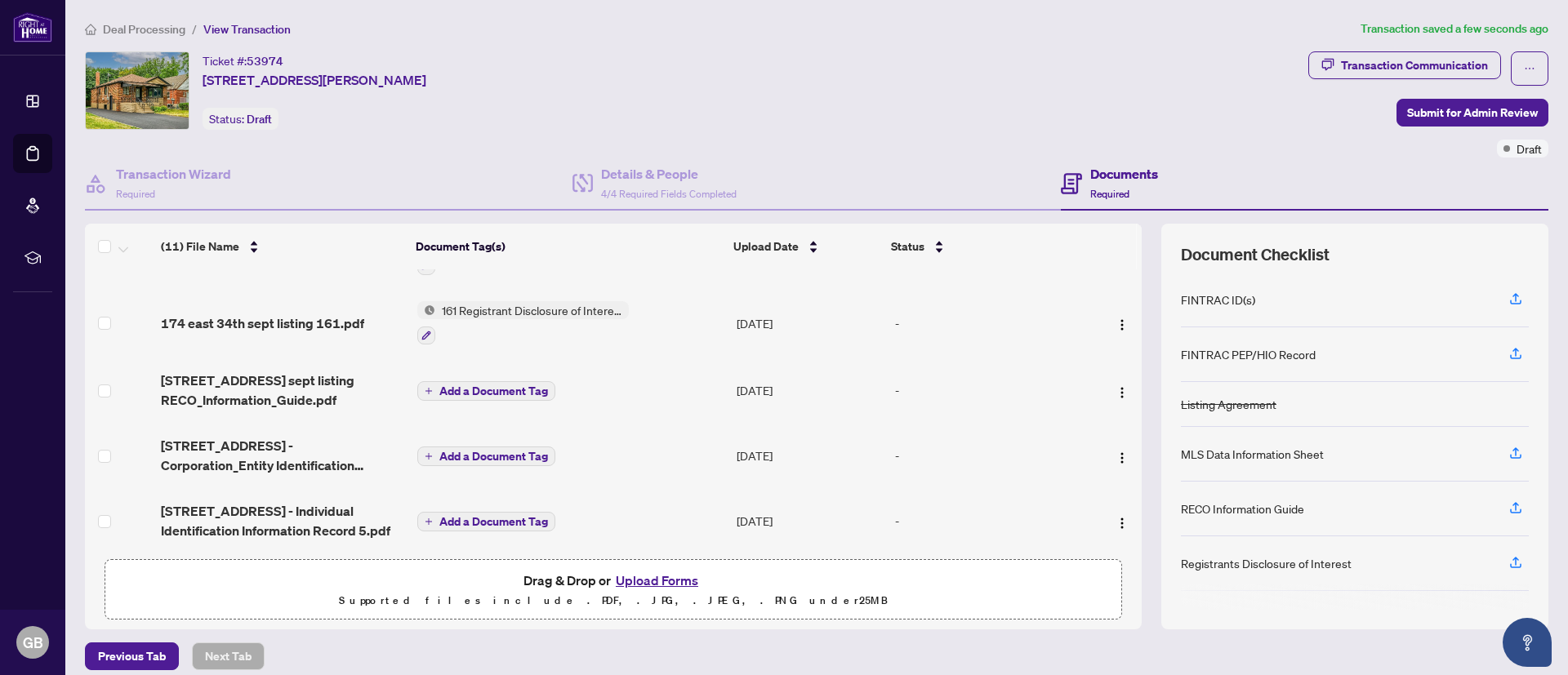
scroll to position [477, 0]
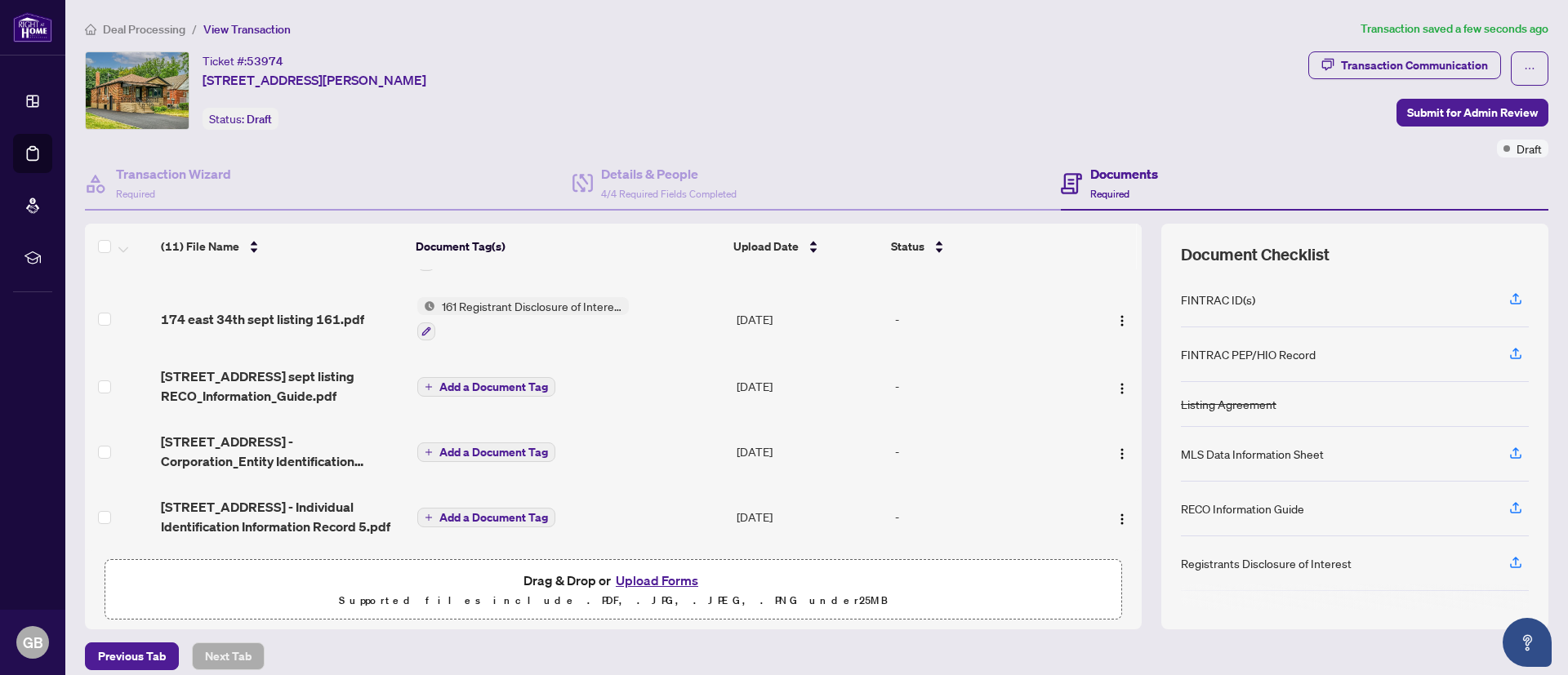
click at [521, 385] on span "Add a Document Tag" at bounding box center [493, 386] width 109 height 12
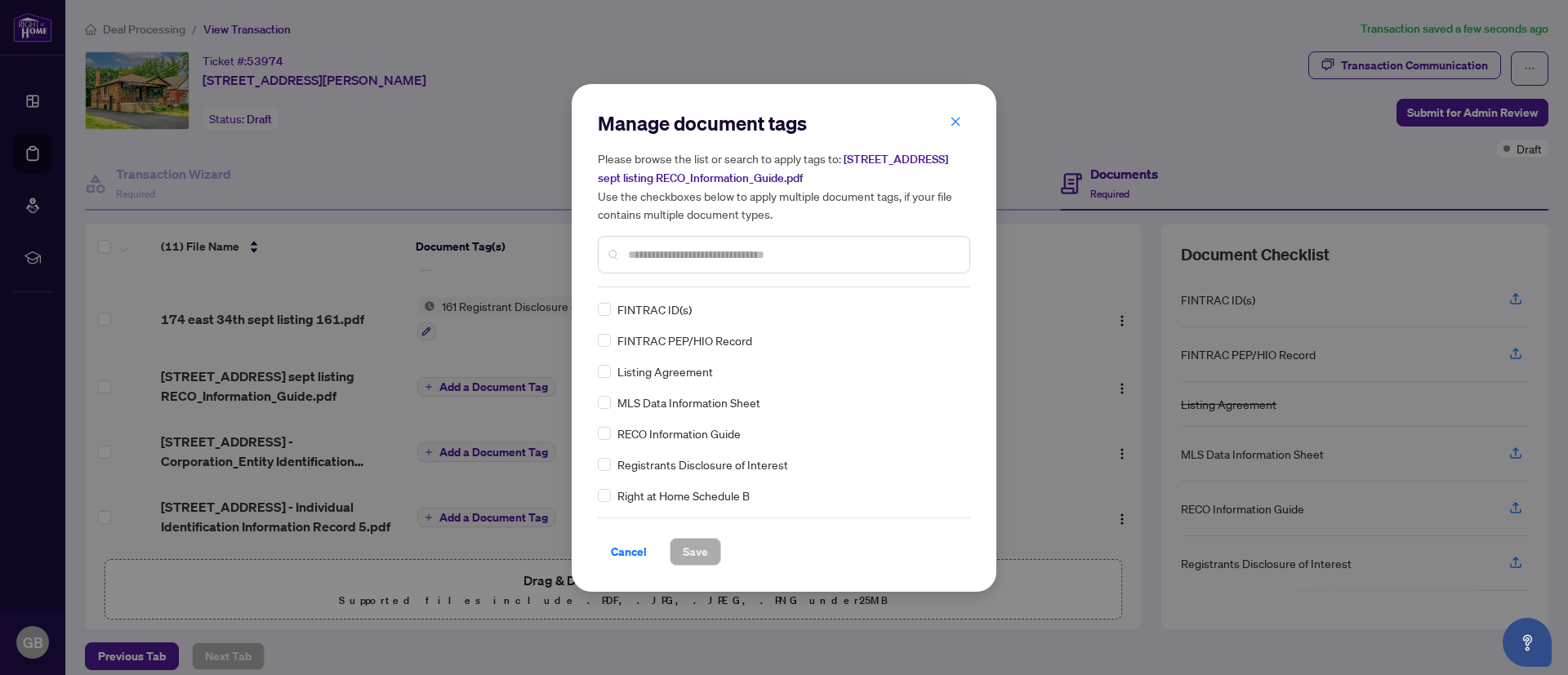
click at [658, 243] on div at bounding box center [783, 254] width 372 height 37
click at [658, 251] on input "text" at bounding box center [792, 254] width 329 height 18
type input "****"
click at [692, 543] on span "Save" at bounding box center [695, 551] width 25 height 26
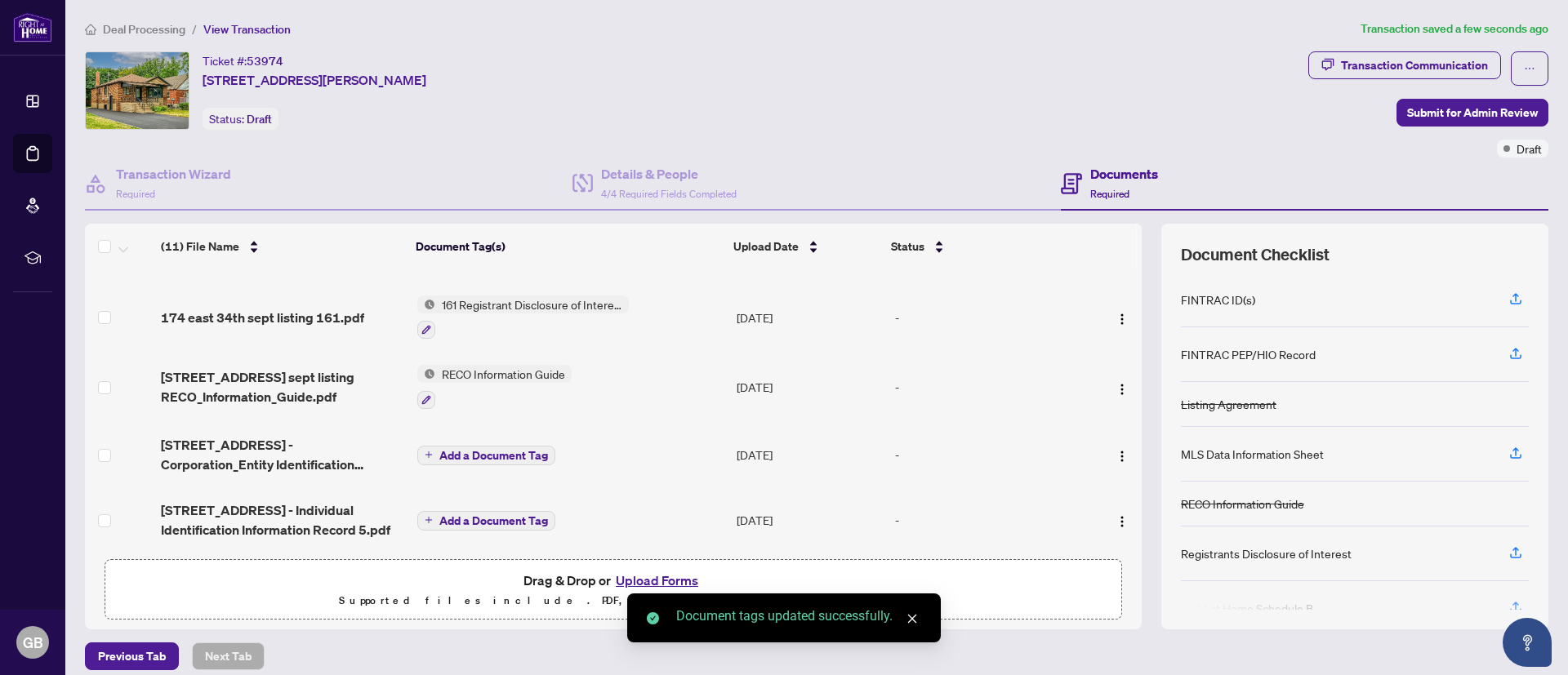
click at [505, 451] on span "Add a Document Tag" at bounding box center [493, 455] width 109 height 12
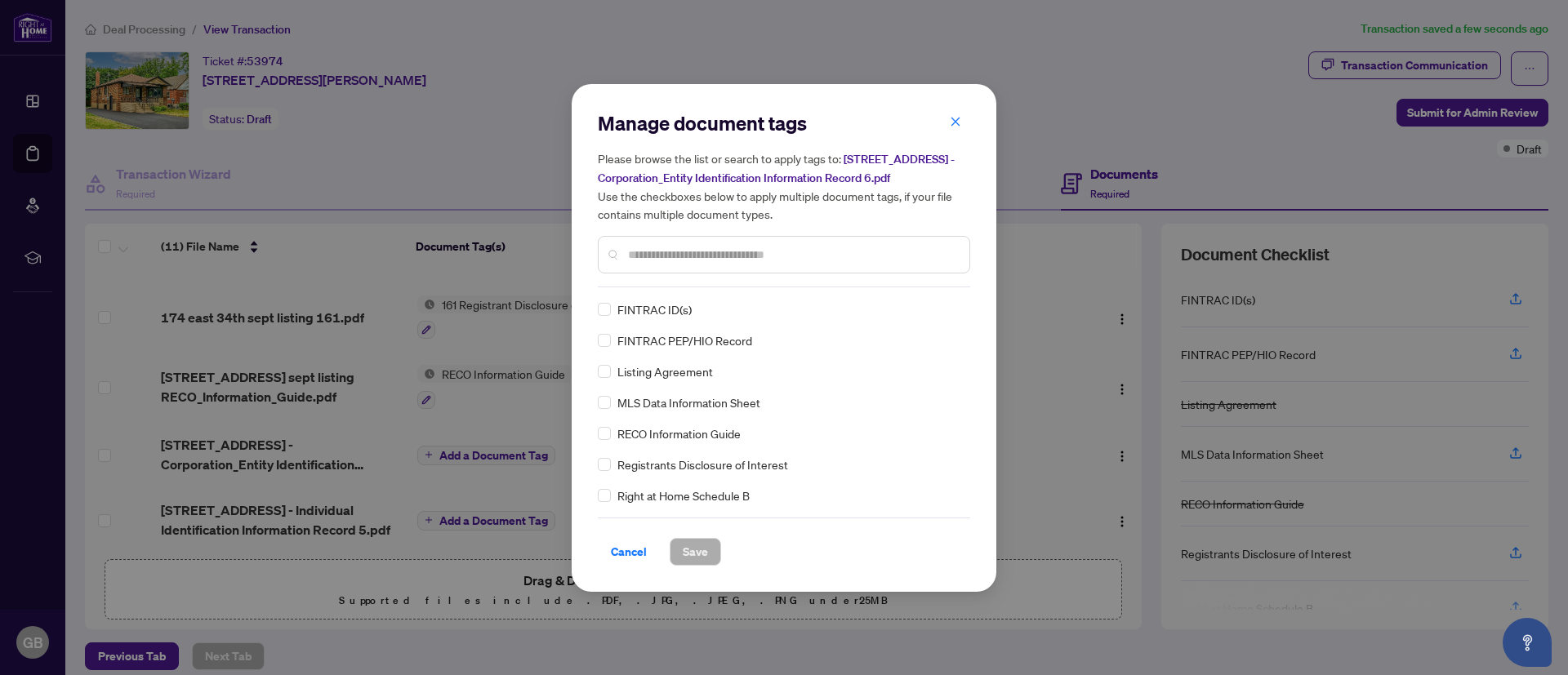
click at [707, 263] on div at bounding box center [783, 254] width 372 height 37
click at [702, 249] on input "text" at bounding box center [792, 254] width 329 height 18
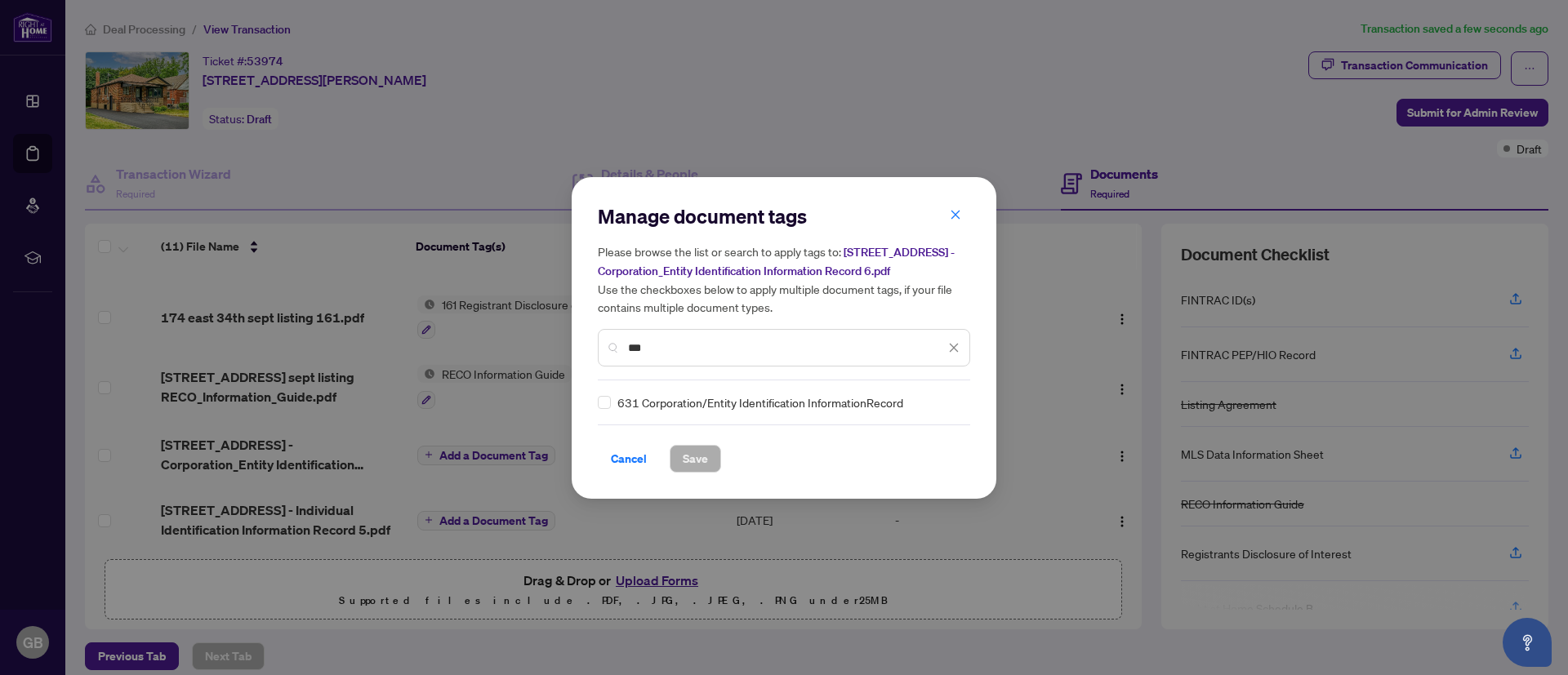
type input "***"
click at [687, 462] on span "Save" at bounding box center [695, 458] width 25 height 26
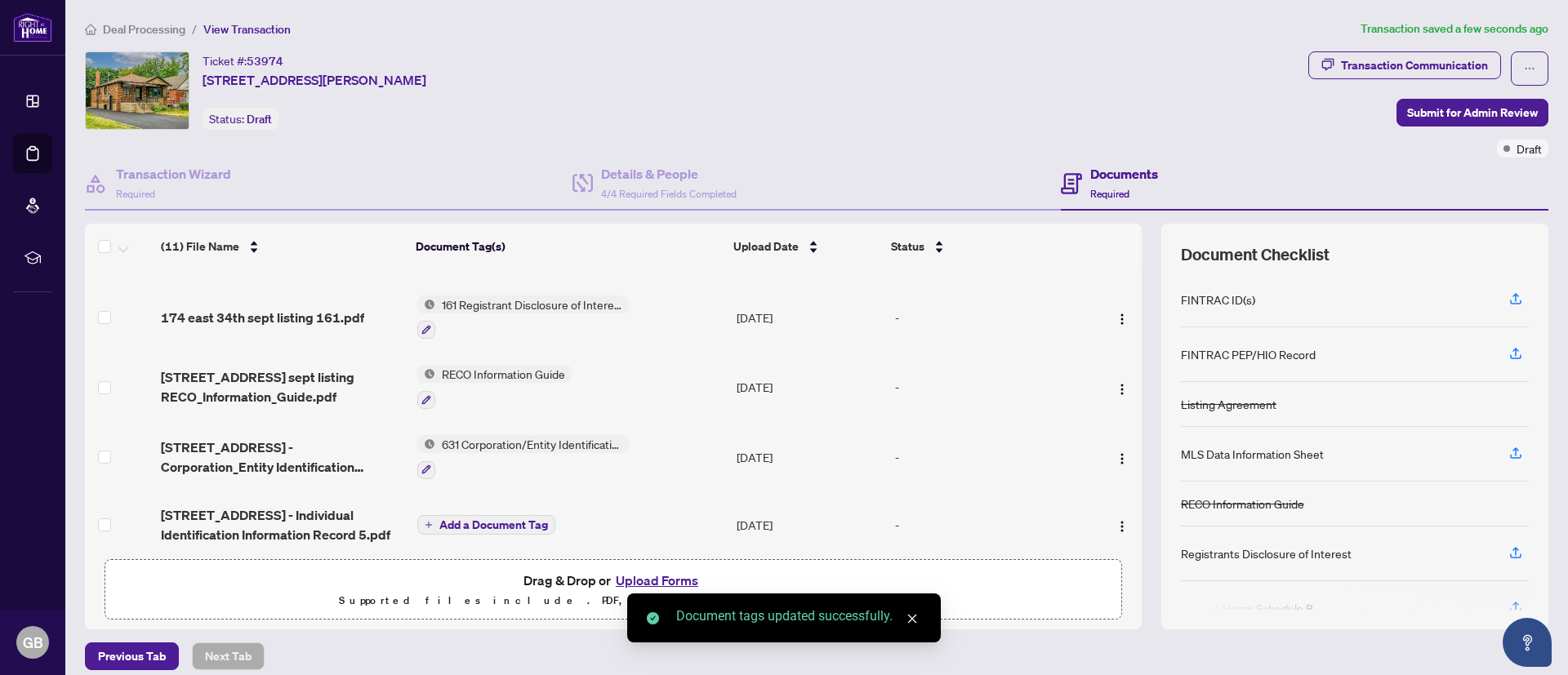
click at [507, 531] on td "Add a Document Tag" at bounding box center [570, 525] width 320 height 65
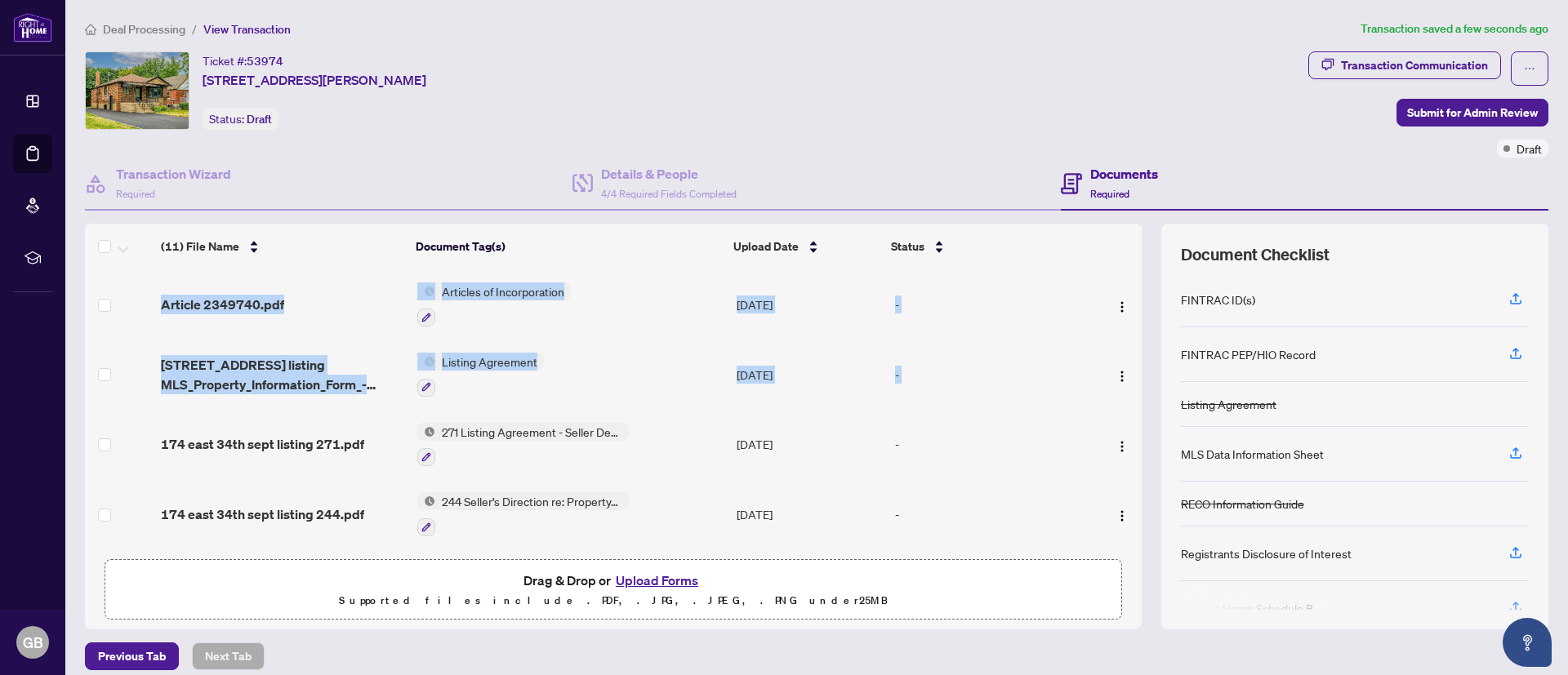
drag, startPoint x: 1116, startPoint y: 347, endPoint x: 1123, endPoint y: 391, distance: 44.6
click at [1122, 404] on div "Article 2349740.pdf Articles of Incorporation [DATE] - 174 east 34th sept listi…" at bounding box center [613, 410] width 1056 height 280
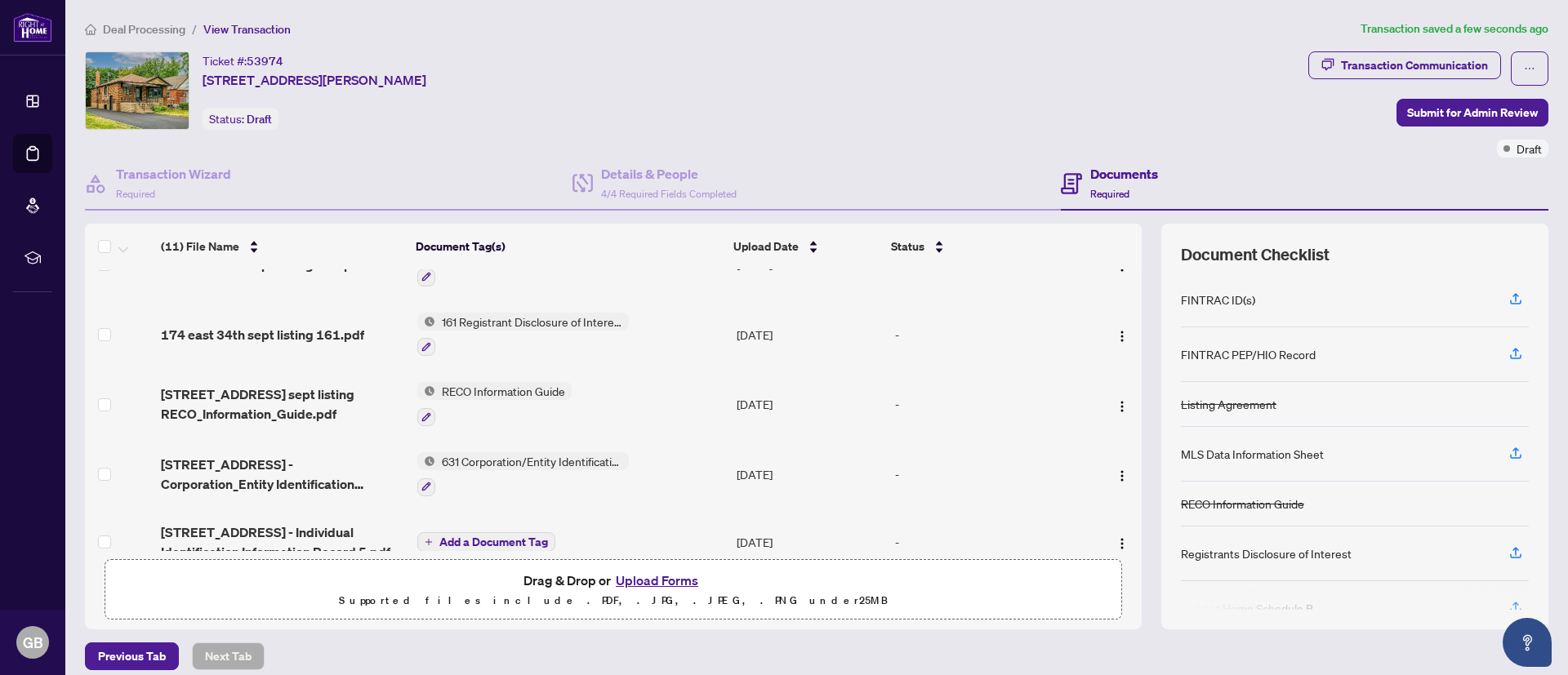
scroll to position [486, 0]
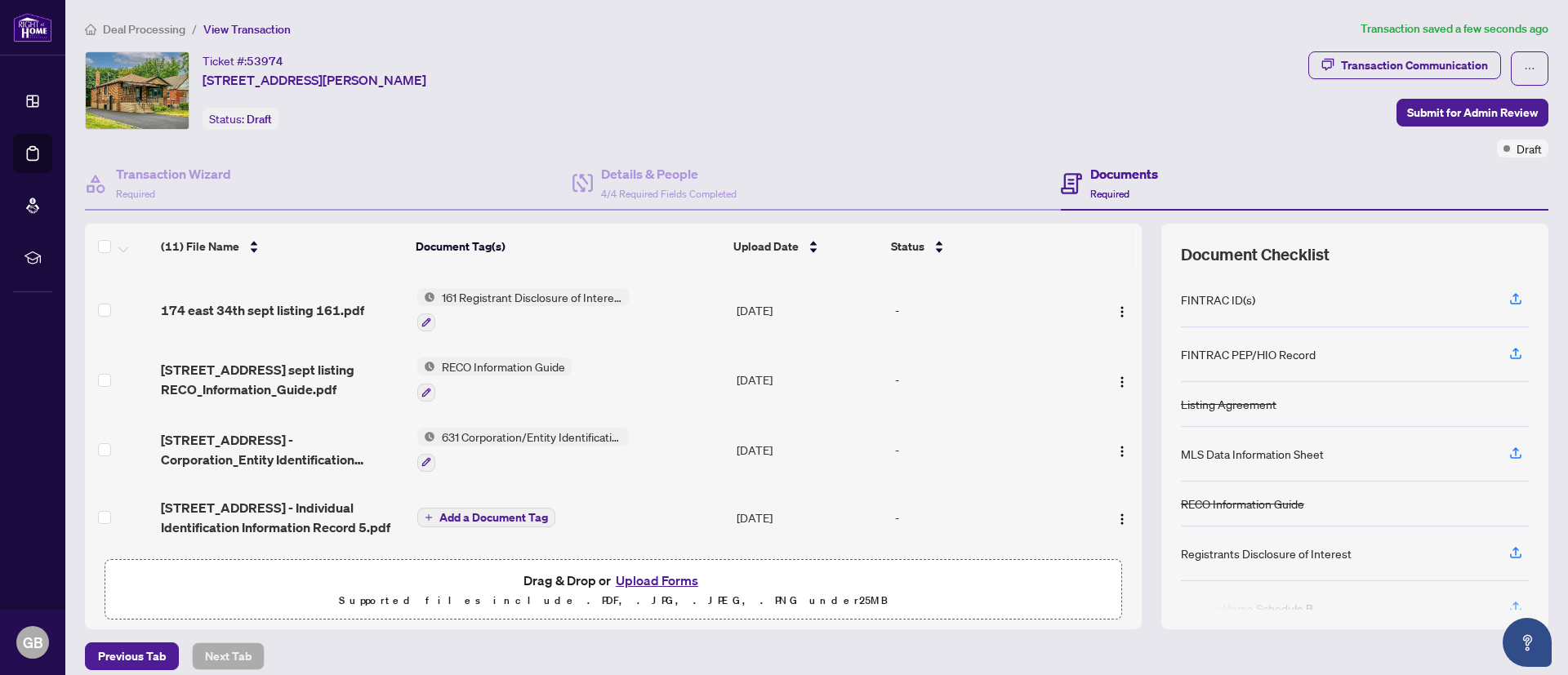
click at [990, 461] on td "-" at bounding box center [987, 450] width 197 height 71
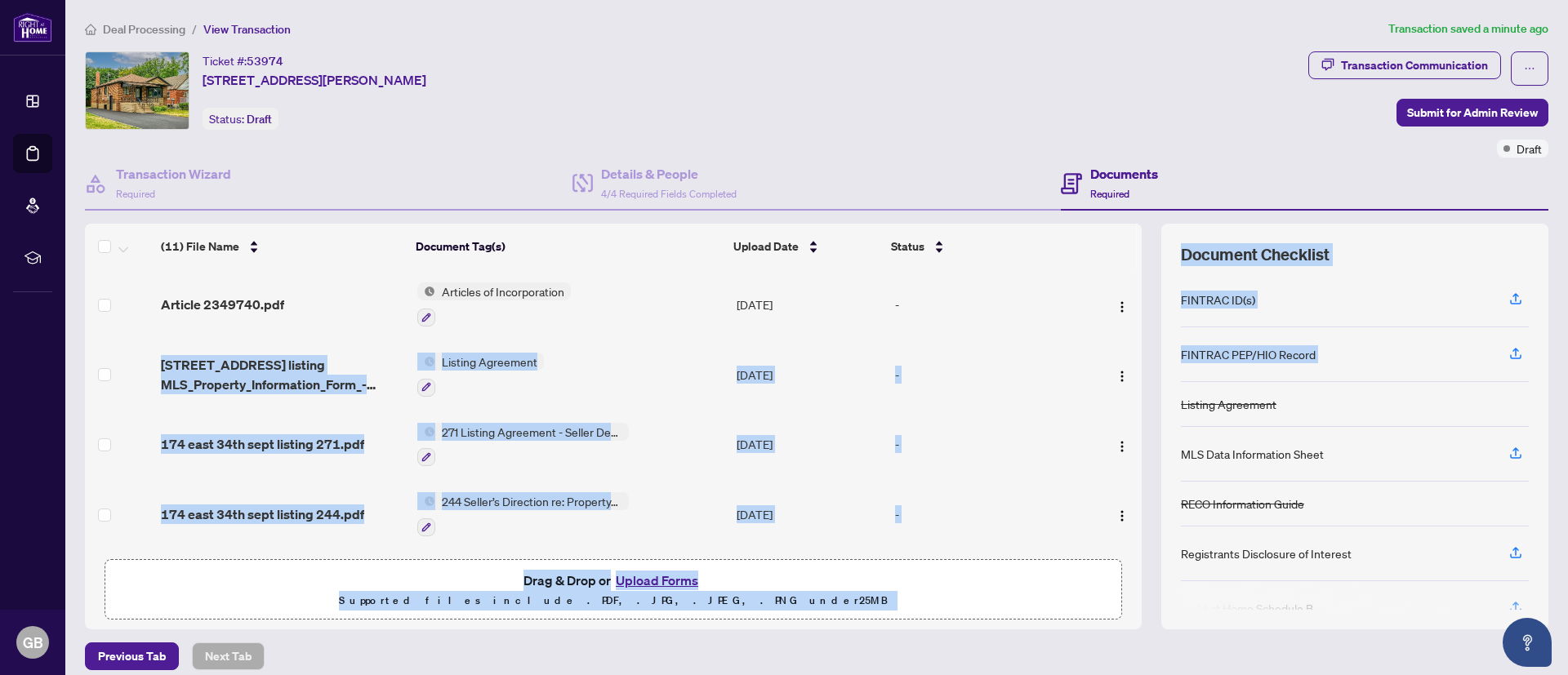
drag, startPoint x: 1115, startPoint y: 331, endPoint x: 1138, endPoint y: 372, distance: 47.0
click at [1138, 372] on div "(11) File Name Document Tag(s) Upload Date Status Article 2349740.pdf Articles …" at bounding box center [817, 425] width 1463 height 404
click at [1114, 479] on td at bounding box center [1114, 514] width 55 height 71
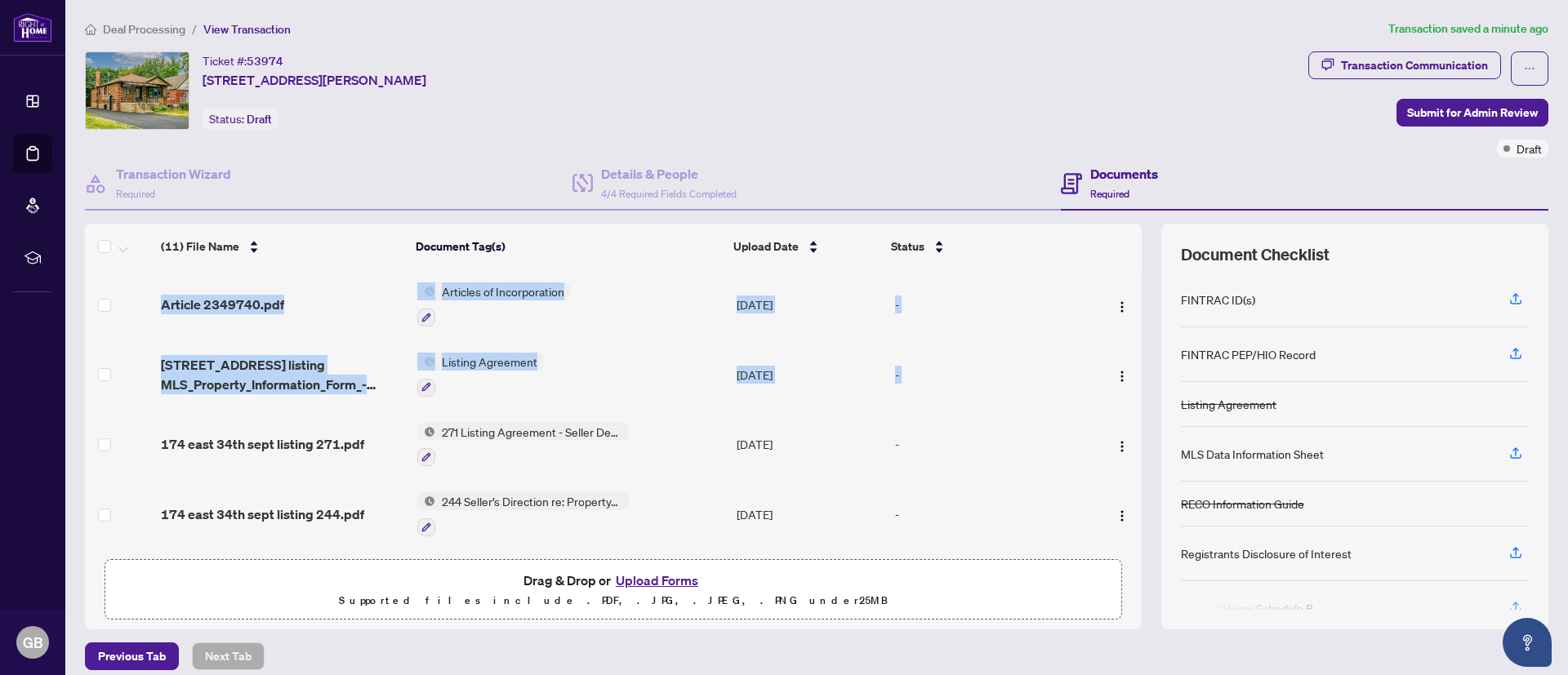
drag, startPoint x: 1118, startPoint y: 350, endPoint x: 1116, endPoint y: 484, distance: 134.0
click at [1116, 484] on tbody "Article 2349740.pdf Articles of Incorporation [DATE] - 174 east 34th sept listi…" at bounding box center [613, 651] width 1056 height 764
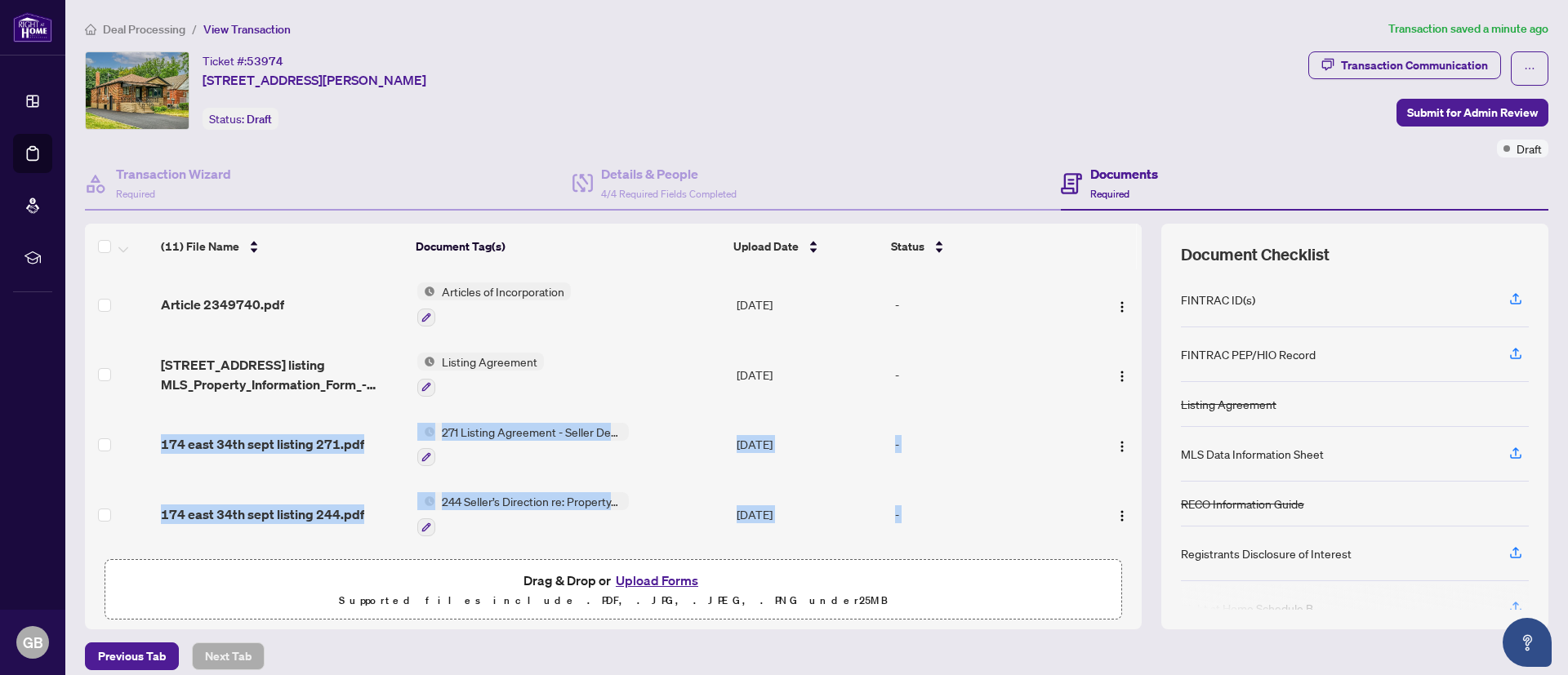
click at [1116, 484] on td at bounding box center [1114, 514] width 55 height 71
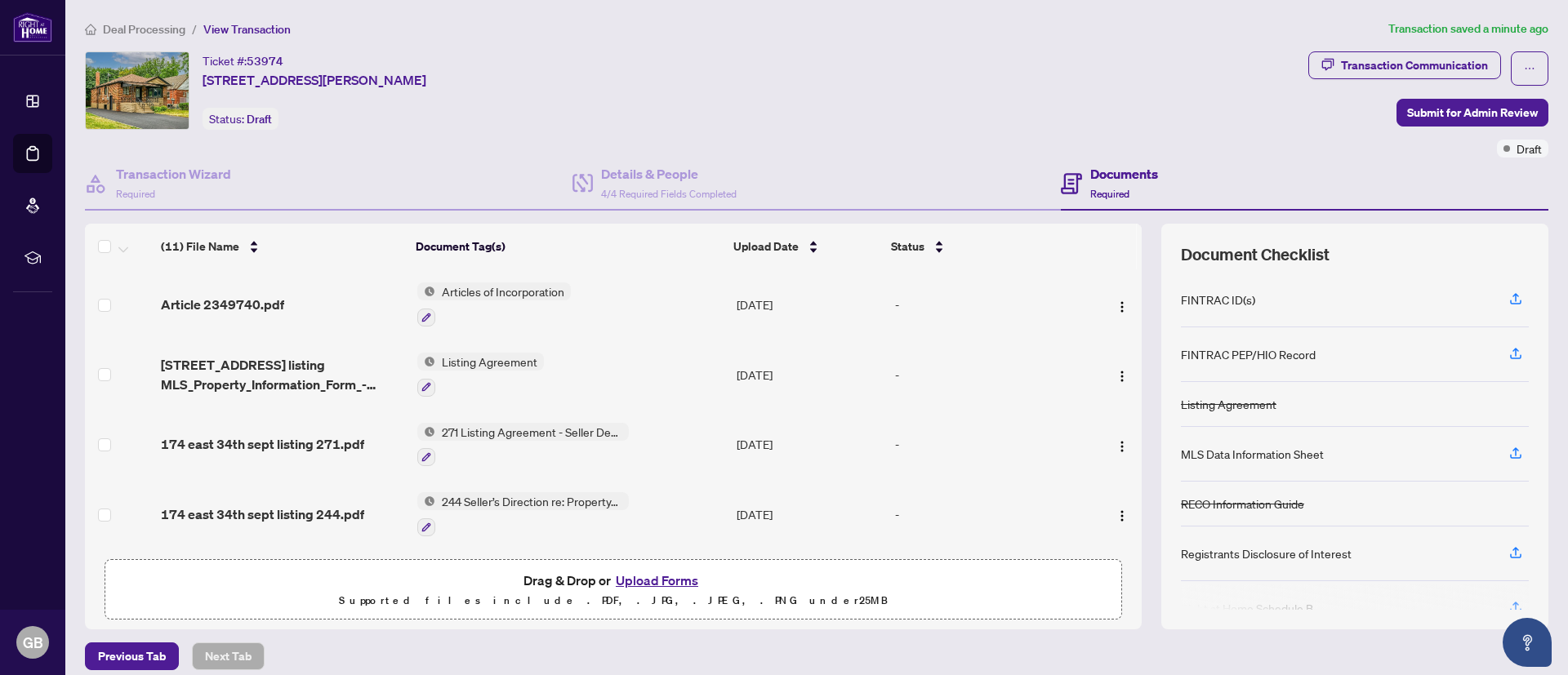
click at [1116, 484] on td at bounding box center [1114, 514] width 55 height 71
drag, startPoint x: 1117, startPoint y: 338, endPoint x: 1133, endPoint y: 378, distance: 43.1
click at [1133, 378] on div "(11) File Name Document Tag(s) Upload Date Status Article 2349740.pdf Articles …" at bounding box center [817, 425] width 1463 height 404
click at [1136, 251] on th at bounding box center [1138, 246] width 5 height 46
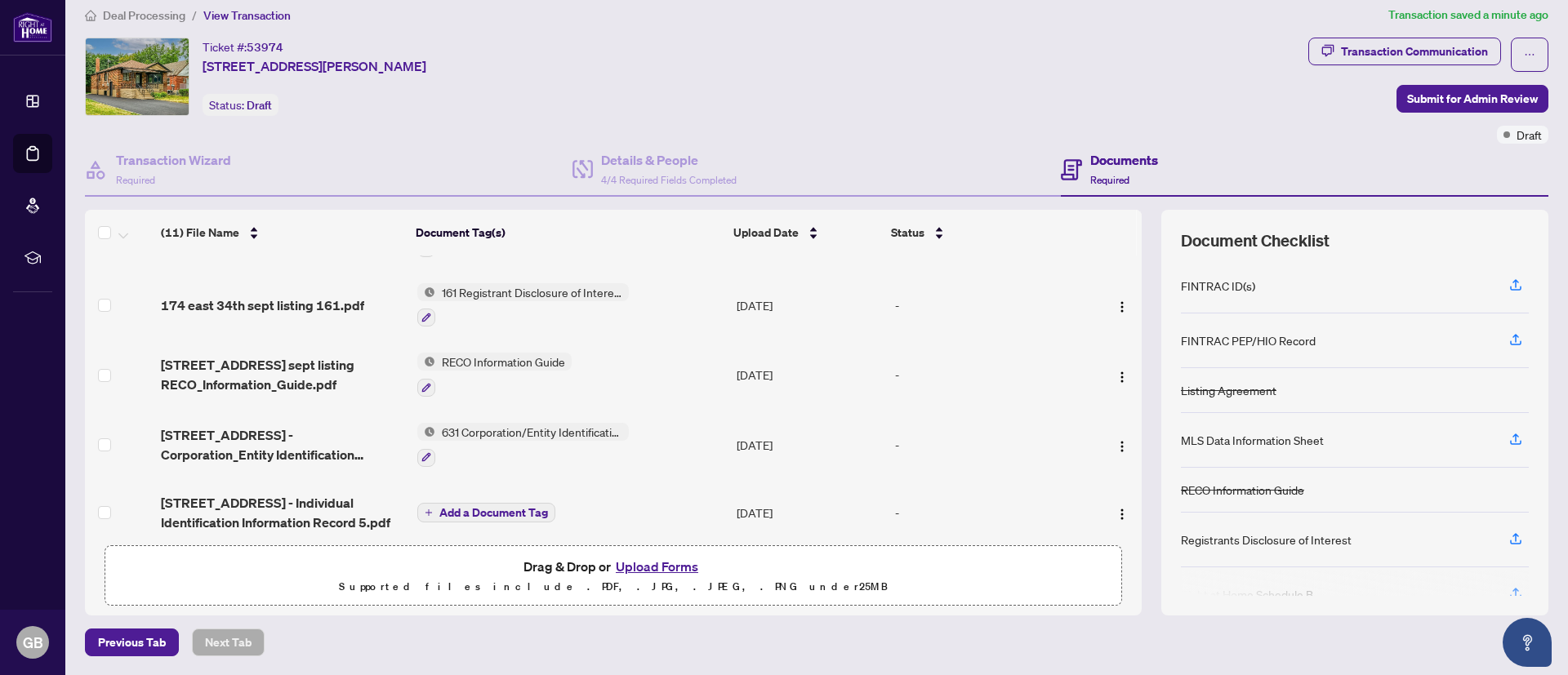
scroll to position [486, 0]
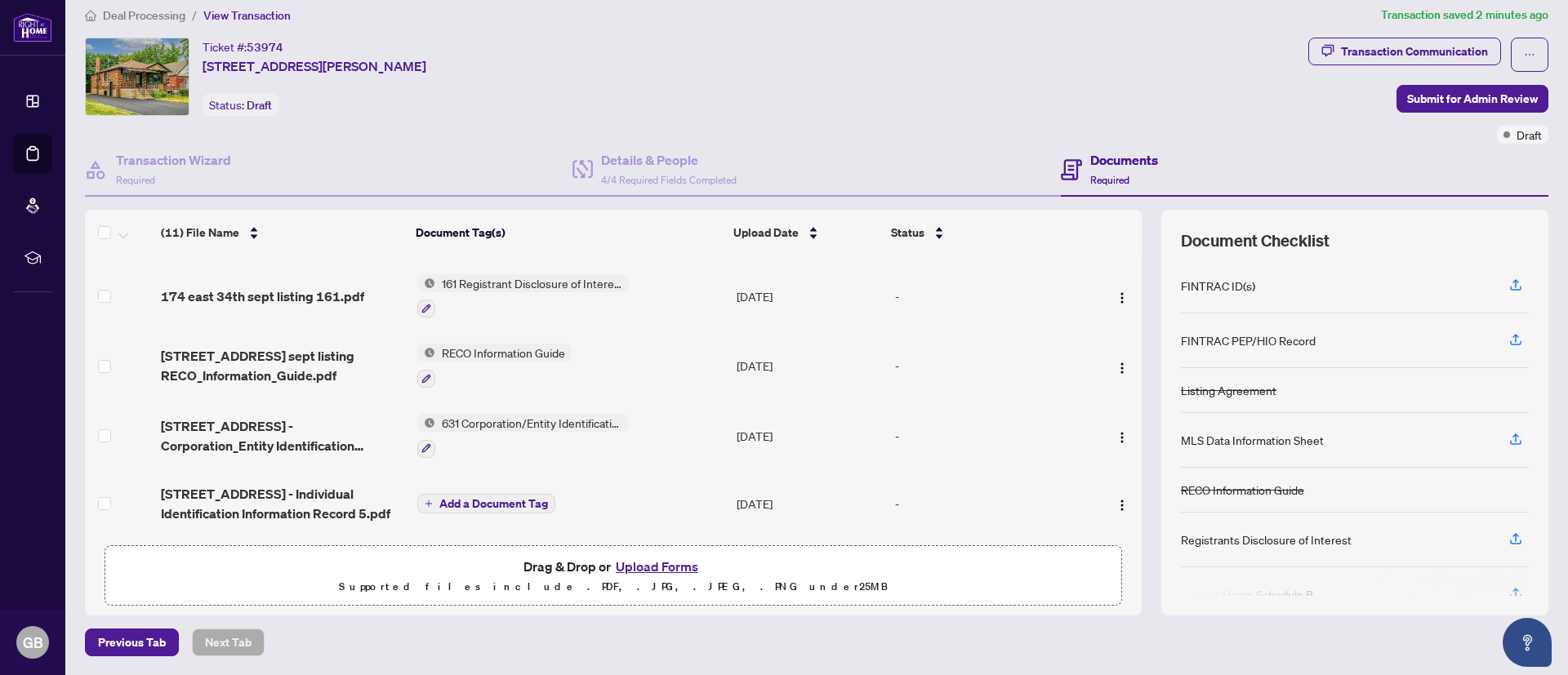
click at [111, 494] on td at bounding box center [120, 503] width 70 height 65
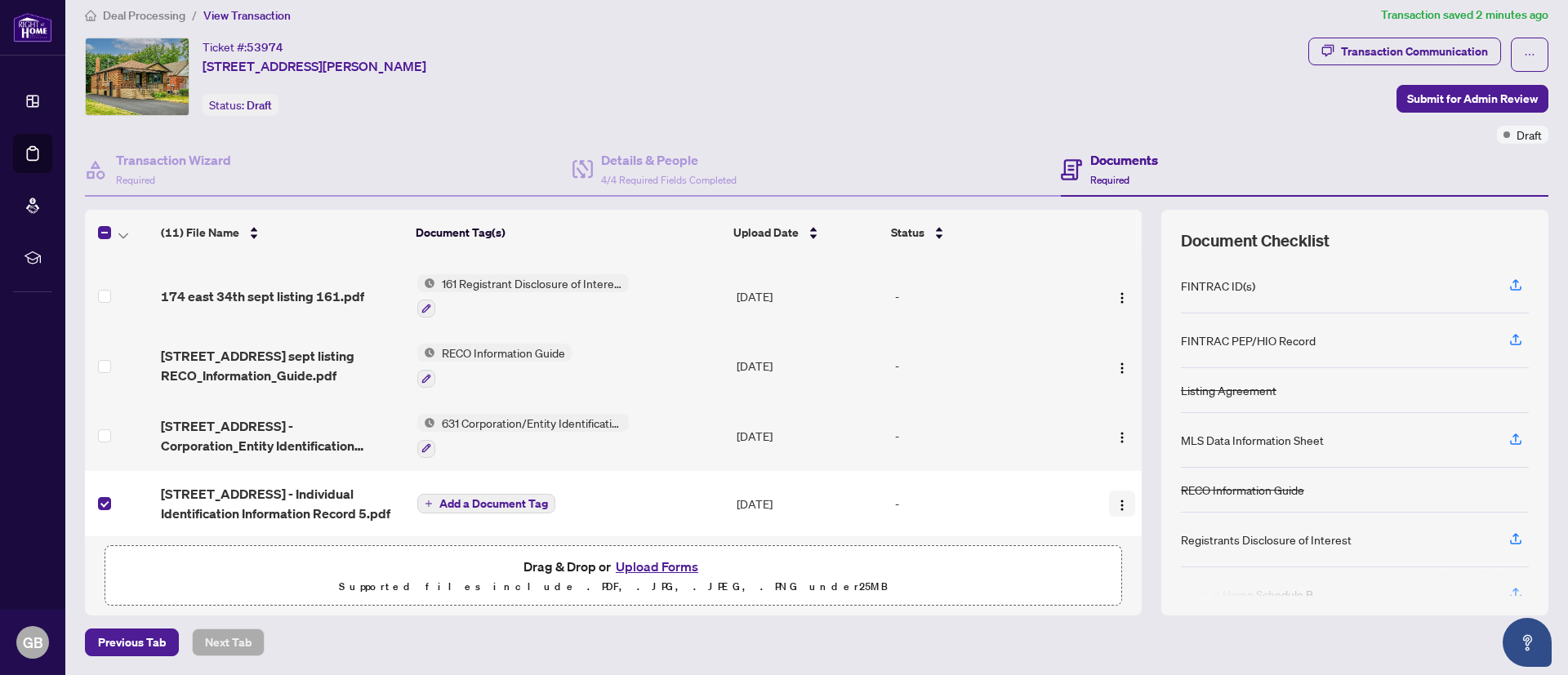
click at [1115, 503] on img "button" at bounding box center [1122, 505] width 13 height 13
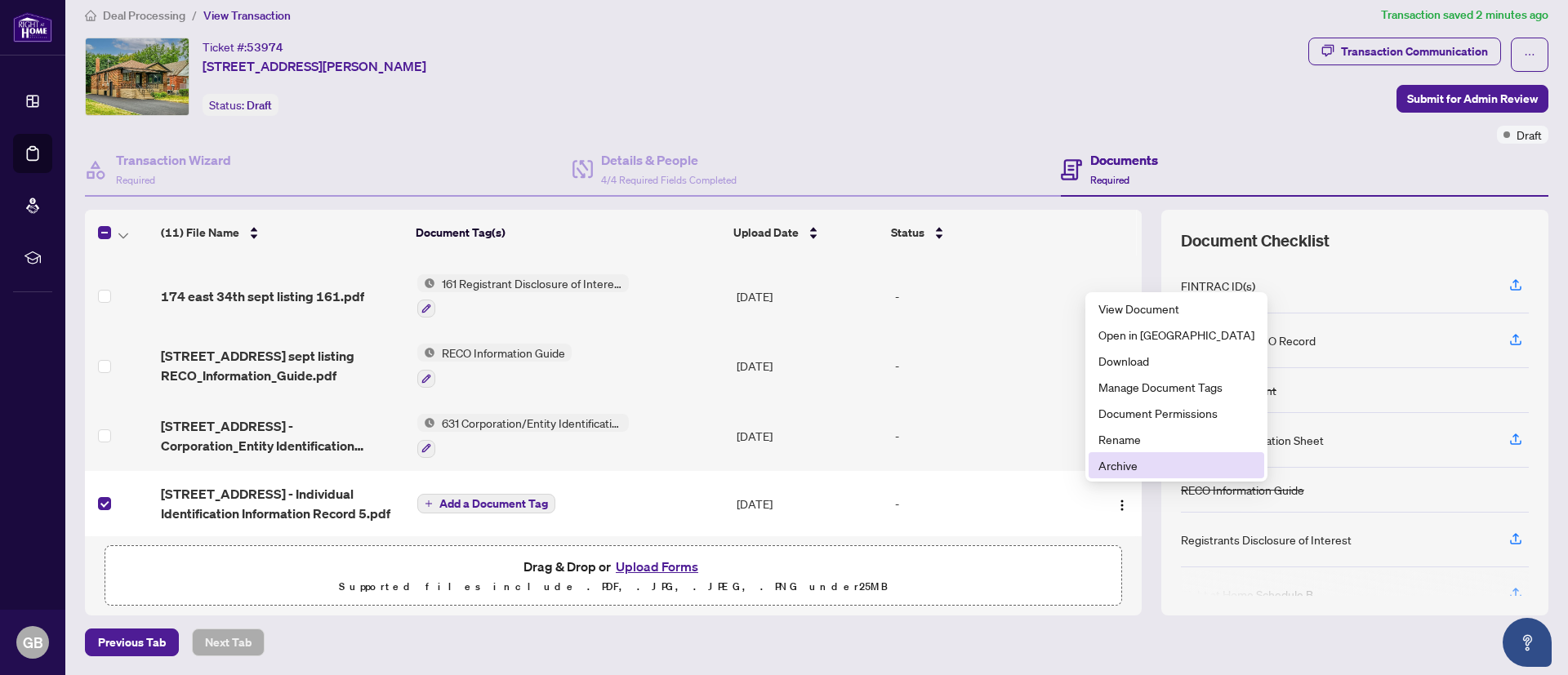
click at [1124, 460] on span "Archive" at bounding box center [1176, 465] width 156 height 18
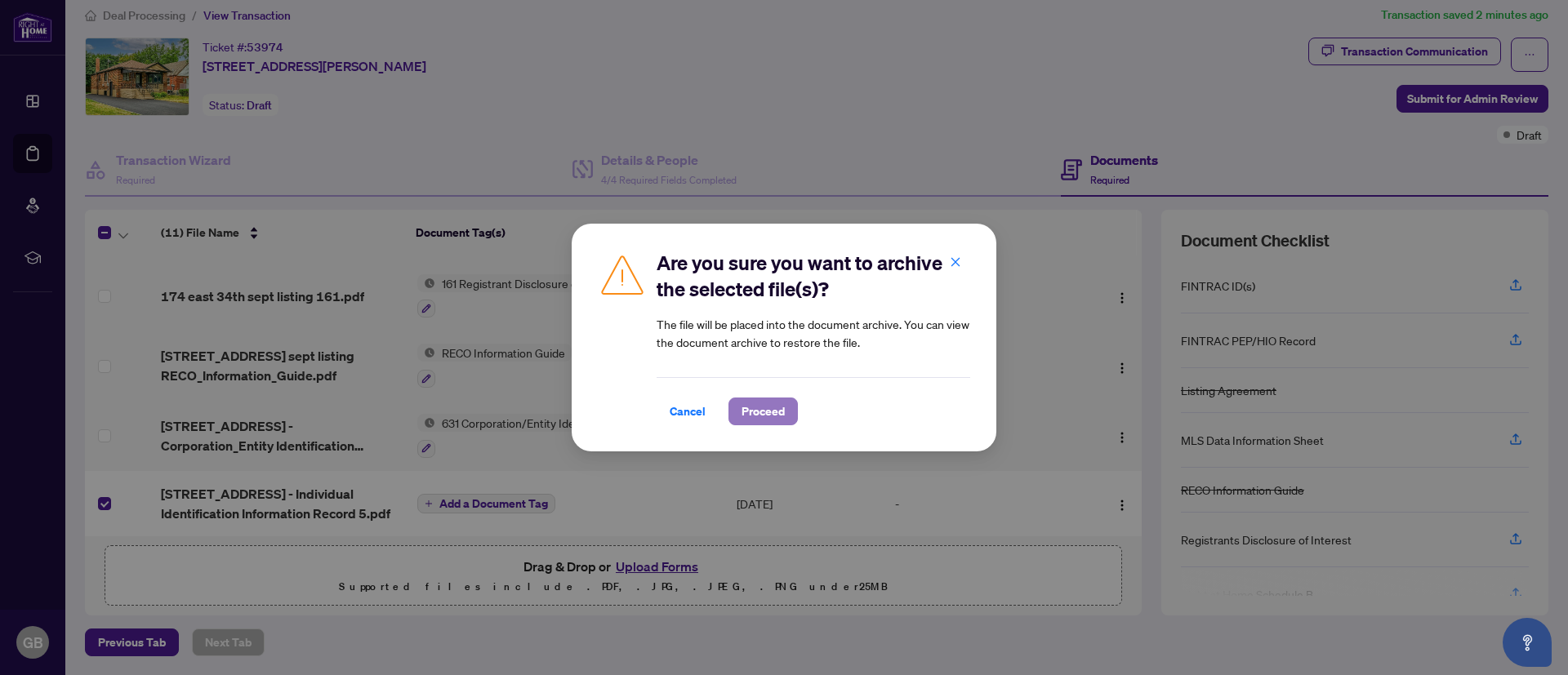
click at [766, 402] on span "Proceed" at bounding box center [763, 411] width 43 height 26
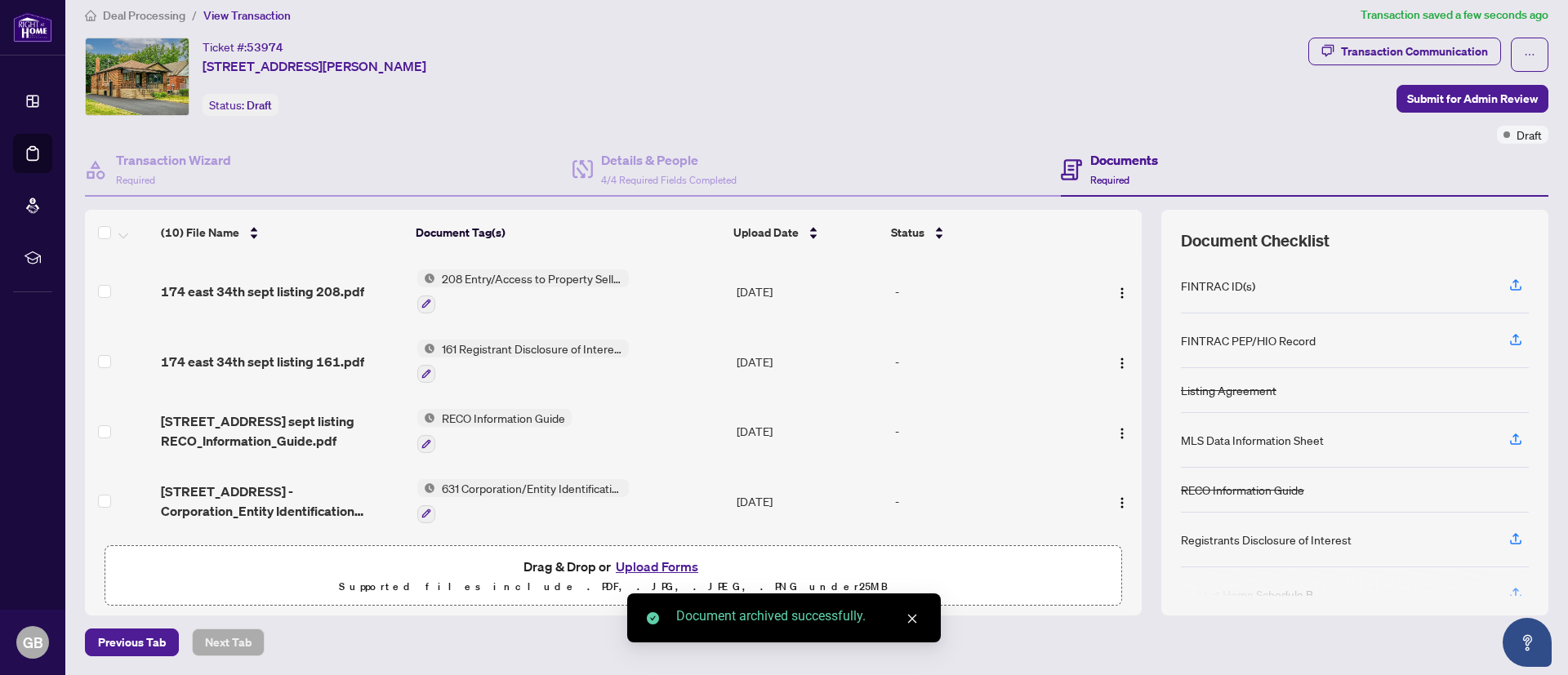
scroll to position [421, 0]
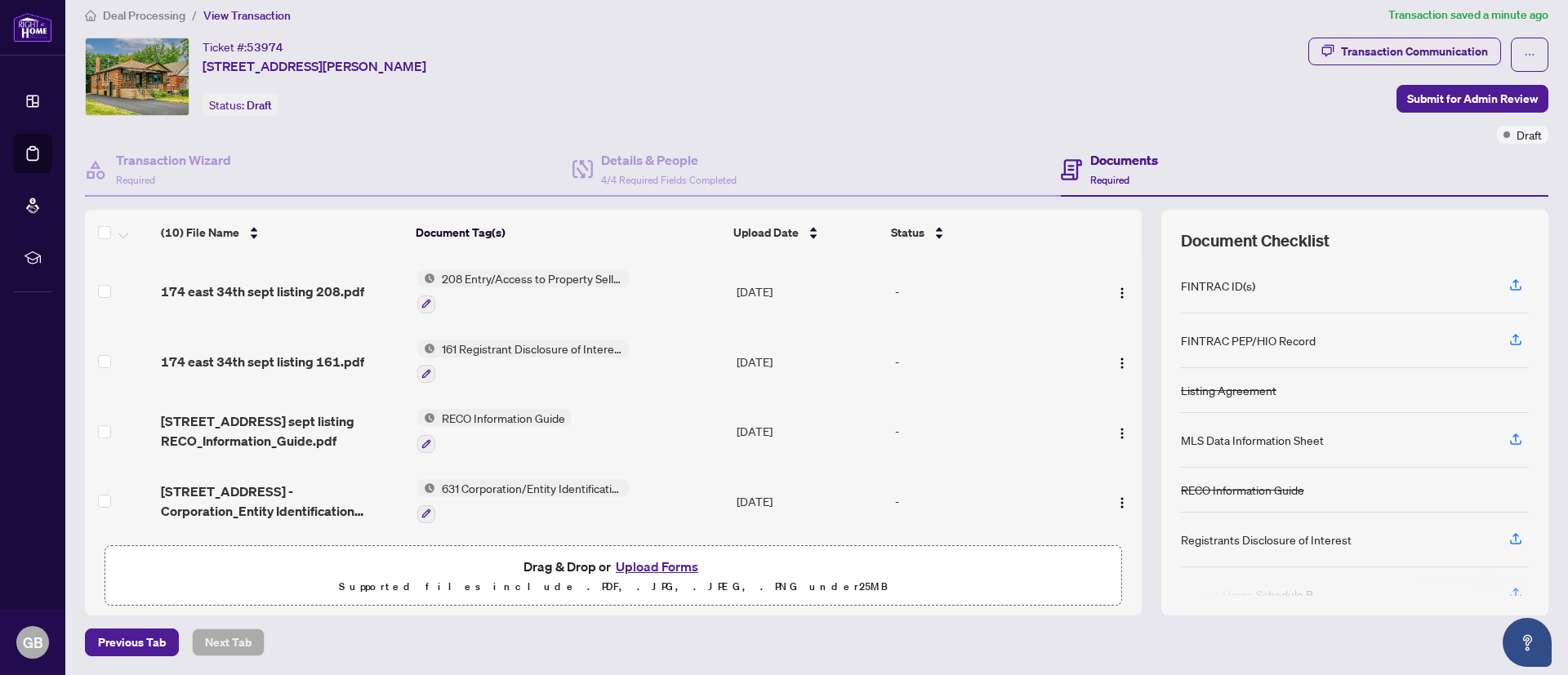
click at [669, 566] on button "Upload Forms" at bounding box center [657, 566] width 92 height 21
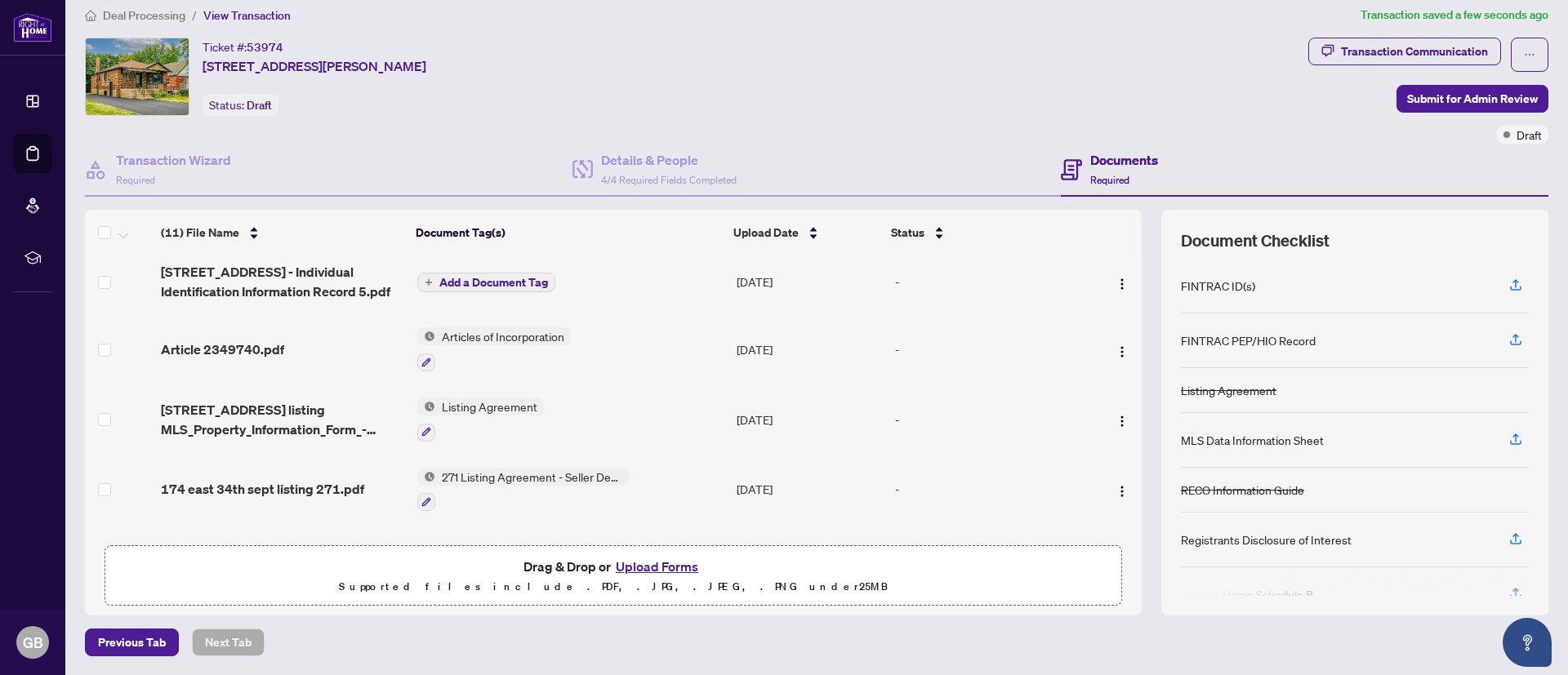
scroll to position [0, 0]
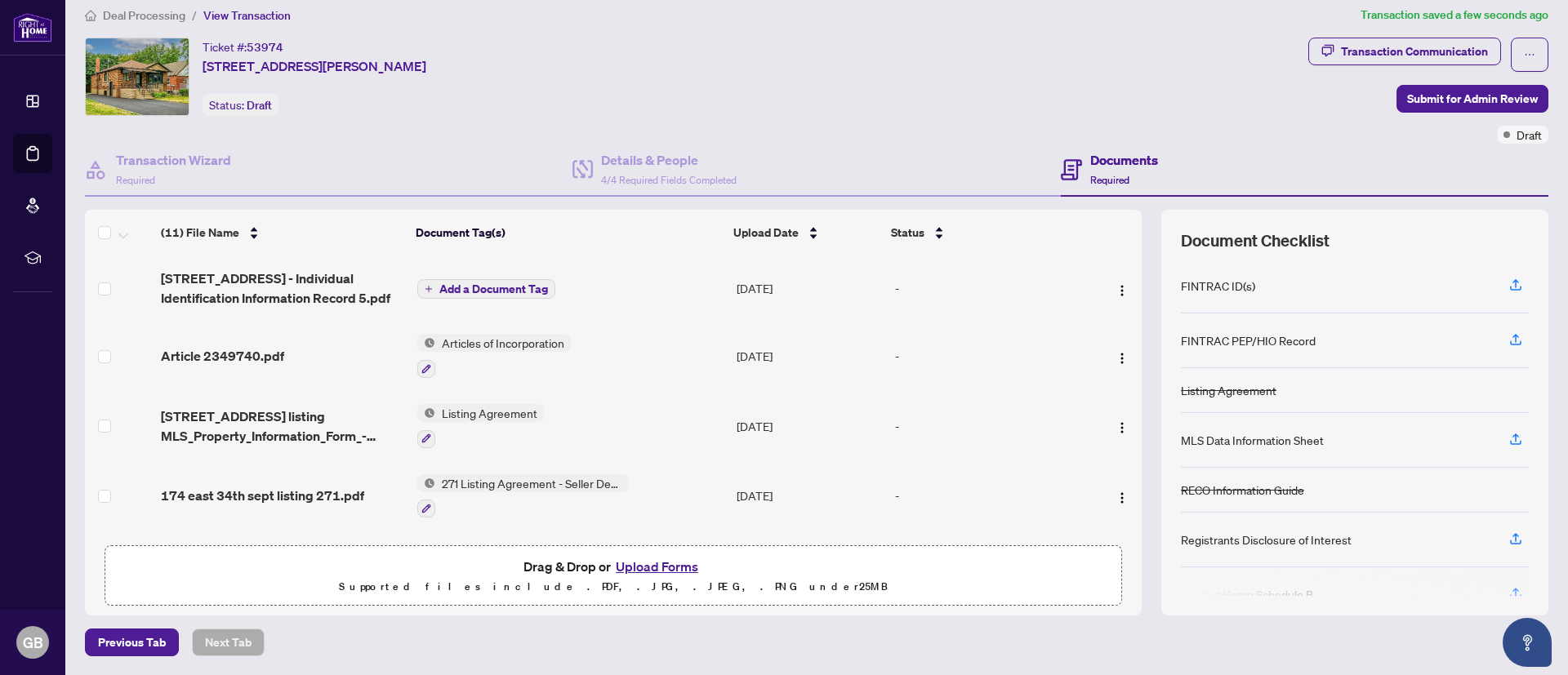
click at [458, 285] on span "Add a Document Tag" at bounding box center [493, 289] width 109 height 12
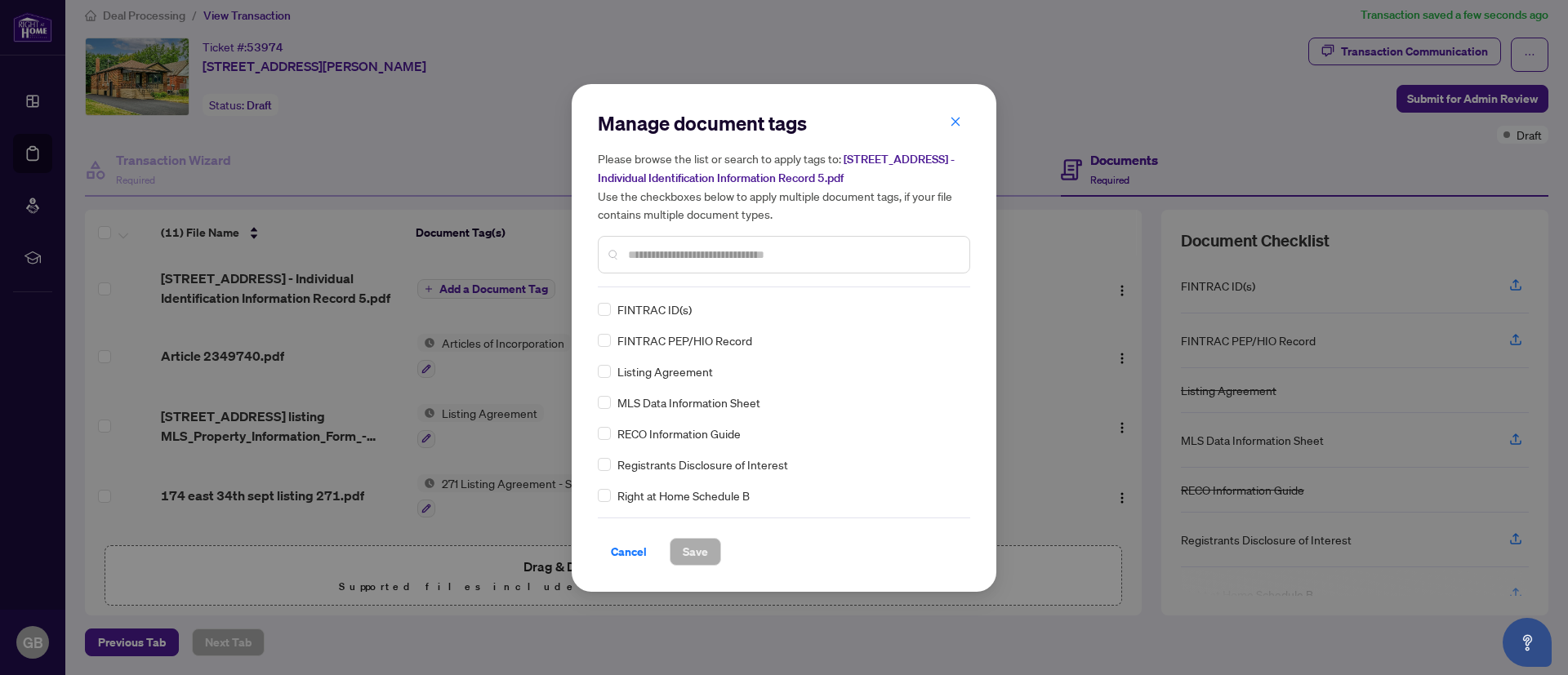
click at [688, 251] on input "text" at bounding box center [792, 254] width 329 height 18
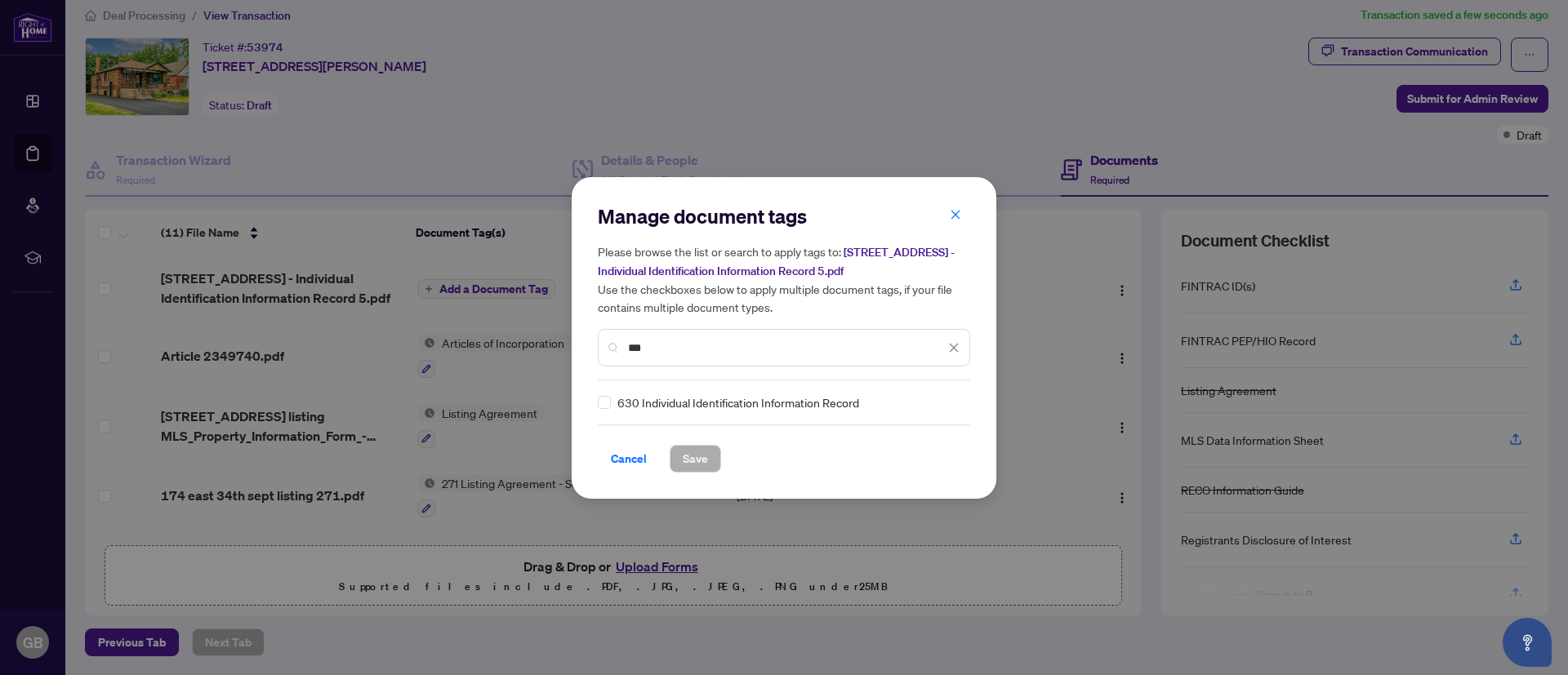
type input "***"
click at [689, 455] on span "Save" at bounding box center [695, 458] width 25 height 26
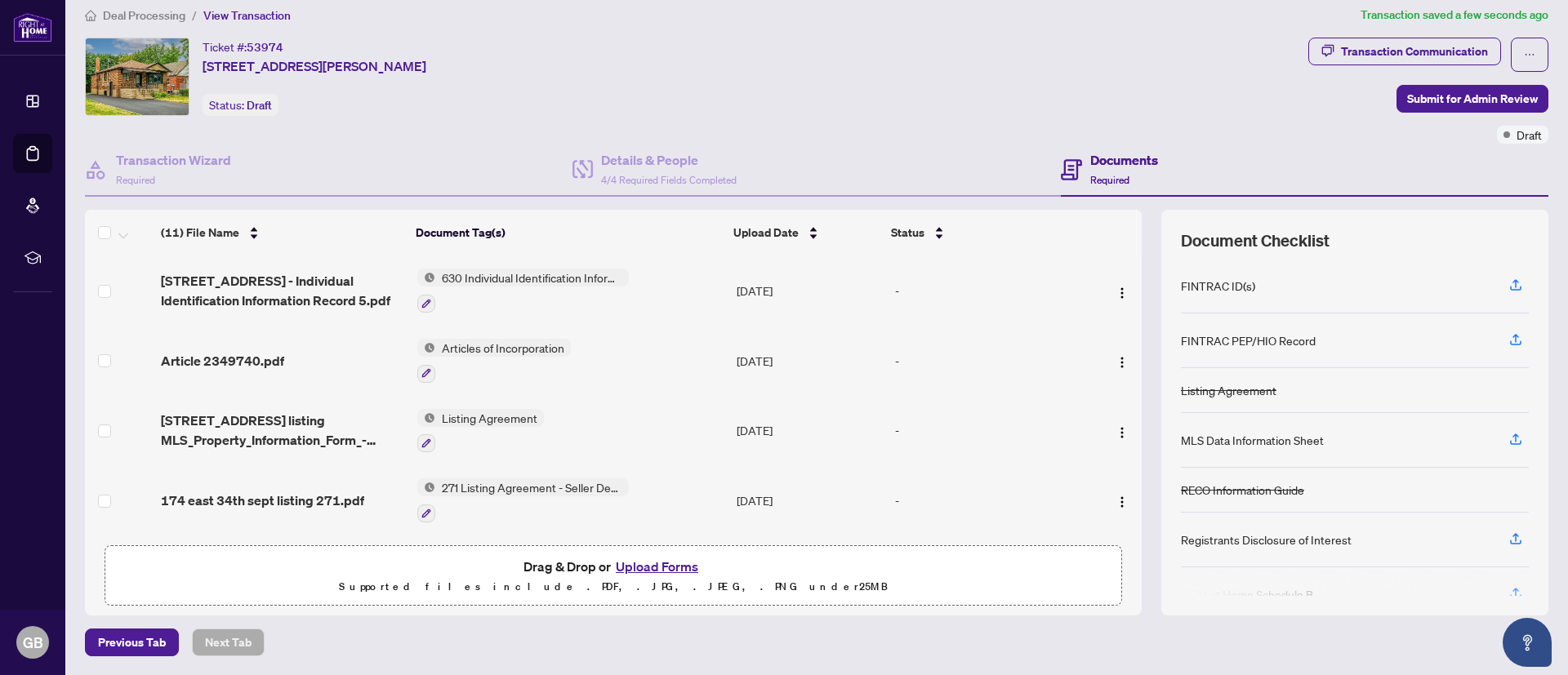
click at [1377, 538] on div "Registrants Disclosure of Interest" at bounding box center [1354, 539] width 348 height 54
click at [1444, 93] on span "Submit for Admin Review" at bounding box center [1472, 99] width 130 height 26
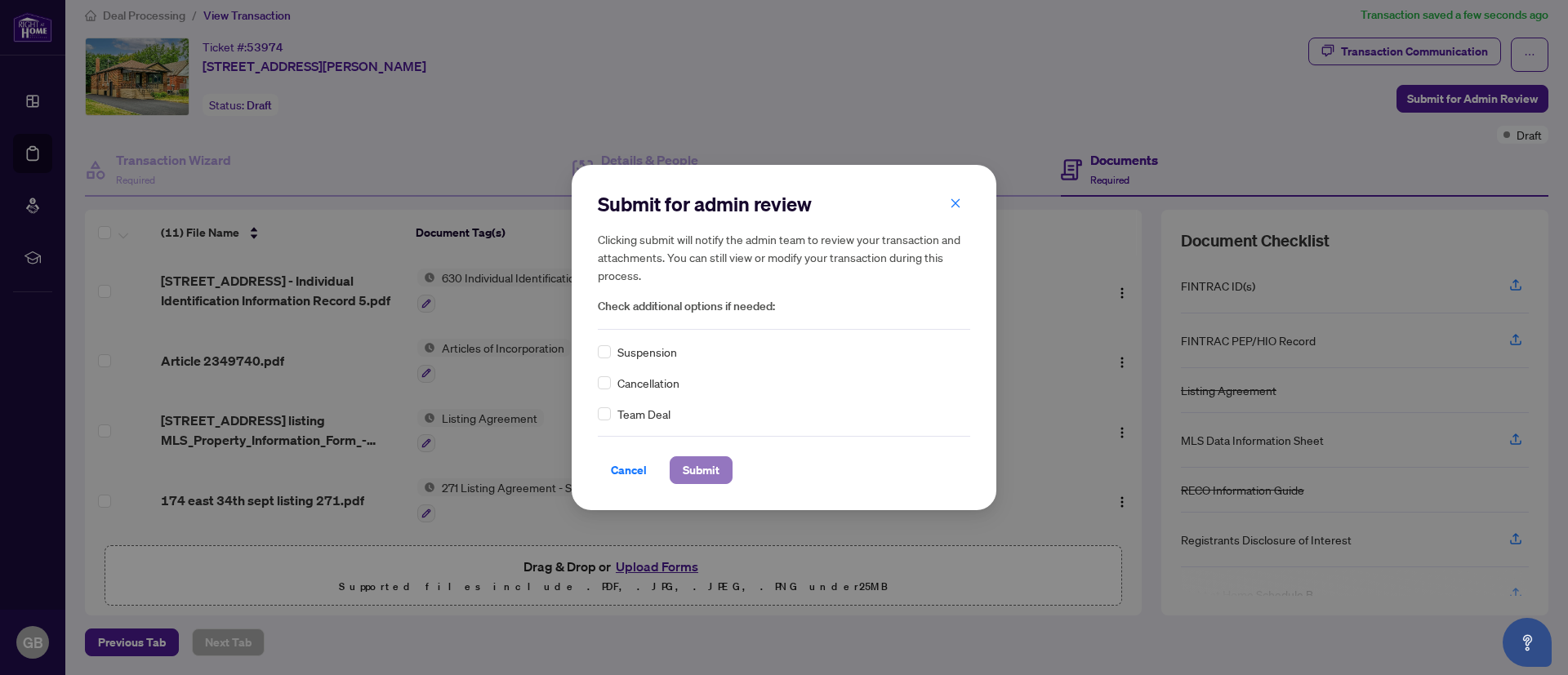
click at [720, 457] on span "Submit" at bounding box center [701, 470] width 37 height 26
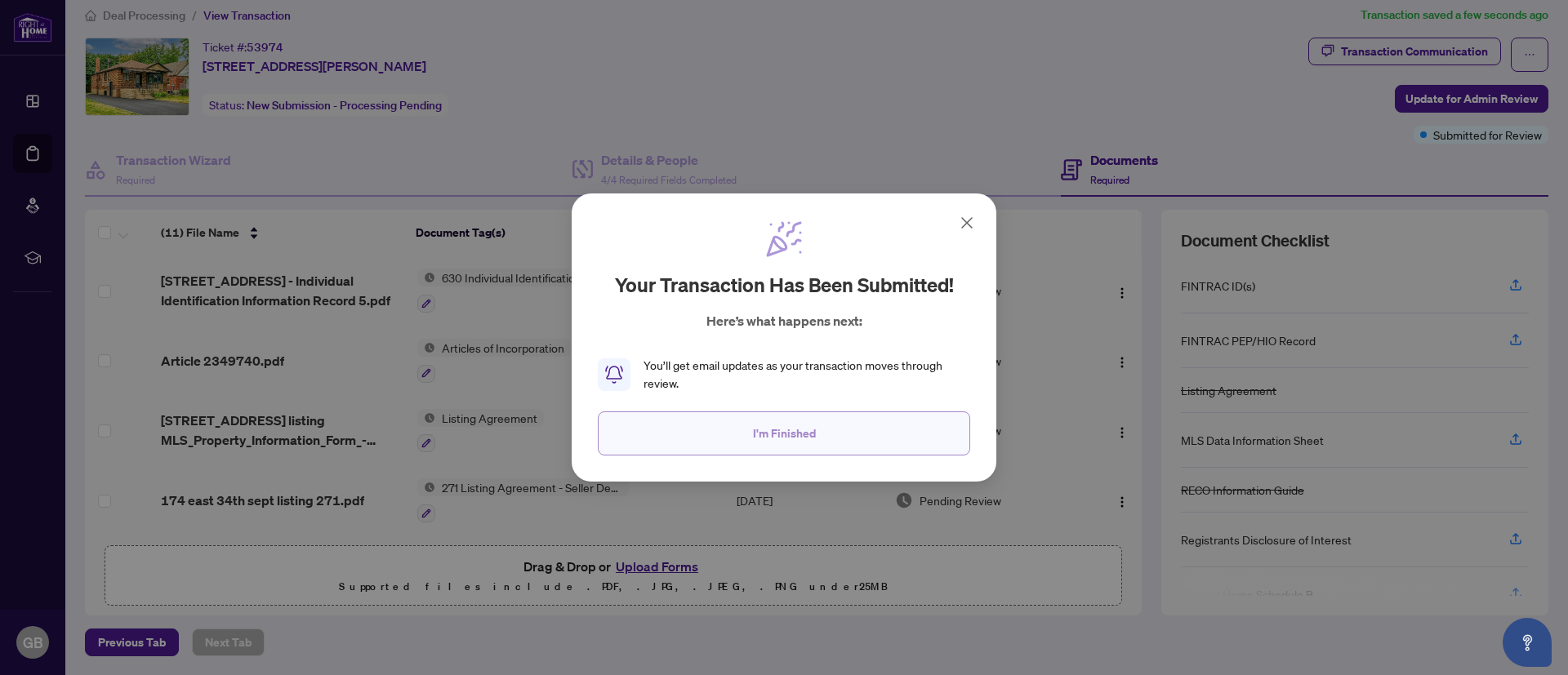
click at [740, 433] on button "I'm Finished" at bounding box center [783, 433] width 372 height 44
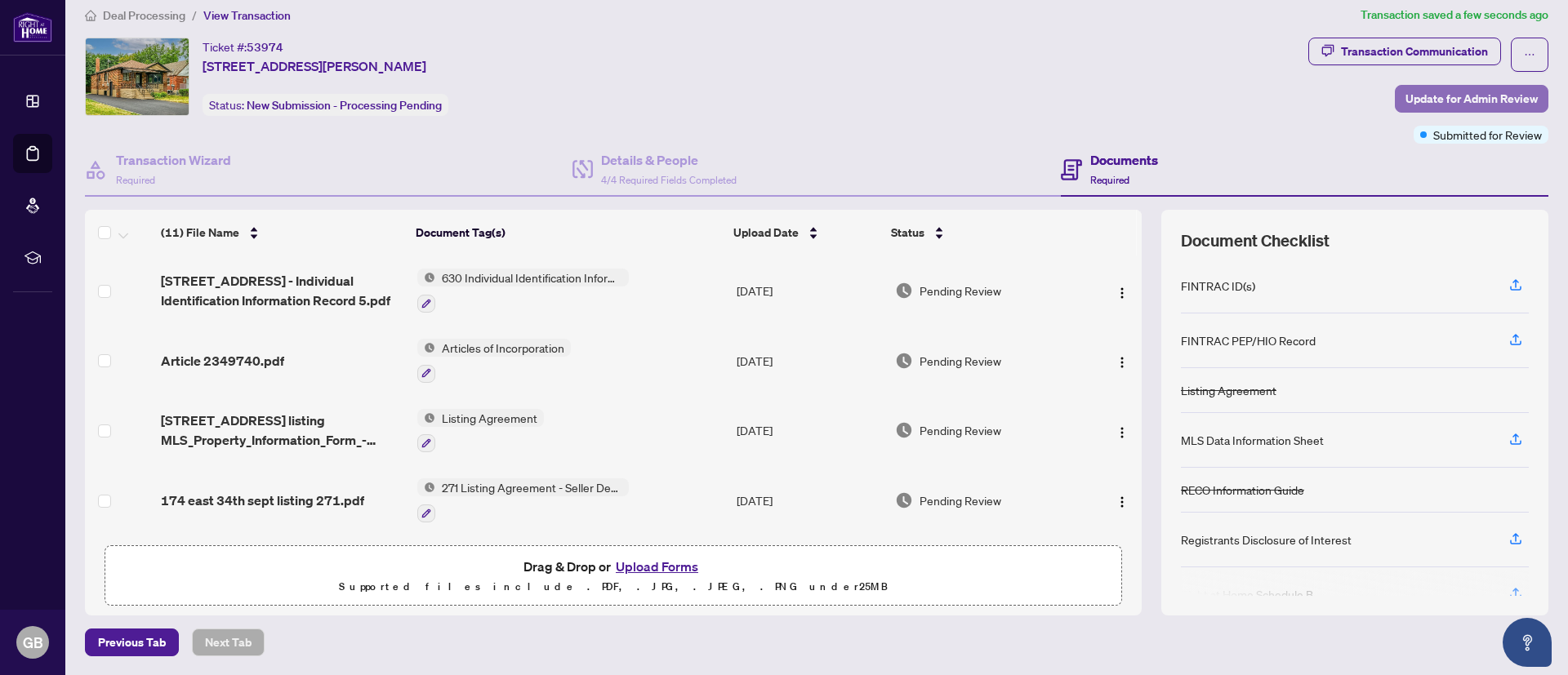
click at [1405, 99] on span "Update for Admin Review" at bounding box center [1471, 99] width 132 height 26
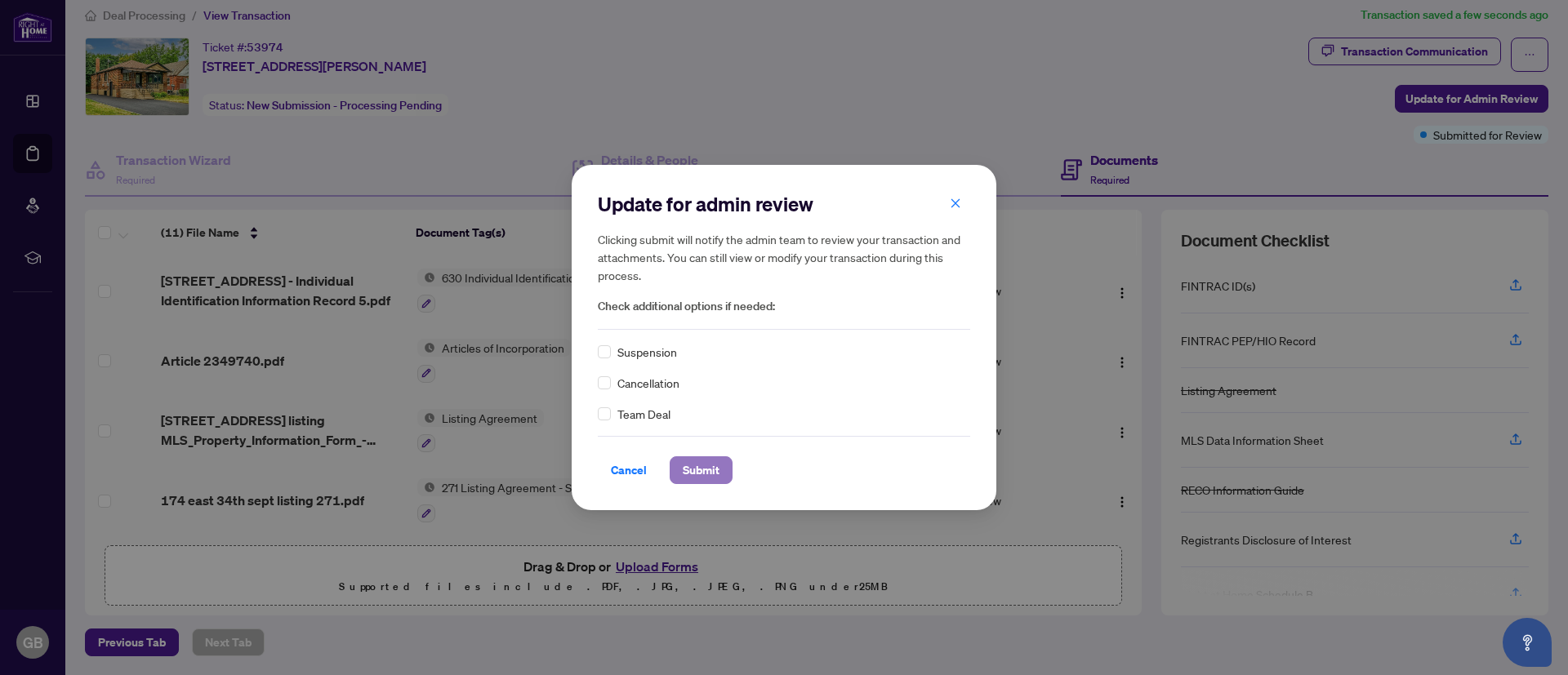
click at [721, 466] on button "Submit" at bounding box center [701, 470] width 62 height 28
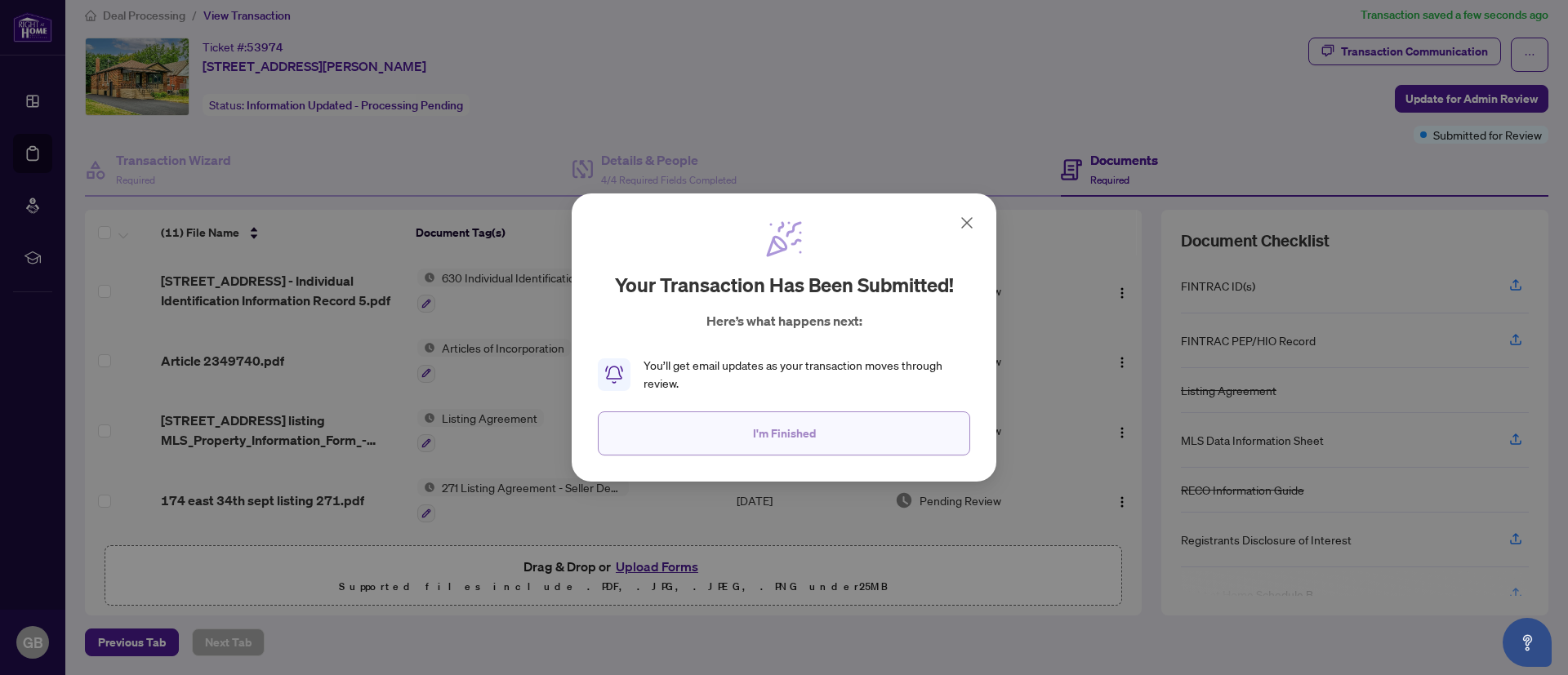
click at [760, 422] on span "I'm Finished" at bounding box center [784, 433] width 62 height 26
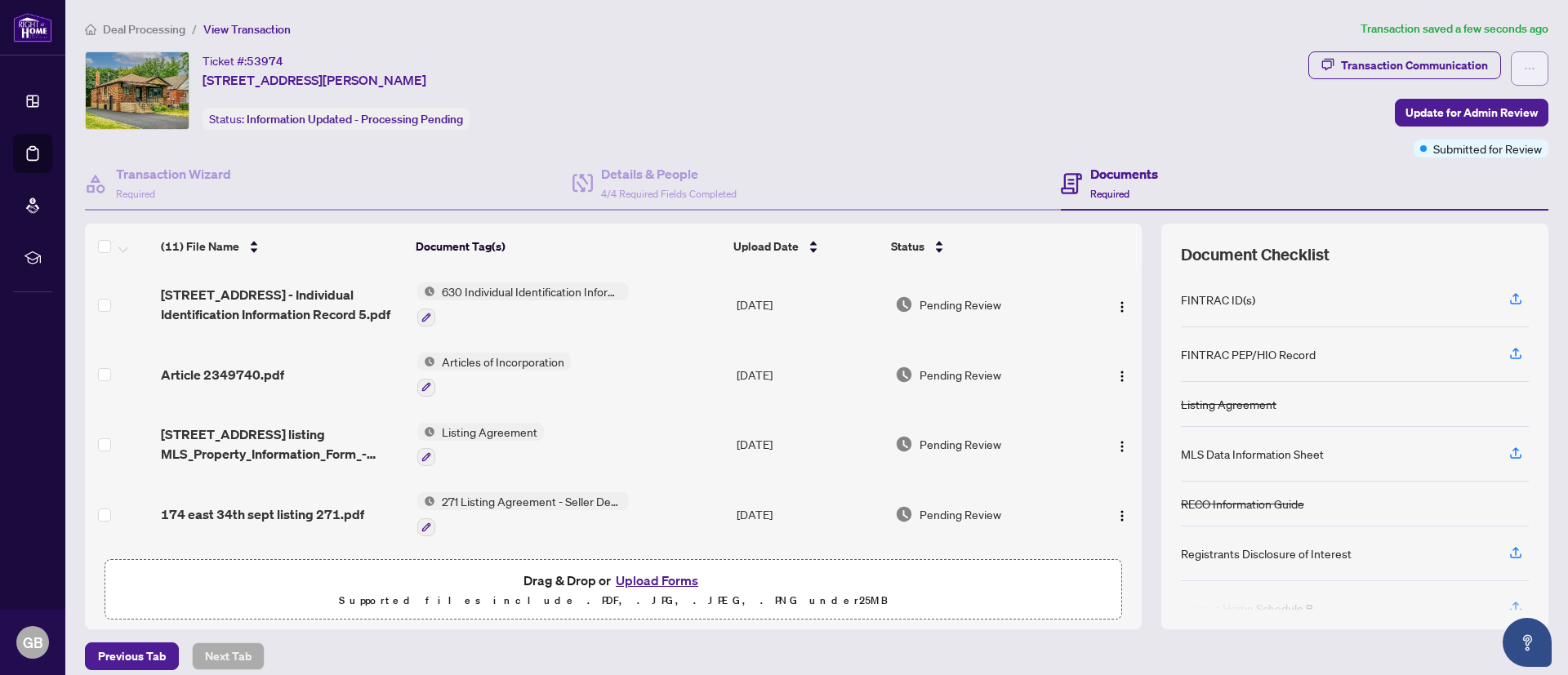
click at [1524, 62] on icon "ellipsis" at bounding box center [1529, 68] width 12 height 12
click at [991, 59] on div "Ticket #: 53974 [STREET_ADDRESS][PERSON_NAME] Status: Information Updated - Pro…" at bounding box center [693, 90] width 1217 height 79
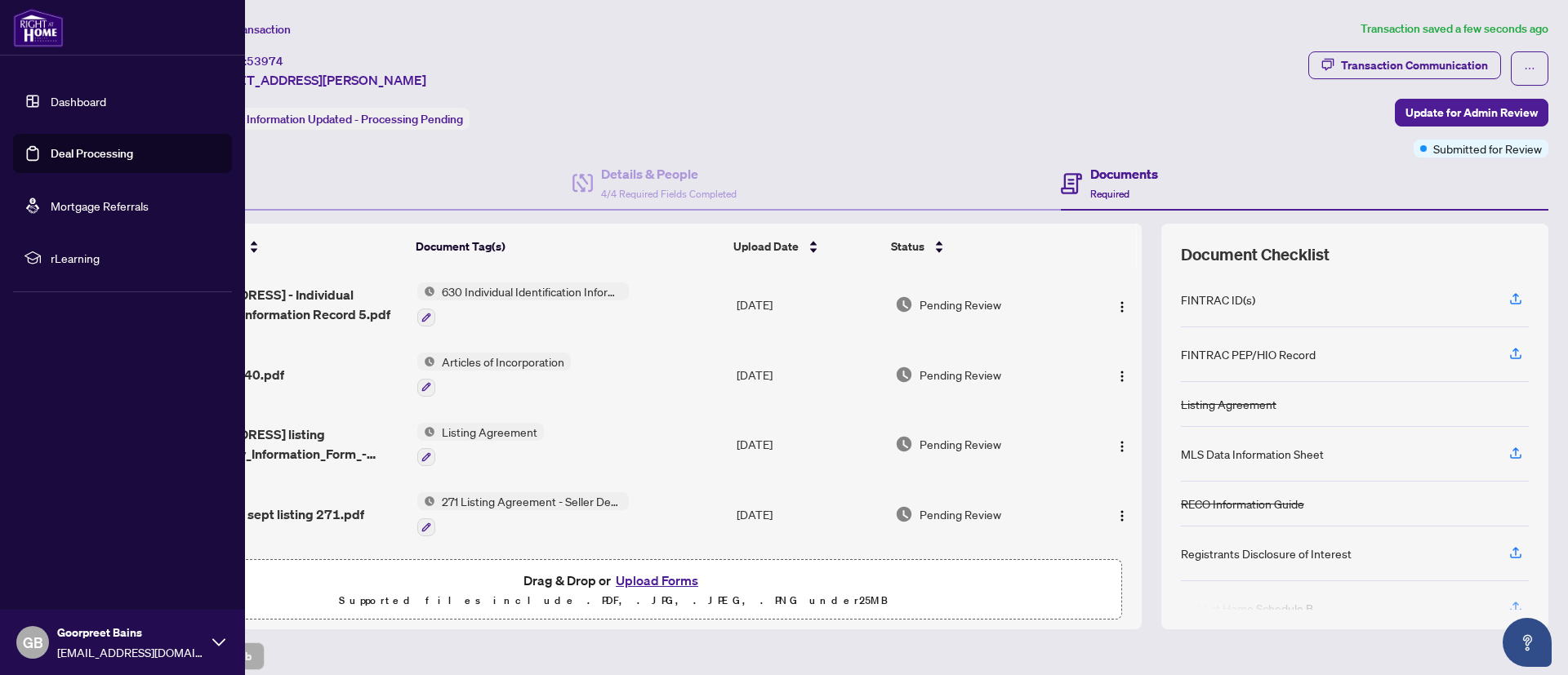
click at [58, 94] on link "Dashboard" at bounding box center [78, 101] width 55 height 14
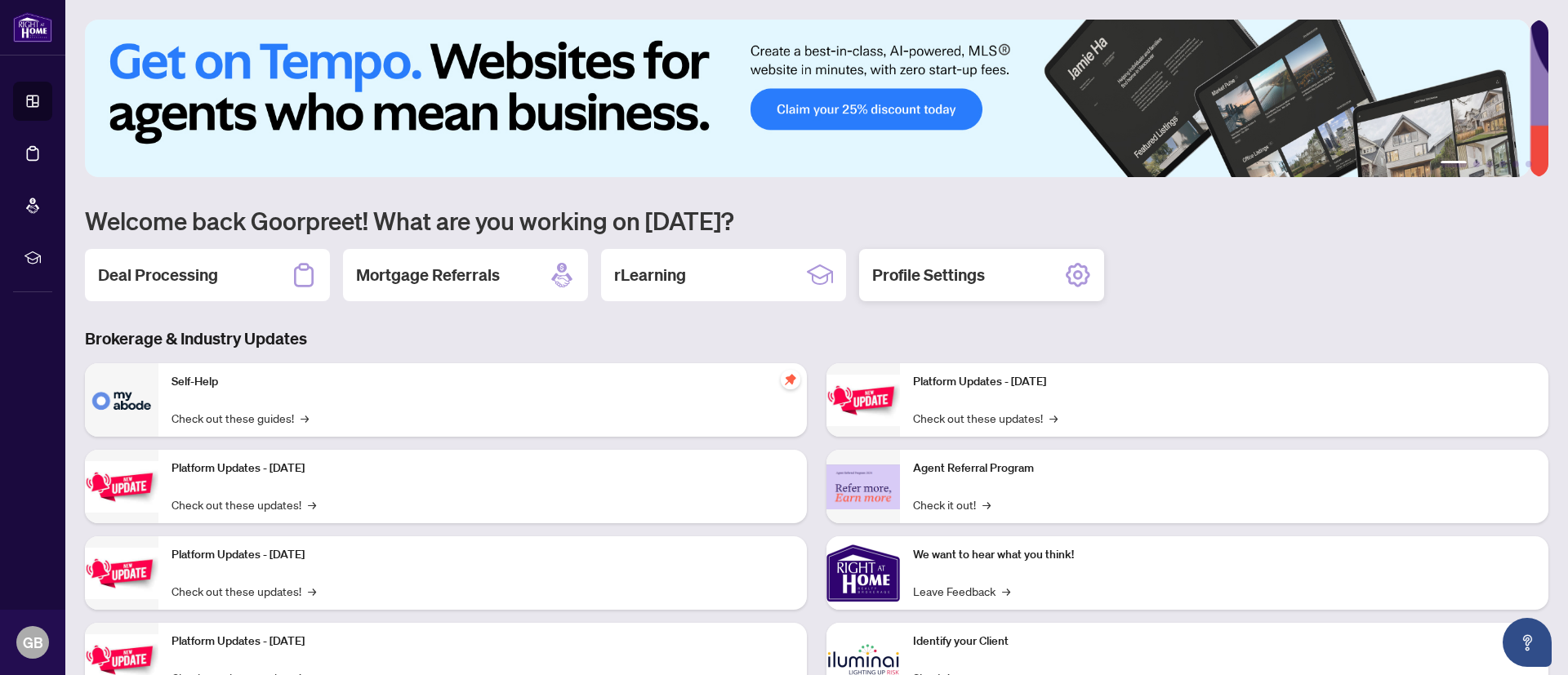
click at [1070, 279] on icon at bounding box center [1077, 275] width 24 height 24
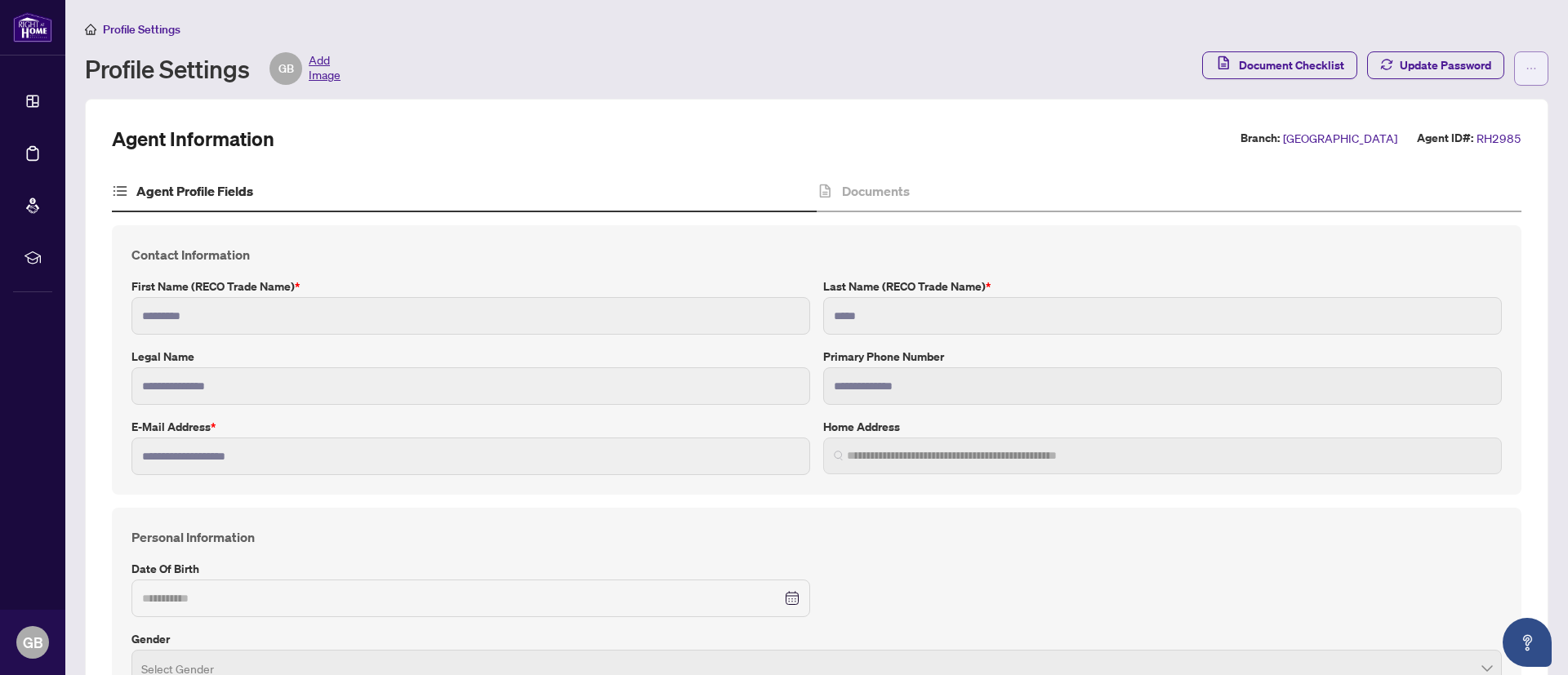
click at [1525, 59] on span "button" at bounding box center [1531, 68] width 12 height 26
